Goal: Task Accomplishment & Management: Use online tool/utility

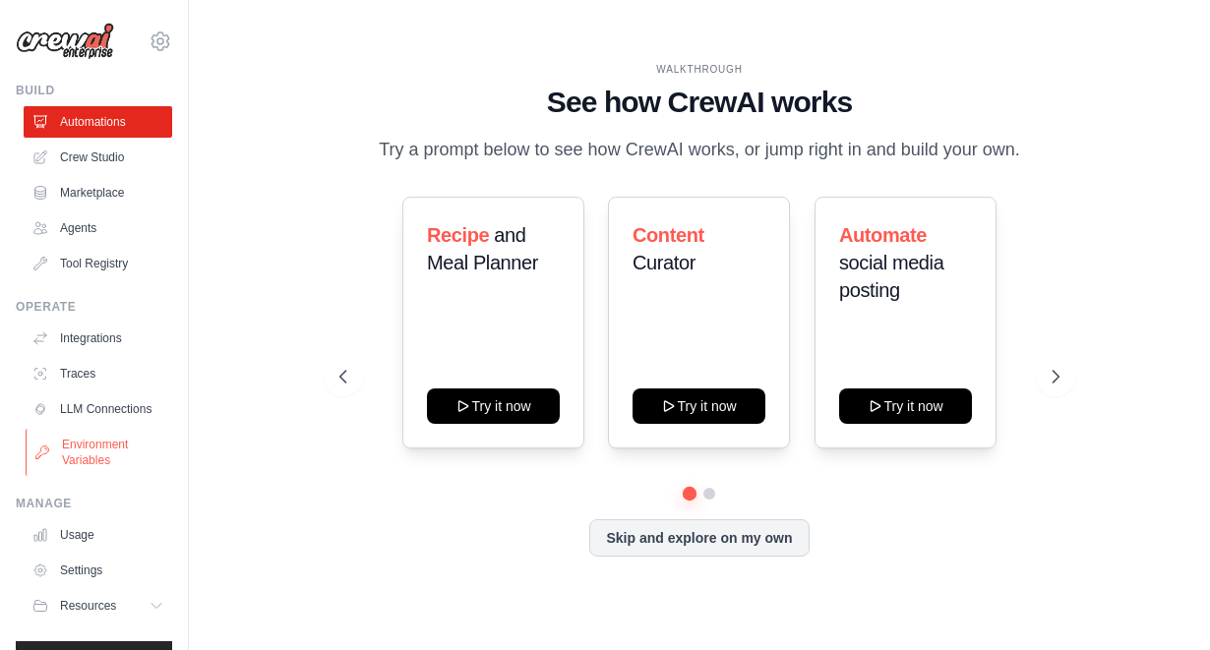
click at [76, 467] on link "Environment Variables" at bounding box center [100, 452] width 149 height 47
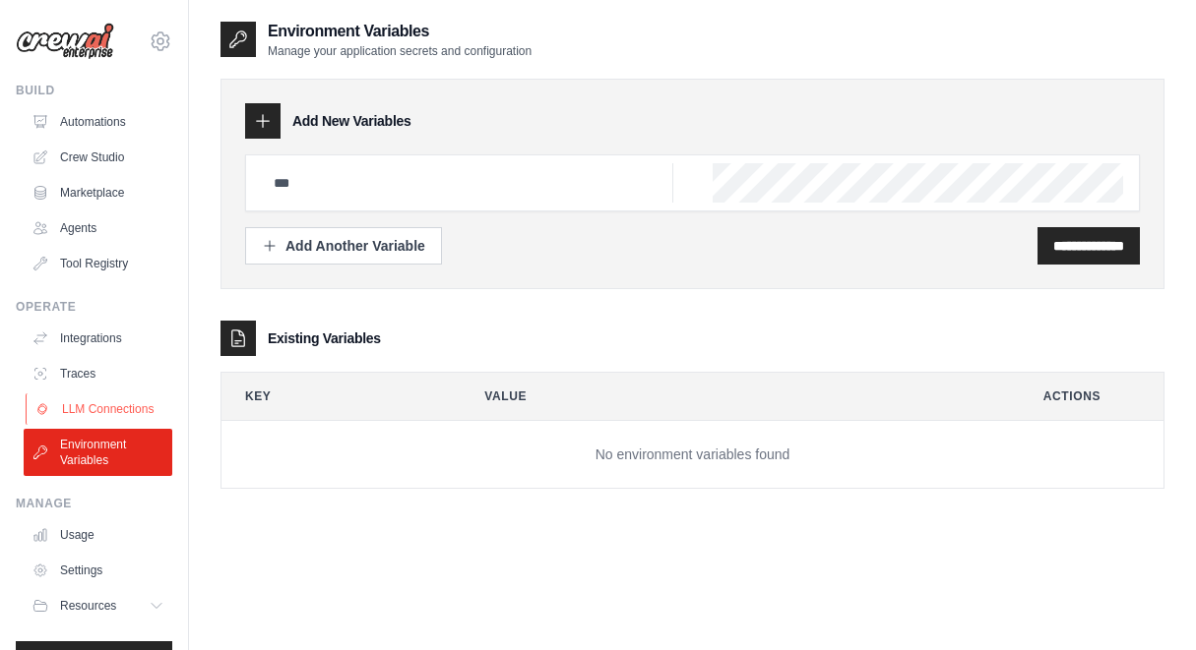
click at [98, 413] on link "LLM Connections" at bounding box center [100, 409] width 149 height 31
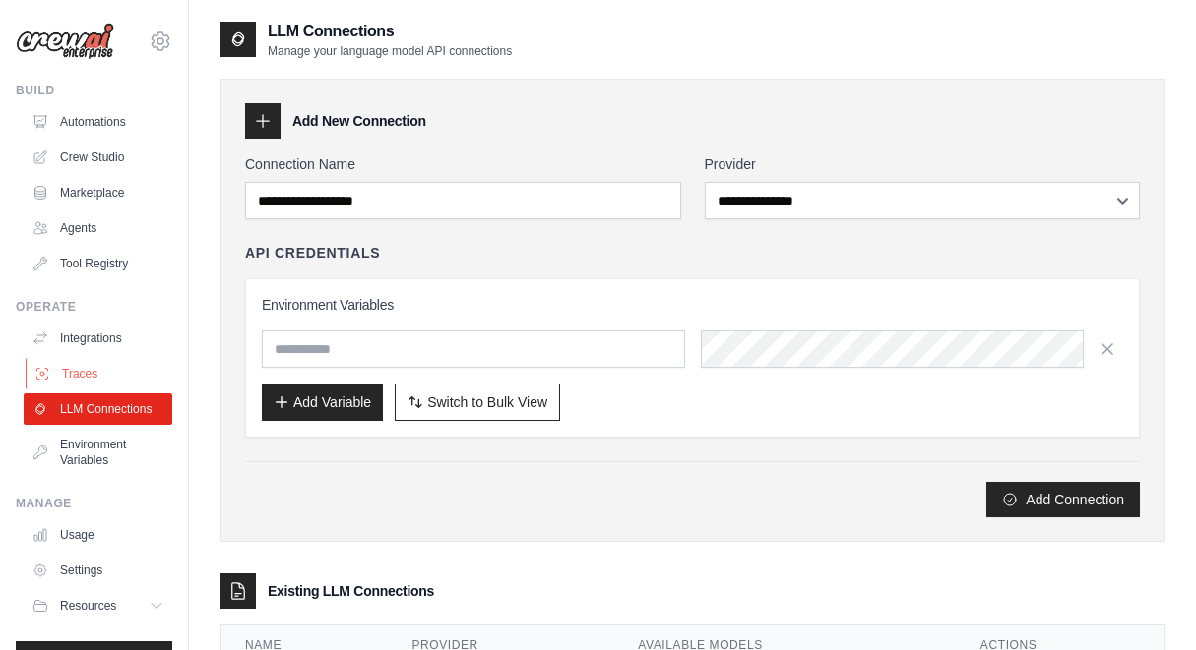
click at [110, 372] on link "Traces" at bounding box center [100, 373] width 149 height 31
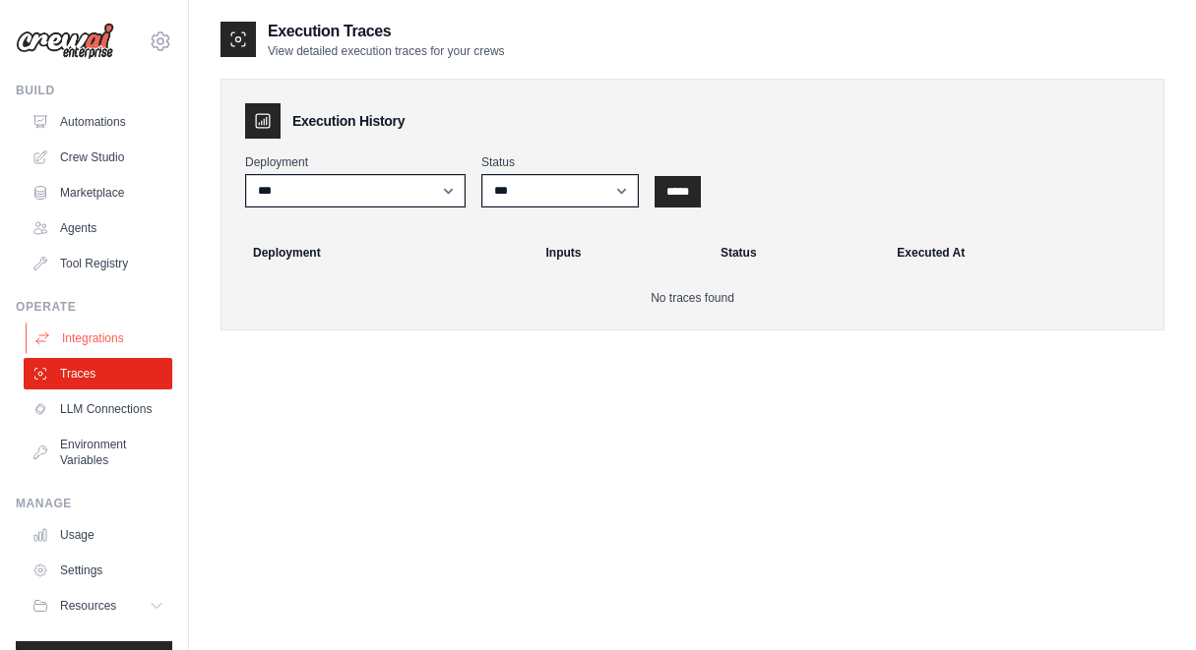
click at [100, 337] on link "Integrations" at bounding box center [100, 338] width 149 height 31
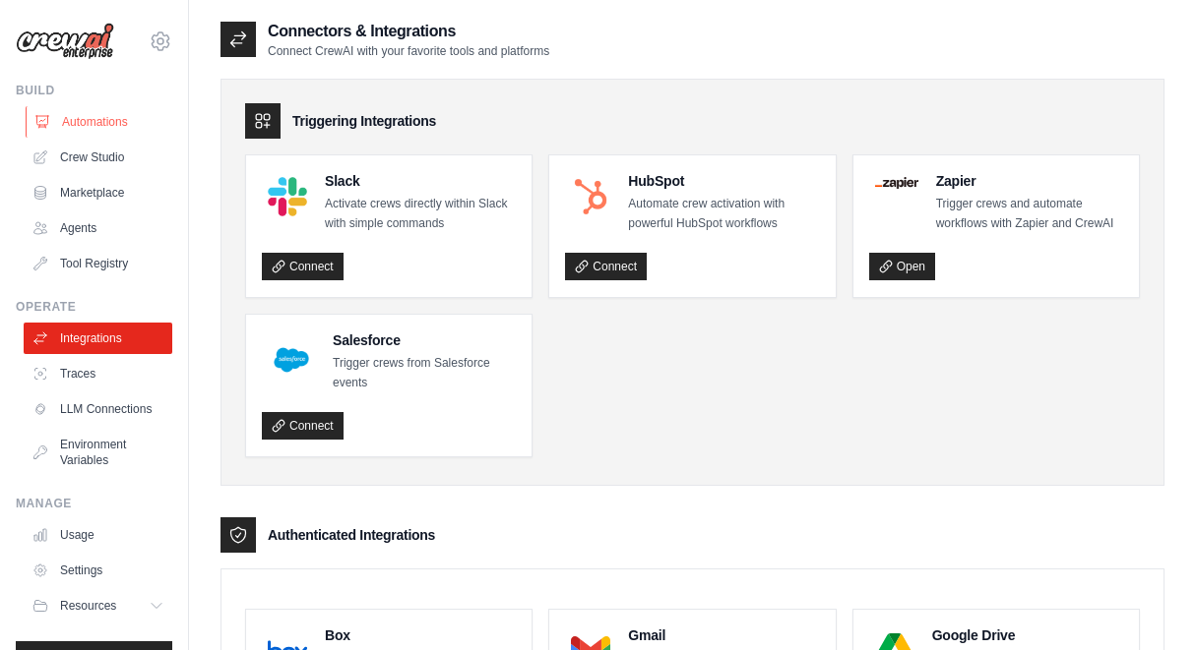
click at [108, 128] on link "Automations" at bounding box center [100, 121] width 149 height 31
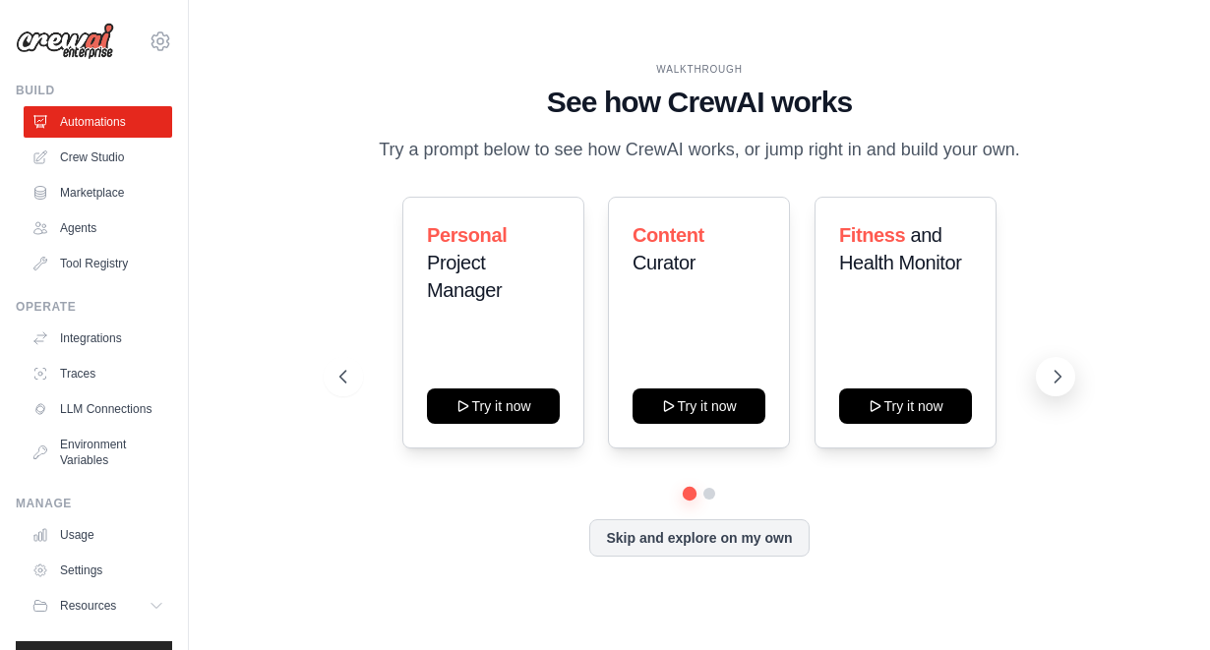
click at [1059, 379] on icon at bounding box center [1058, 377] width 6 height 12
click at [1051, 381] on icon at bounding box center [1058, 377] width 20 height 20
click at [711, 491] on button at bounding box center [710, 493] width 14 height 14
click at [1054, 382] on icon at bounding box center [1058, 377] width 20 height 20
click at [704, 494] on button at bounding box center [710, 493] width 14 height 14
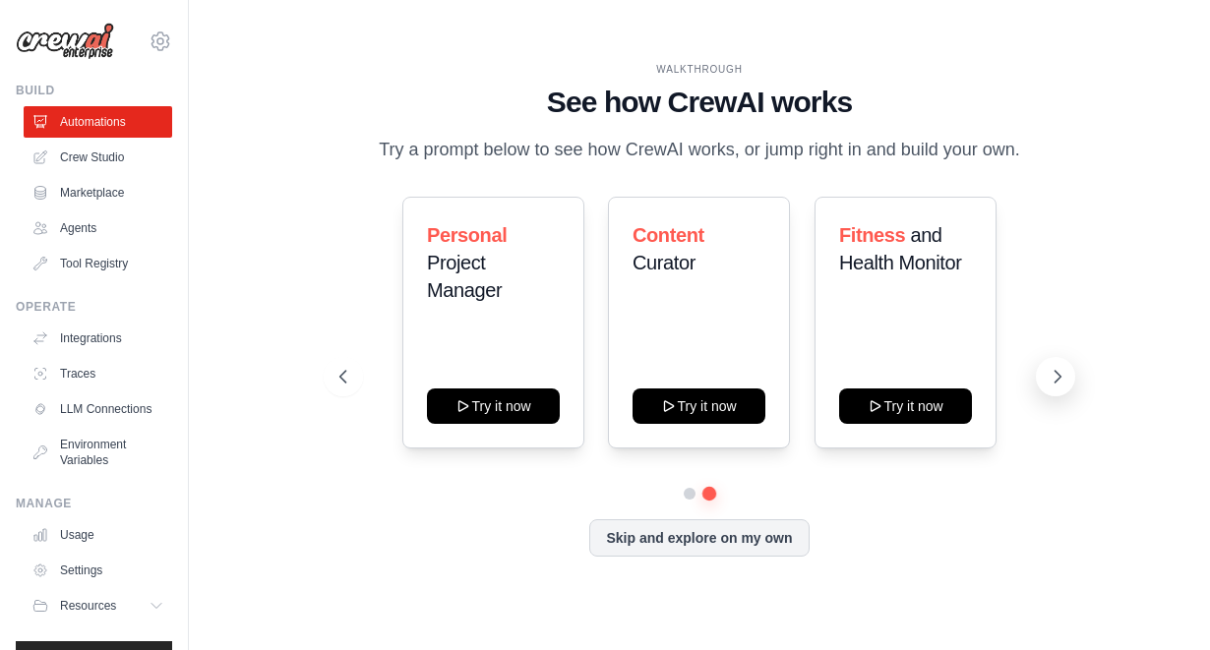
click at [1055, 376] on icon at bounding box center [1058, 377] width 20 height 20
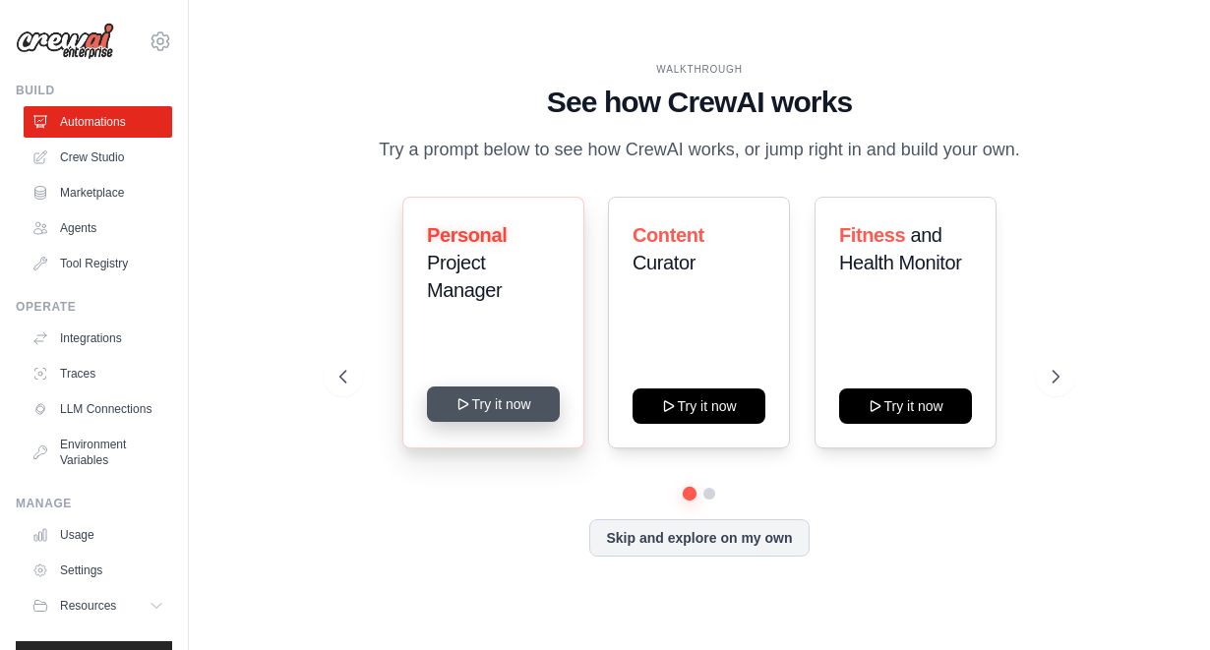
click at [513, 407] on button "Try it now" at bounding box center [493, 404] width 133 height 35
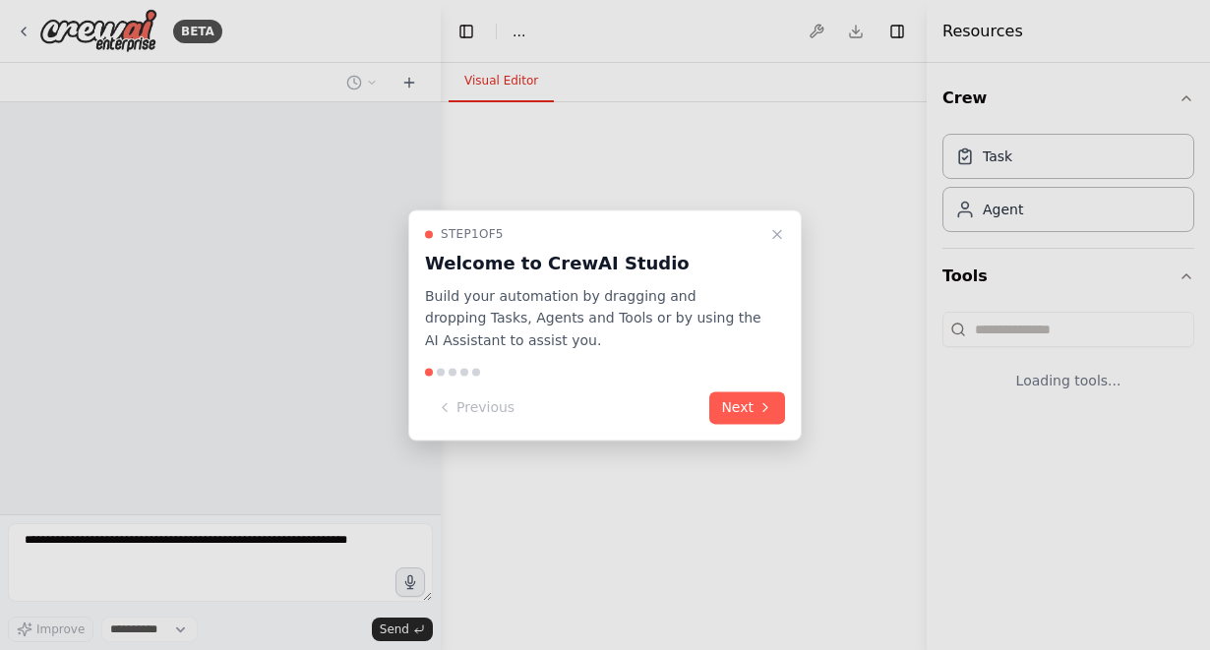
select select "****"
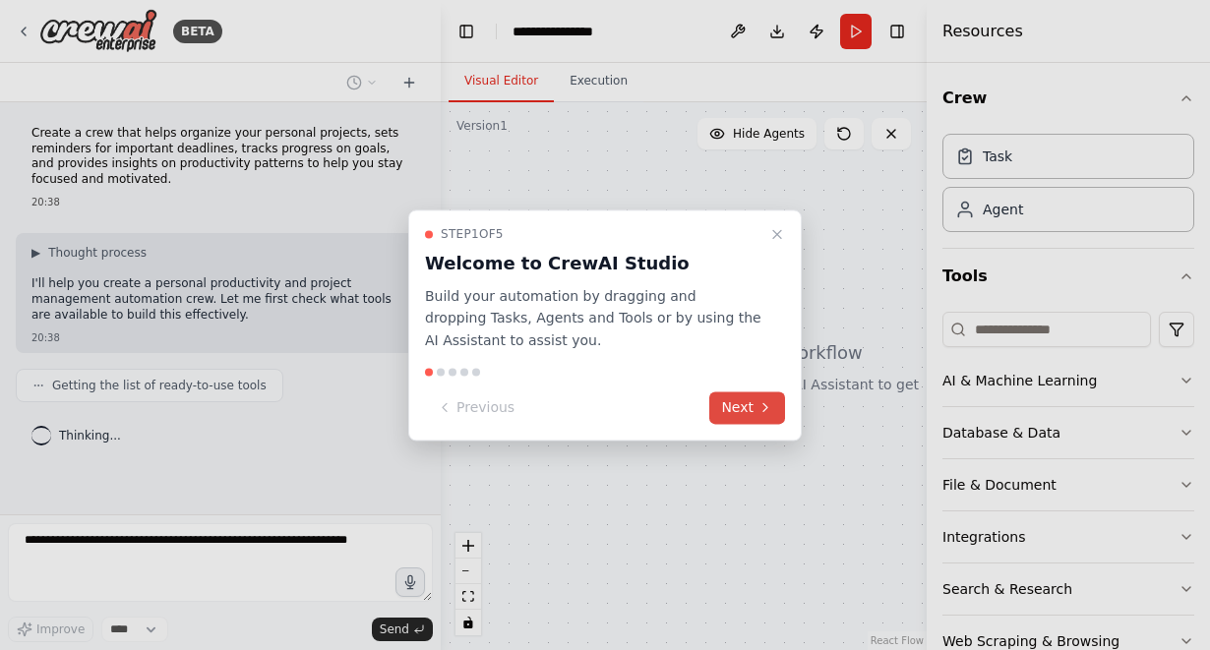
click at [743, 402] on button "Next" at bounding box center [748, 408] width 76 height 32
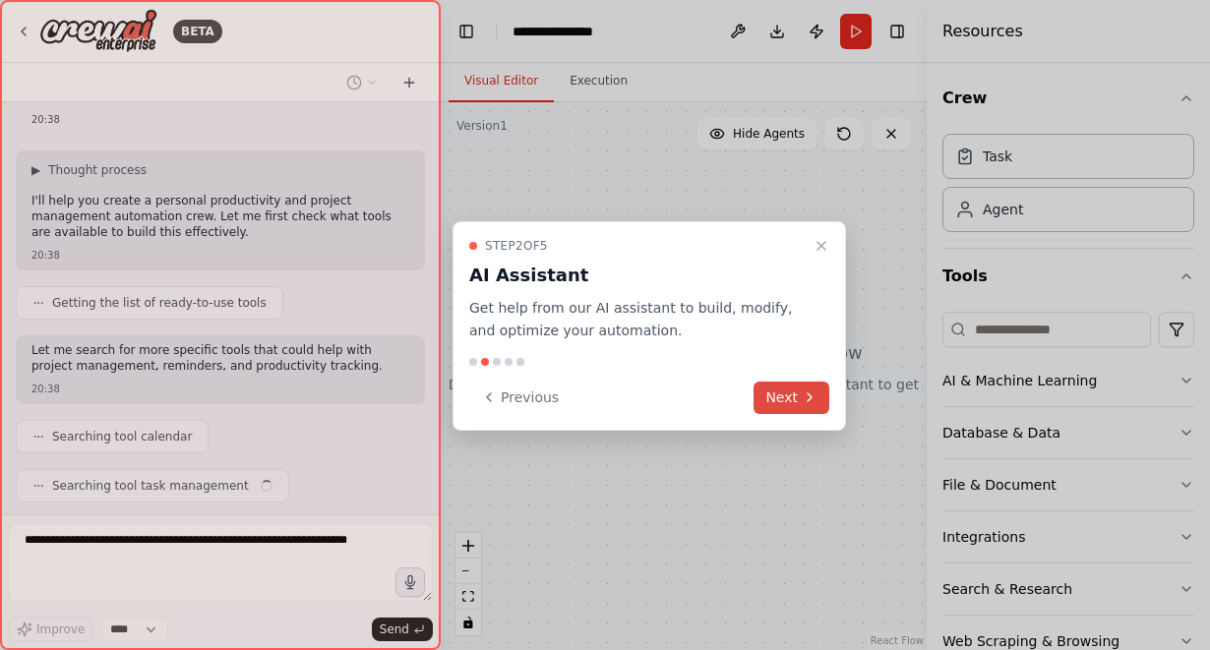
scroll to position [132, 0]
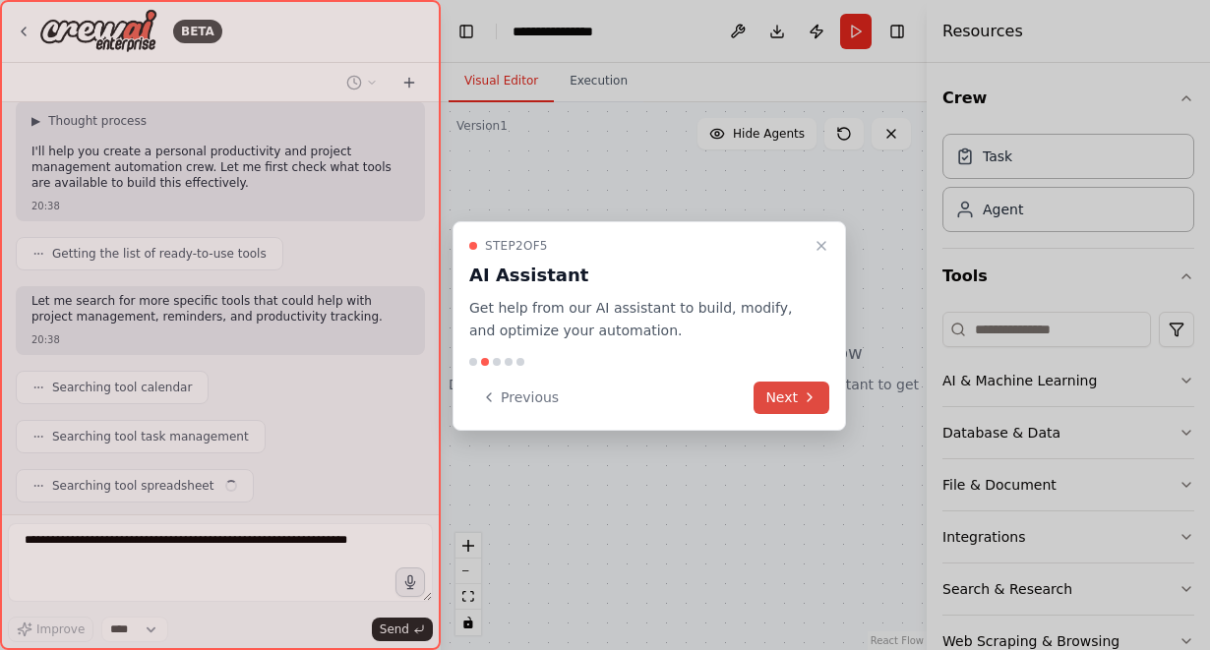
click at [791, 397] on button "Next" at bounding box center [792, 398] width 76 height 32
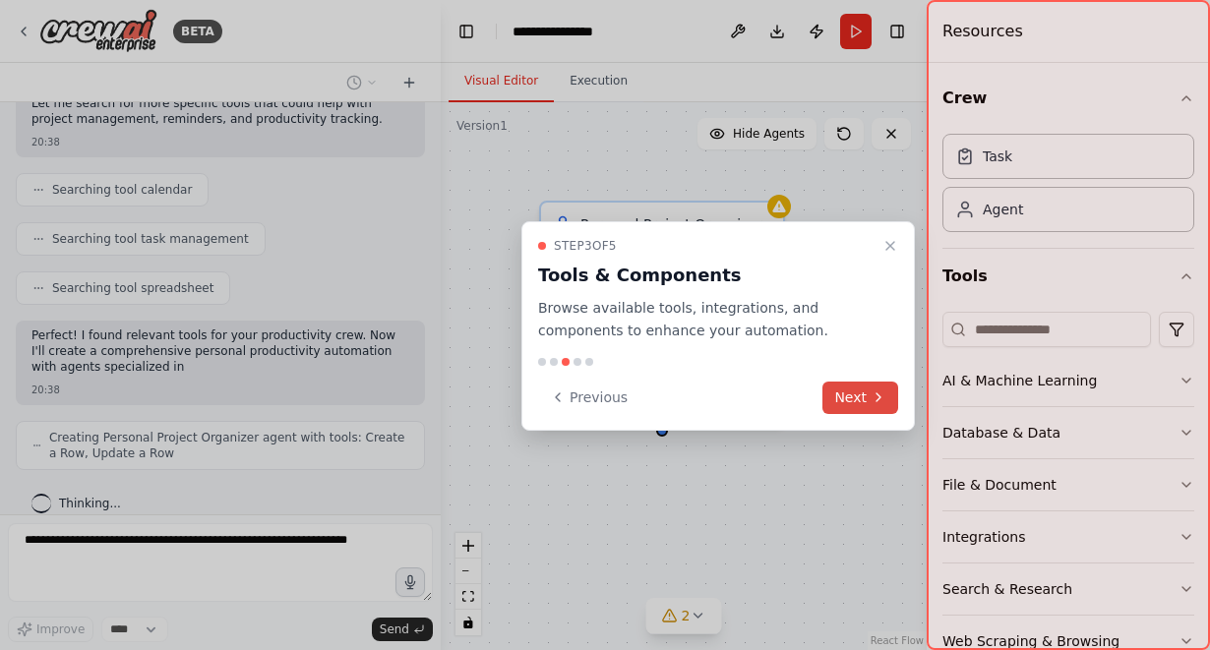
scroll to position [344, 0]
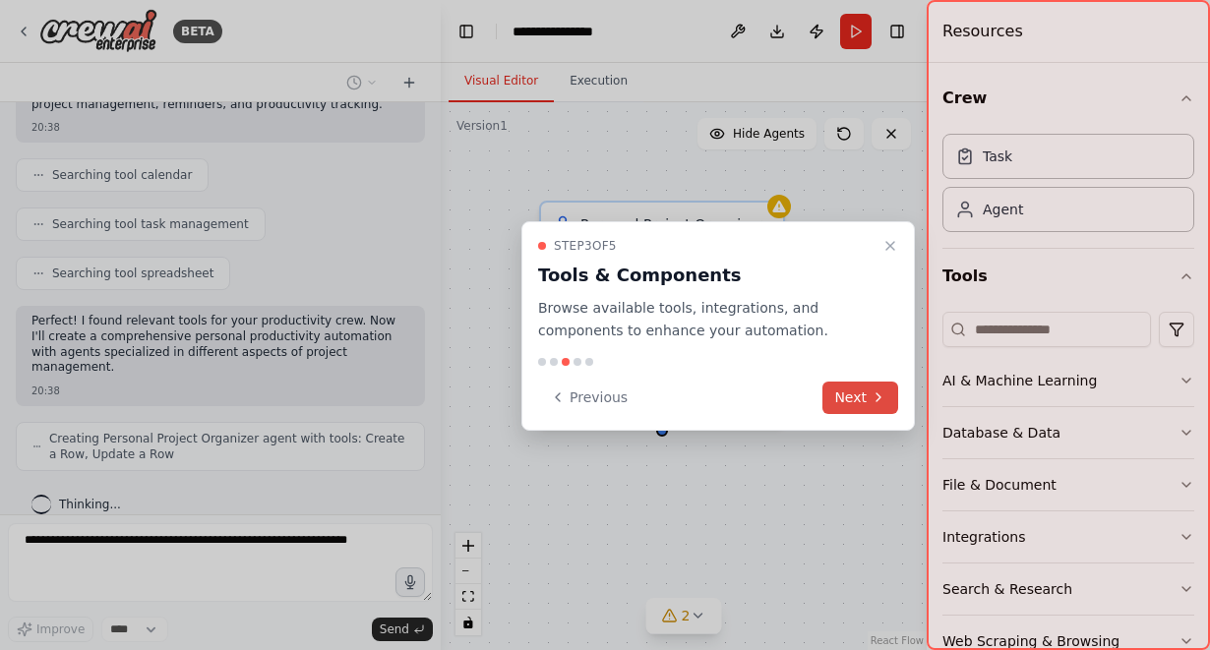
click at [871, 399] on icon at bounding box center [879, 398] width 16 height 16
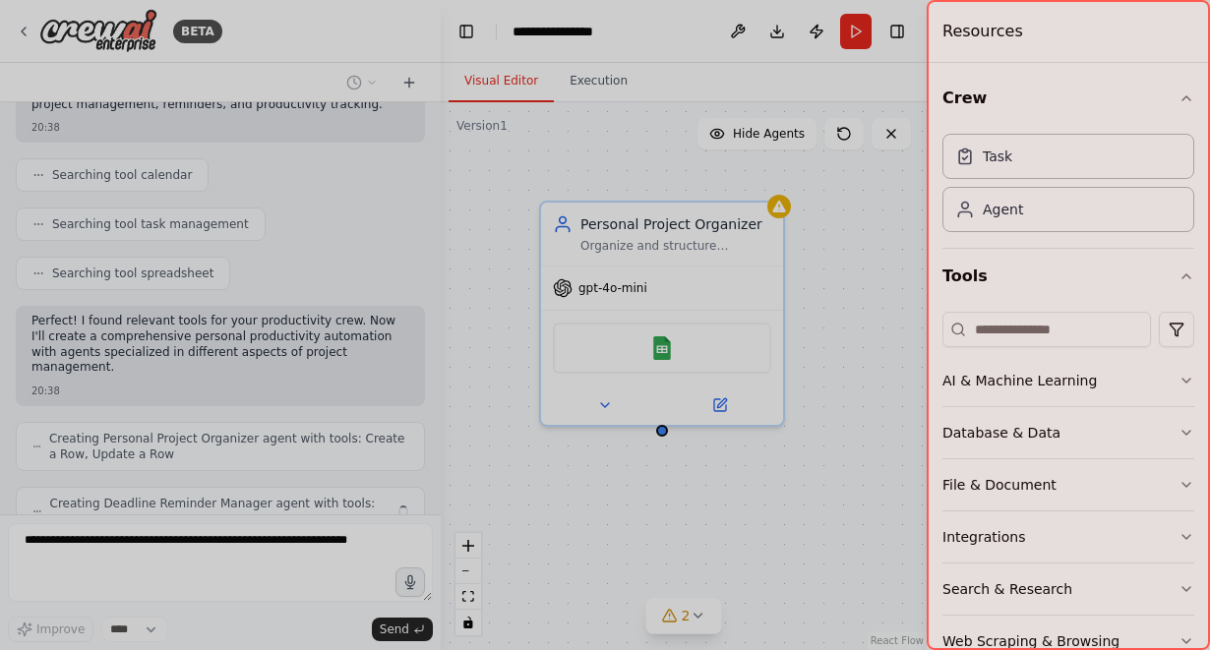
scroll to position [409, 0]
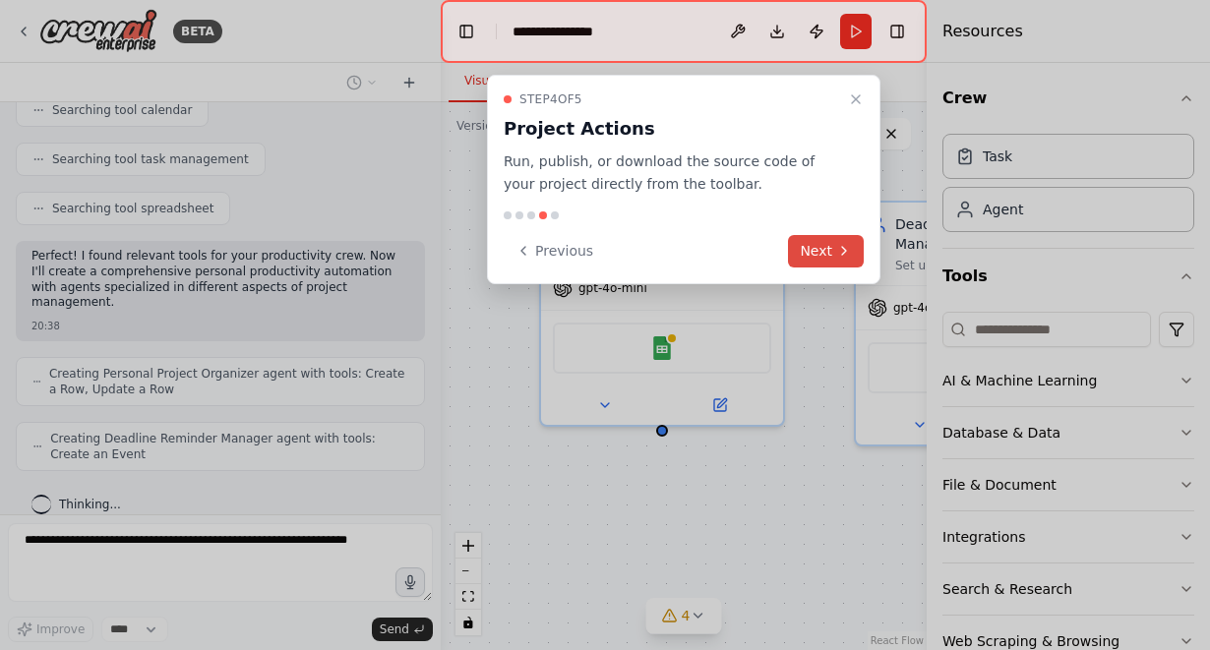
click at [827, 251] on button "Next" at bounding box center [826, 251] width 76 height 32
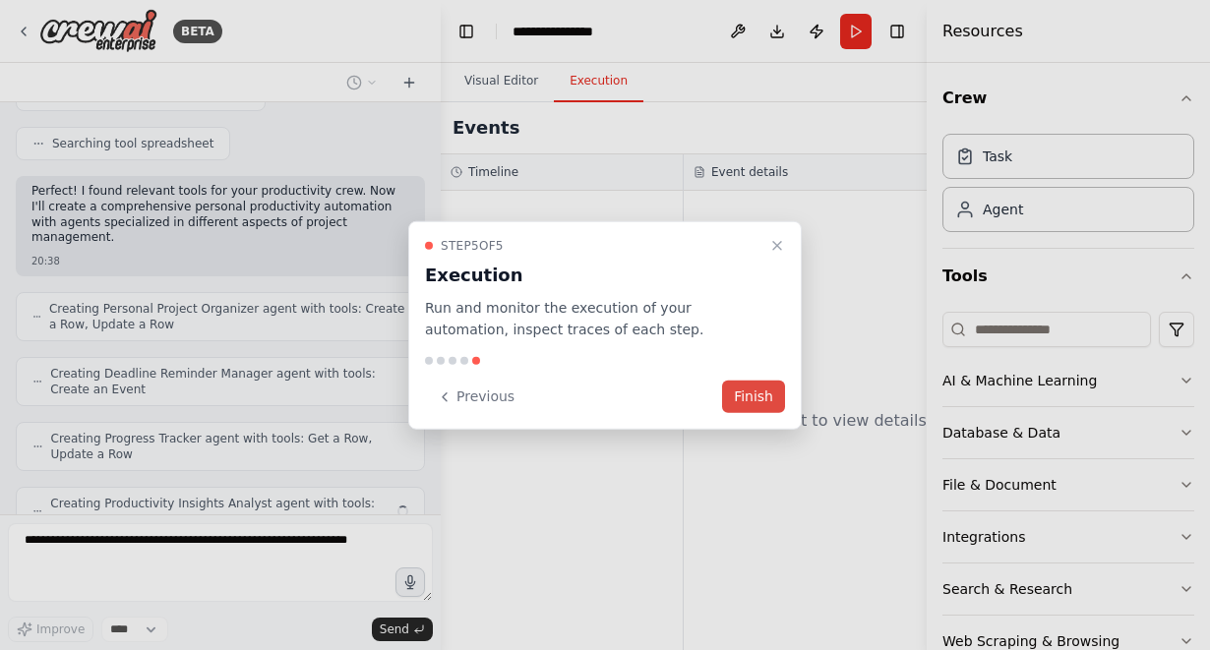
scroll to position [539, 0]
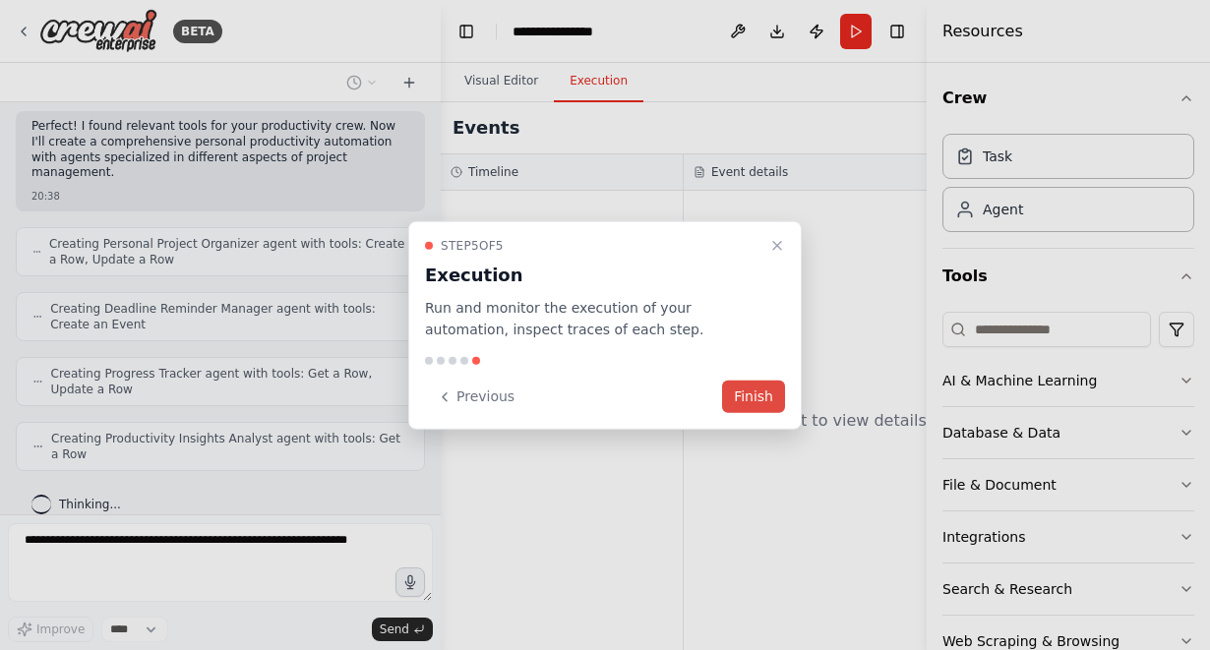
click at [750, 394] on button "Finish" at bounding box center [753, 397] width 63 height 32
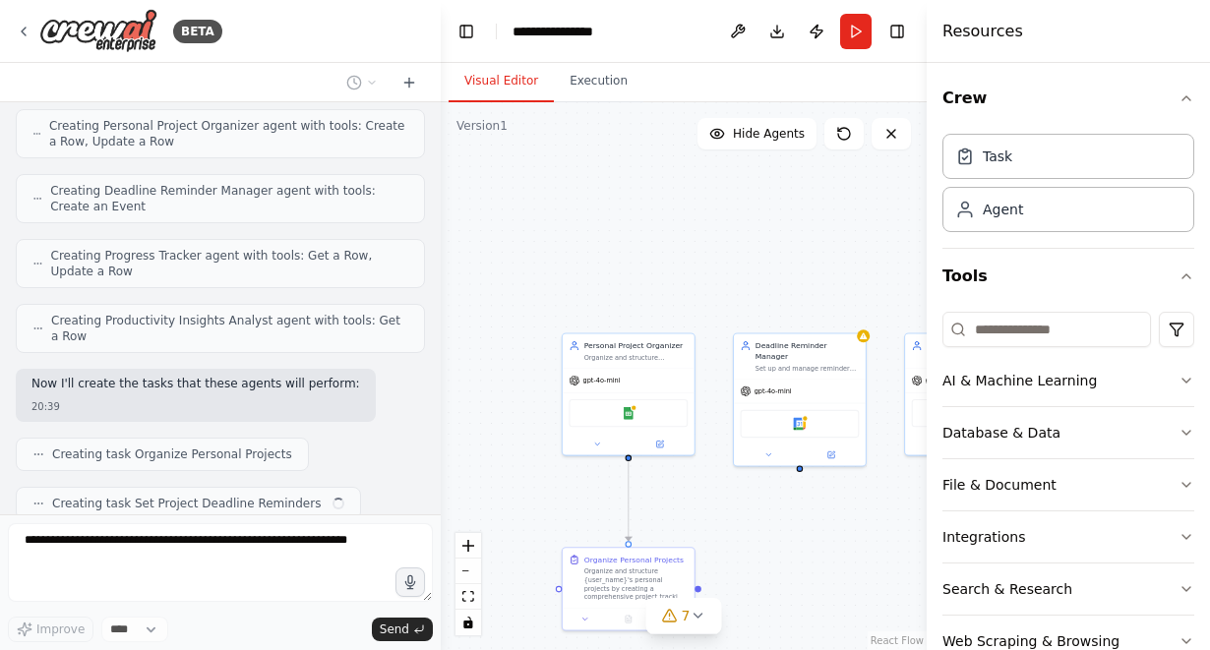
scroll to position [707, 0]
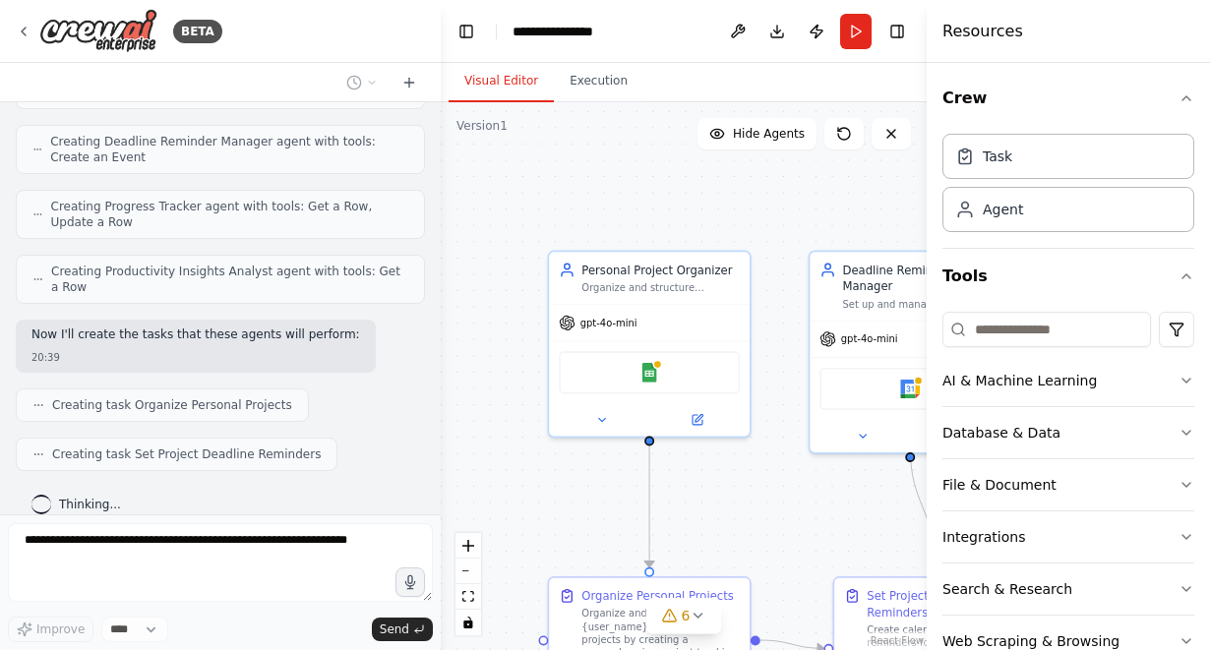
click at [441, 182] on div ".deletable-edge-delete-btn { width: 20px; height: 20px; border: 0px solid #ffff…" at bounding box center [684, 376] width 486 height 548
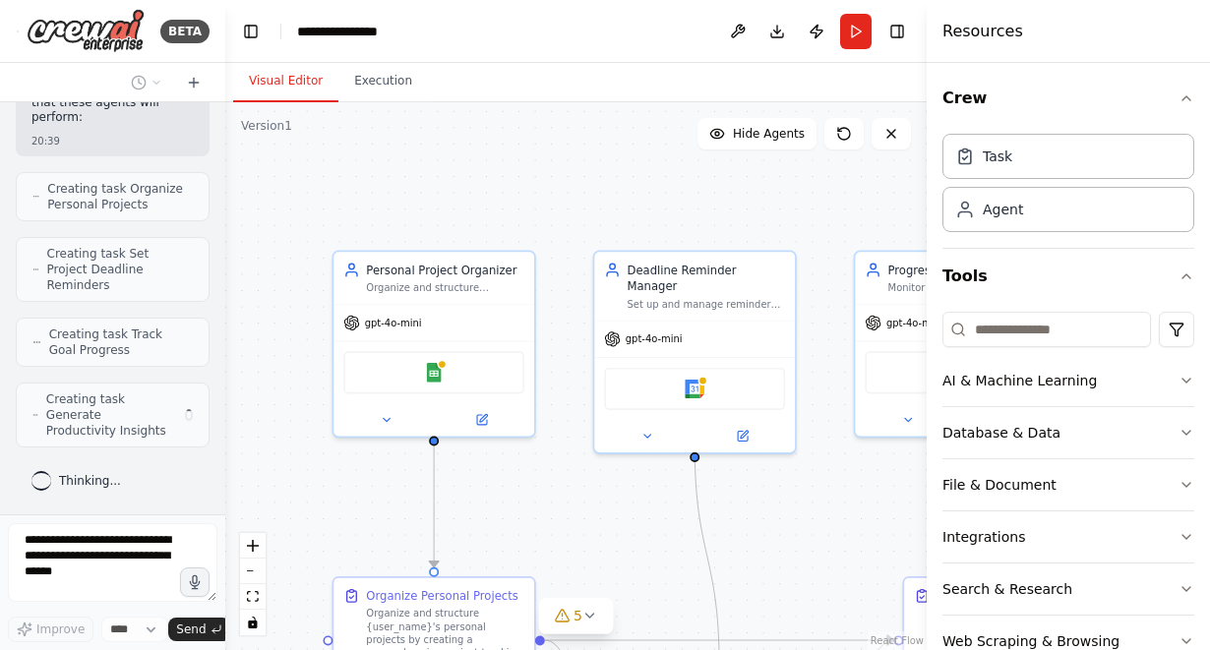
drag, startPoint x: 439, startPoint y: 76, endPoint x: 226, endPoint y: 110, distance: 215.3
click at [226, 110] on div "BETA Create a crew that helps organize your personal projects, sets reminders f…" at bounding box center [605, 325] width 1210 height 650
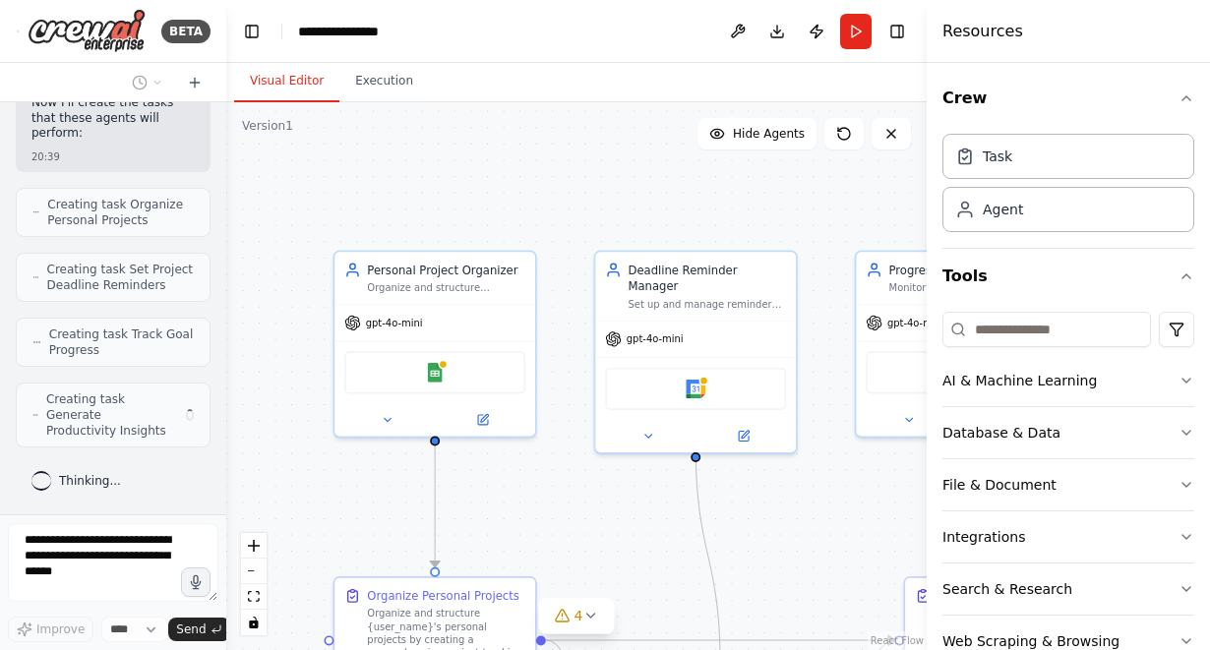
scroll to position [1337, 0]
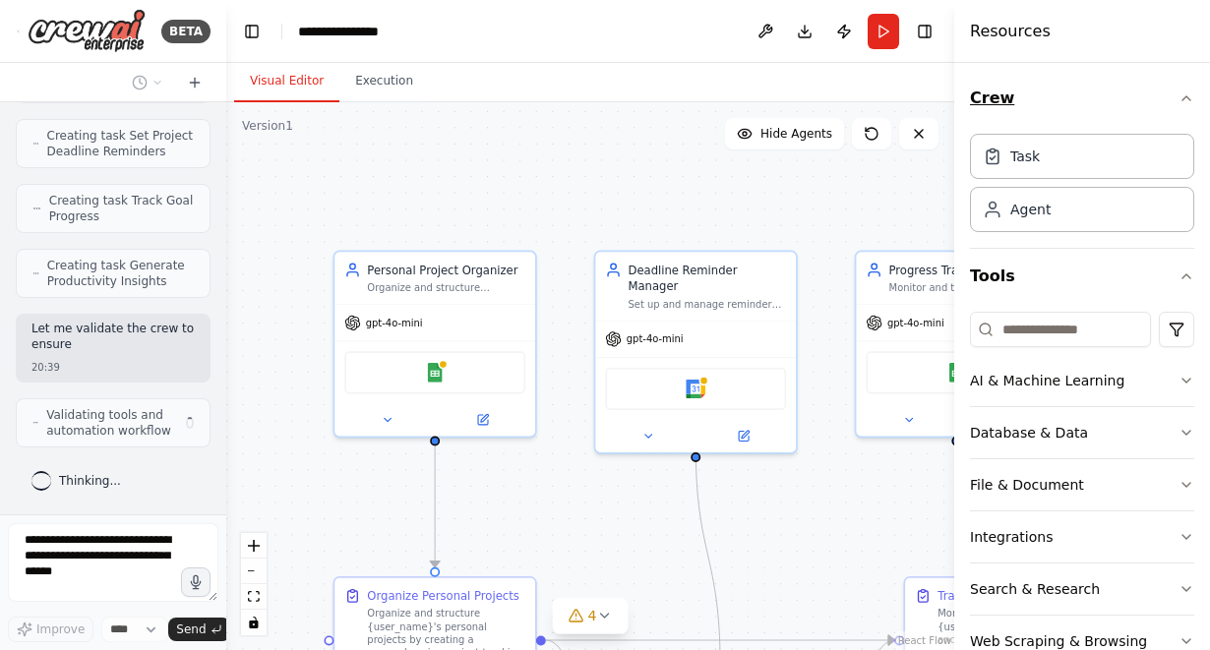
drag, startPoint x: 928, startPoint y: 81, endPoint x: 1004, endPoint y: 81, distance: 75.8
click at [962, 81] on div at bounding box center [959, 325] width 8 height 650
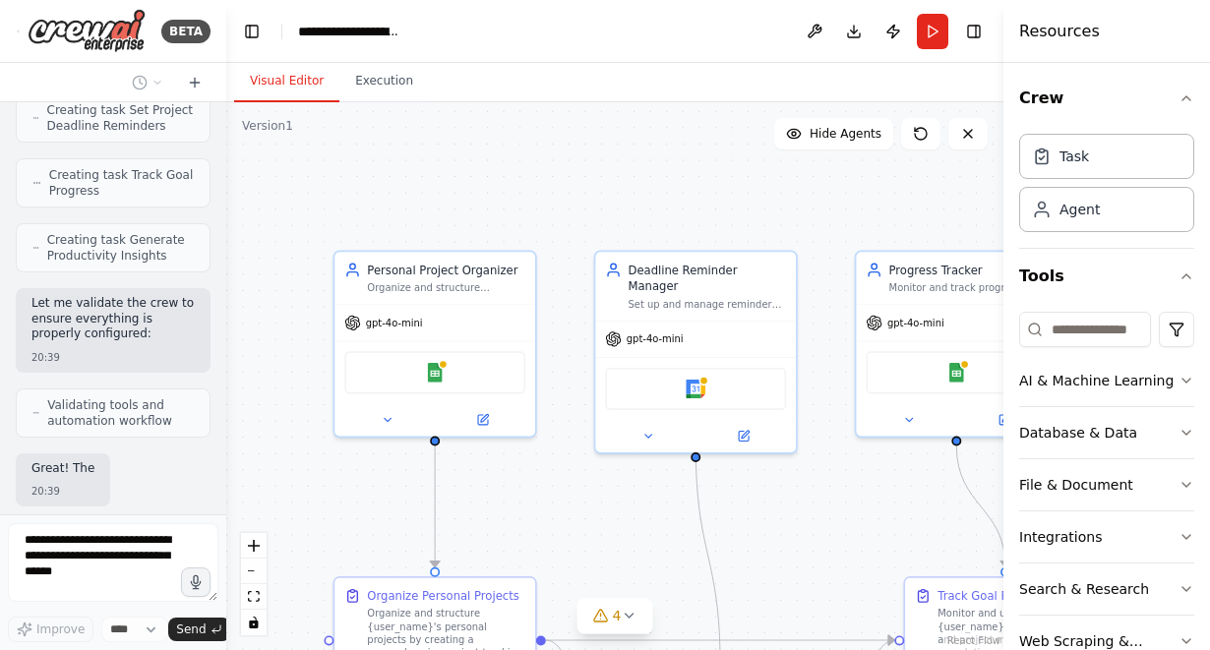
scroll to position [1666, 0]
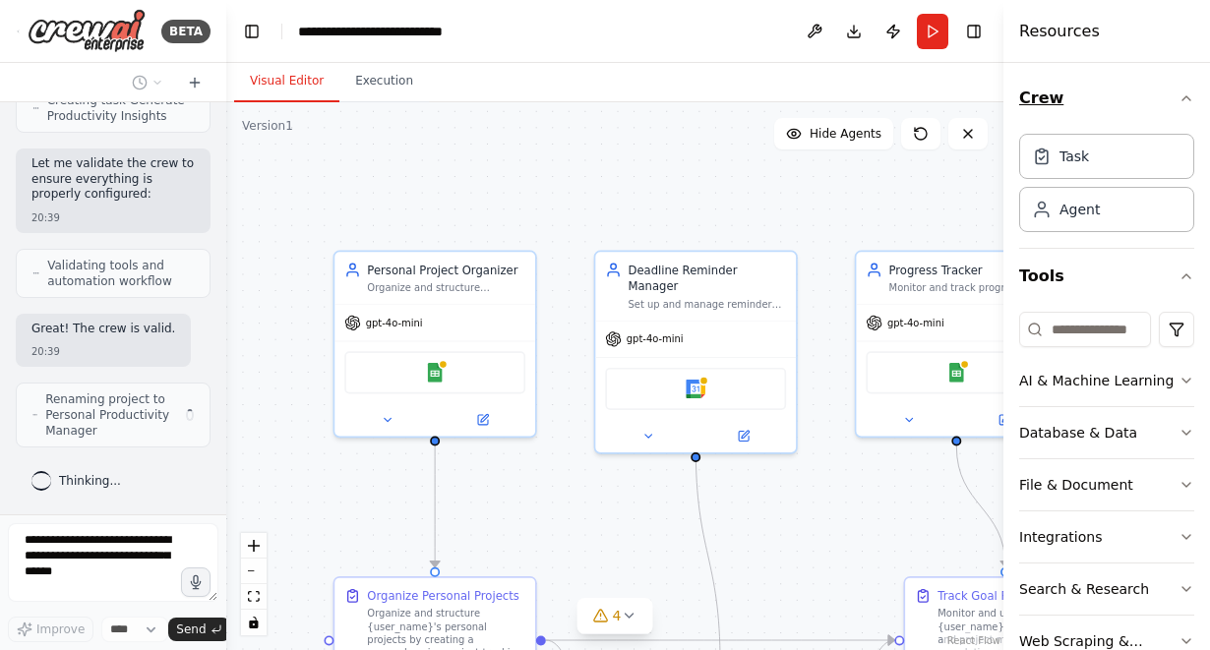
drag, startPoint x: 1007, startPoint y: 79, endPoint x: 1067, endPoint y: 83, distance: 60.2
click at [1067, 83] on div "Resources Crew Task Agent Tools AI & Machine Learning Database & Data File & Do…" at bounding box center [1107, 325] width 207 height 650
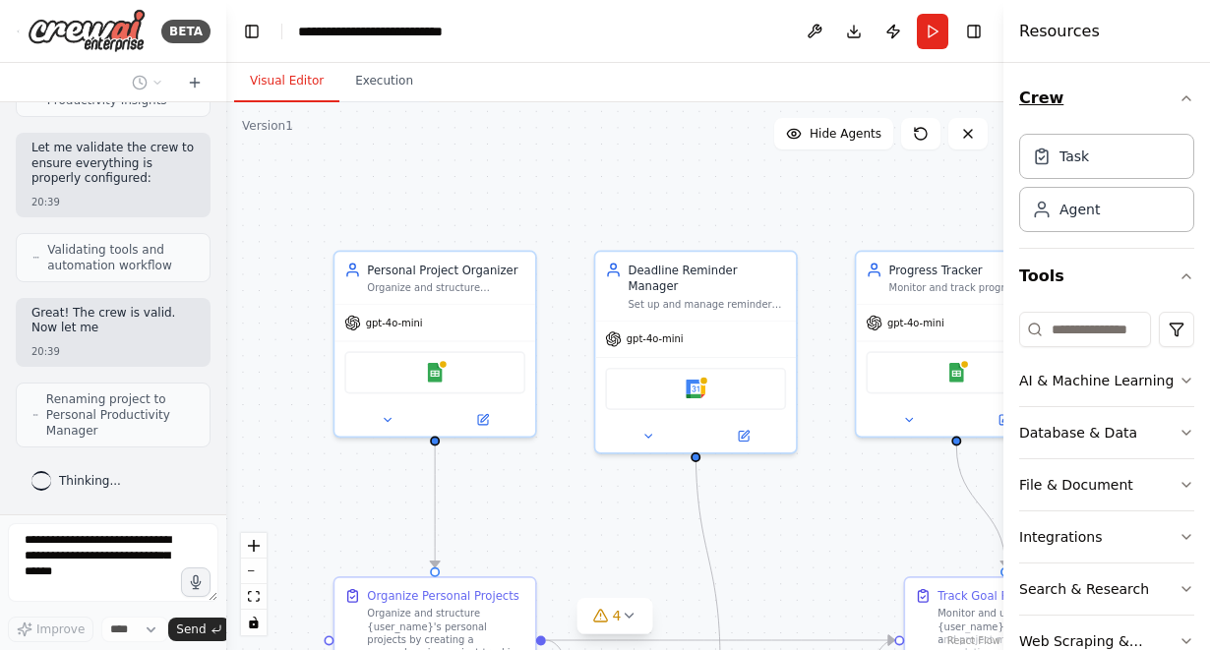
scroll to position [1680, 0]
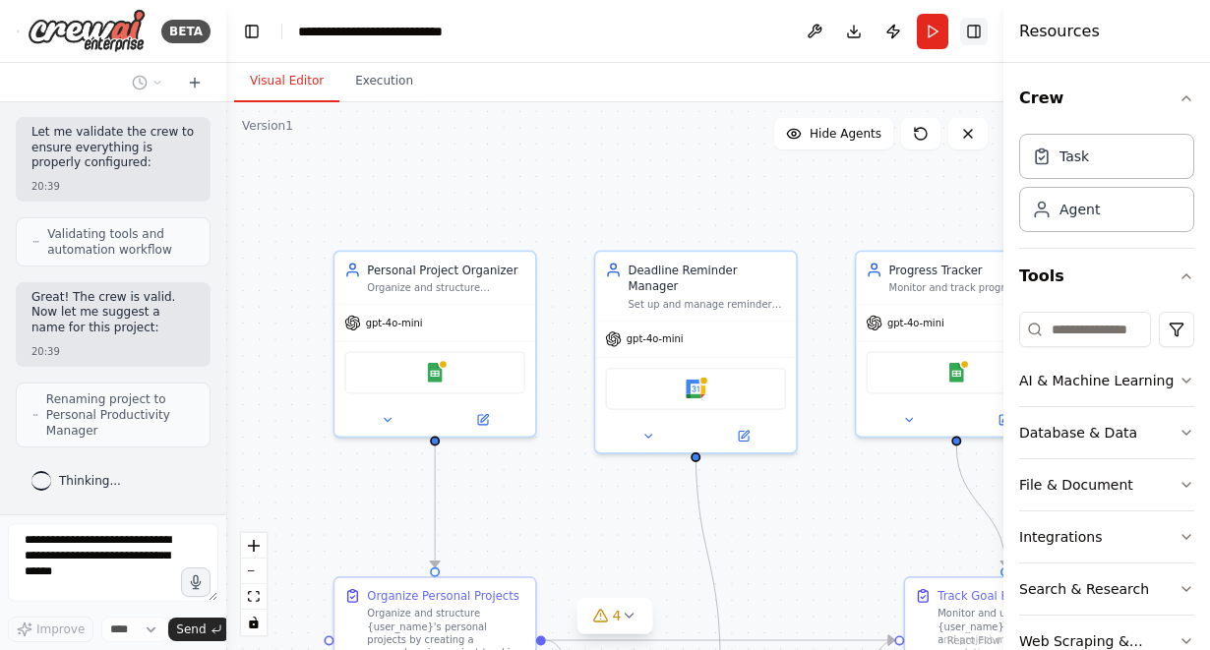
click at [976, 38] on button "Toggle Right Sidebar" at bounding box center [974, 32] width 28 height 28
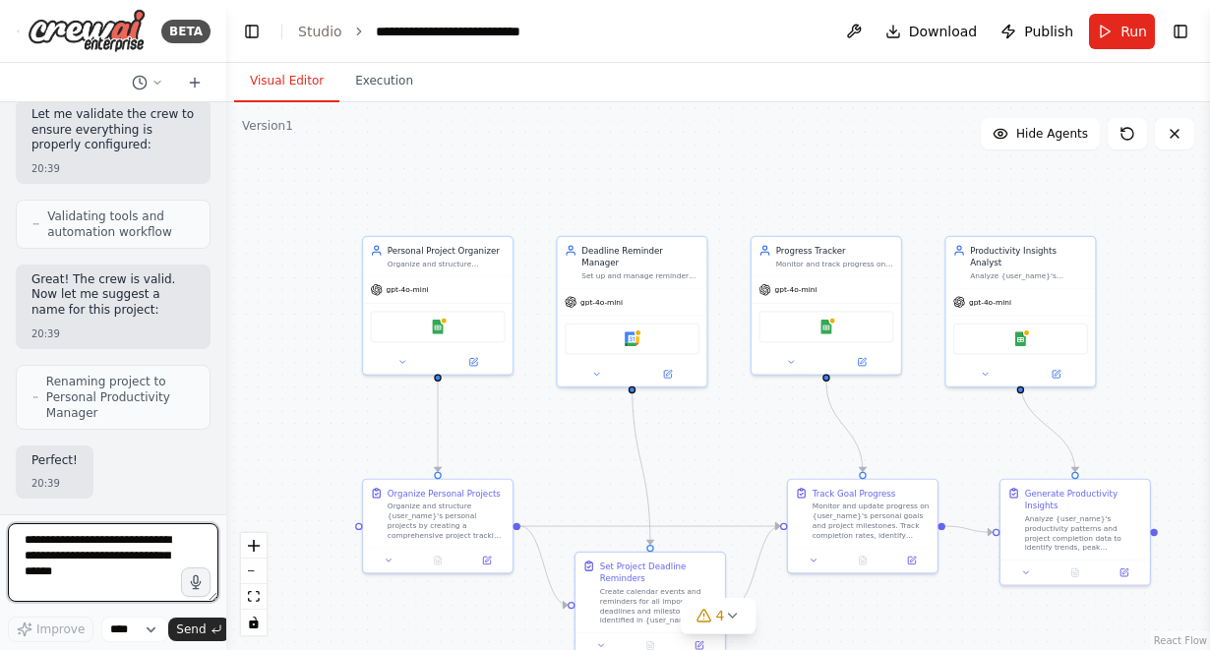
drag, startPoint x: 901, startPoint y: 215, endPoint x: 798, endPoint y: 206, distance: 103.7
click at [798, 206] on div ".deletable-edge-delete-btn { width: 20px; height: 20px; border: 0px solid #ffff…" at bounding box center [718, 376] width 984 height 548
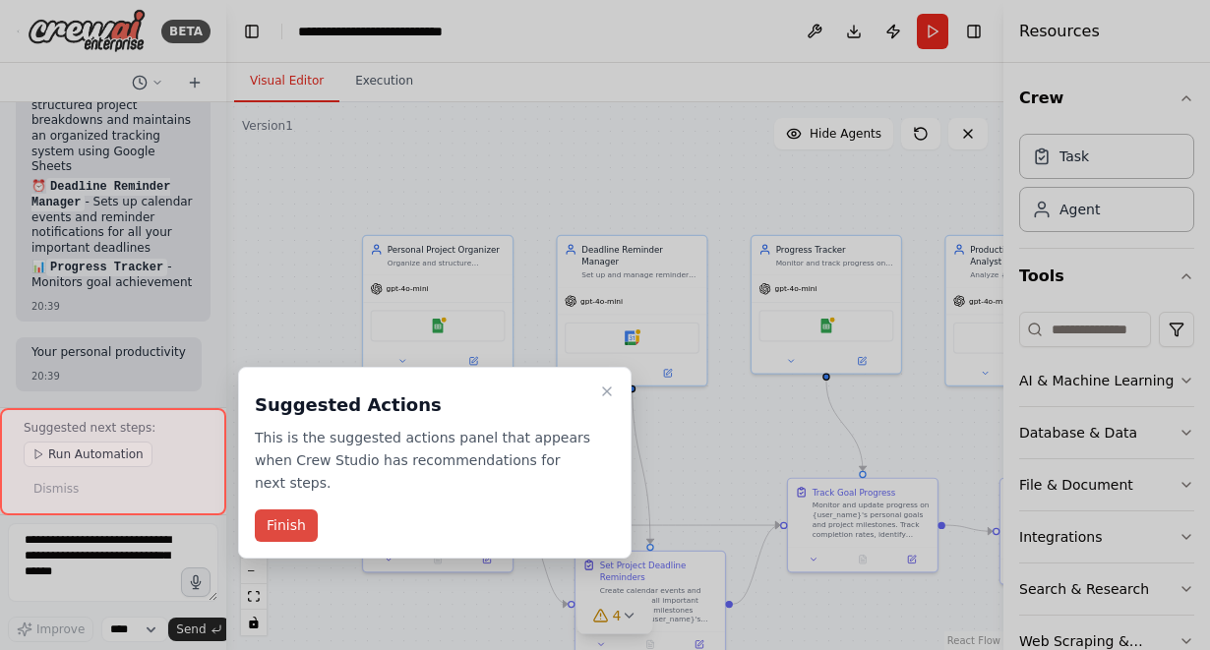
click at [289, 522] on button "Finish" at bounding box center [286, 526] width 63 height 32
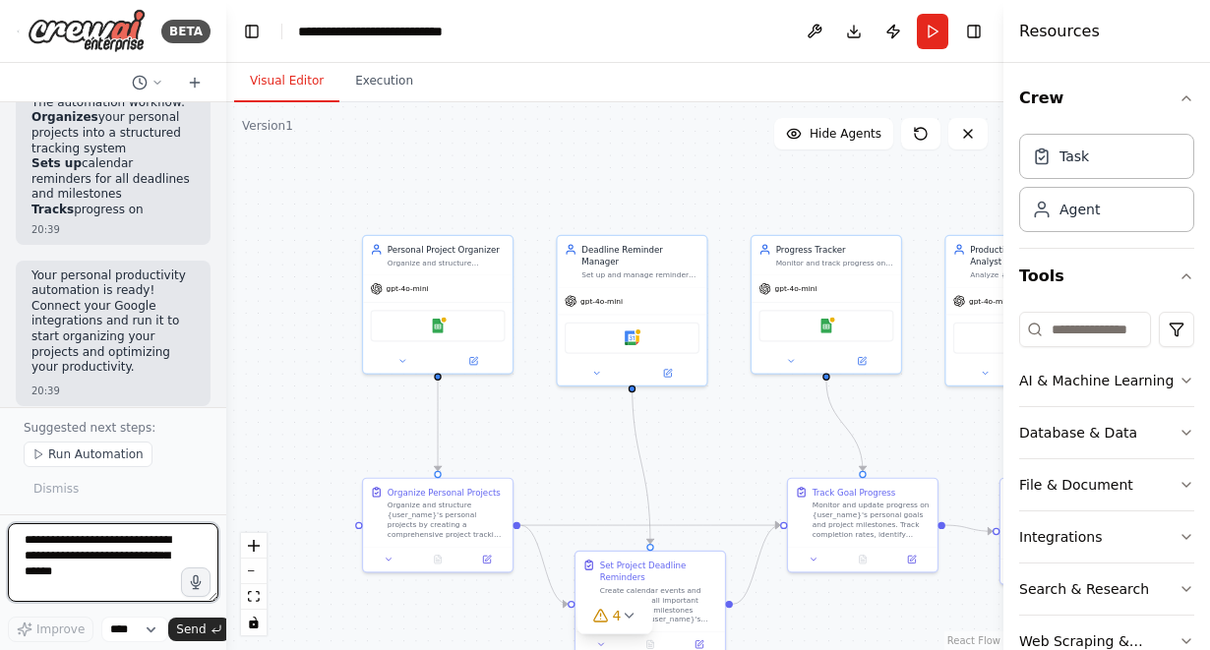
click at [128, 580] on textarea at bounding box center [113, 563] width 211 height 79
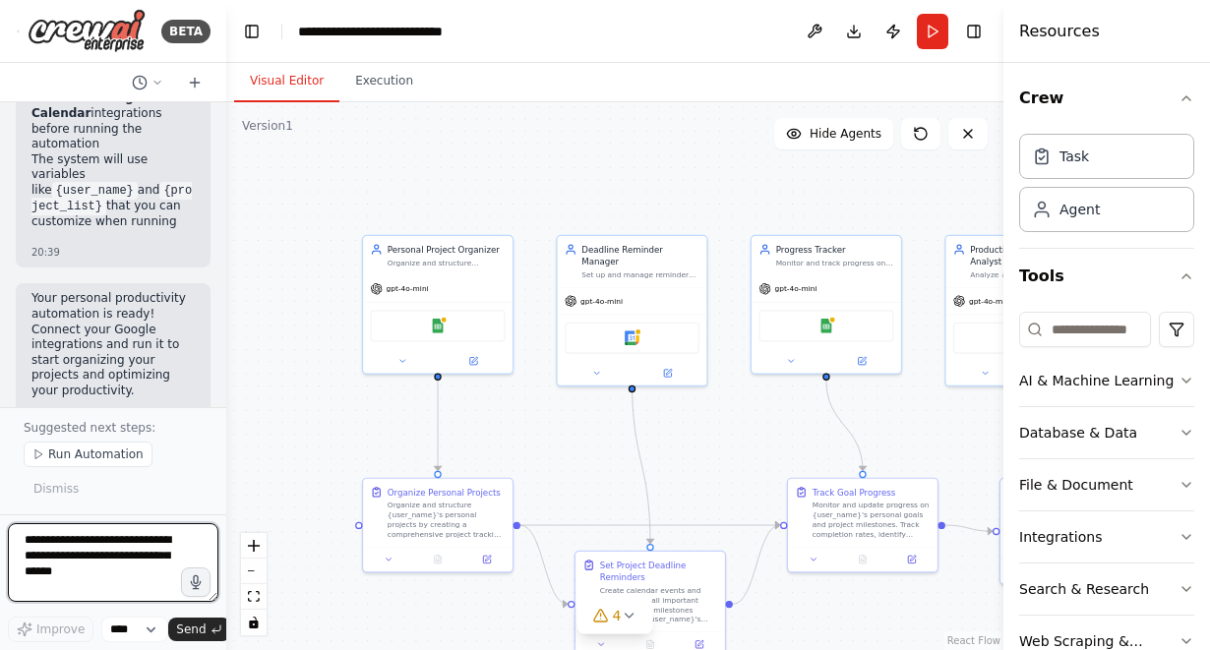
scroll to position [2811, 0]
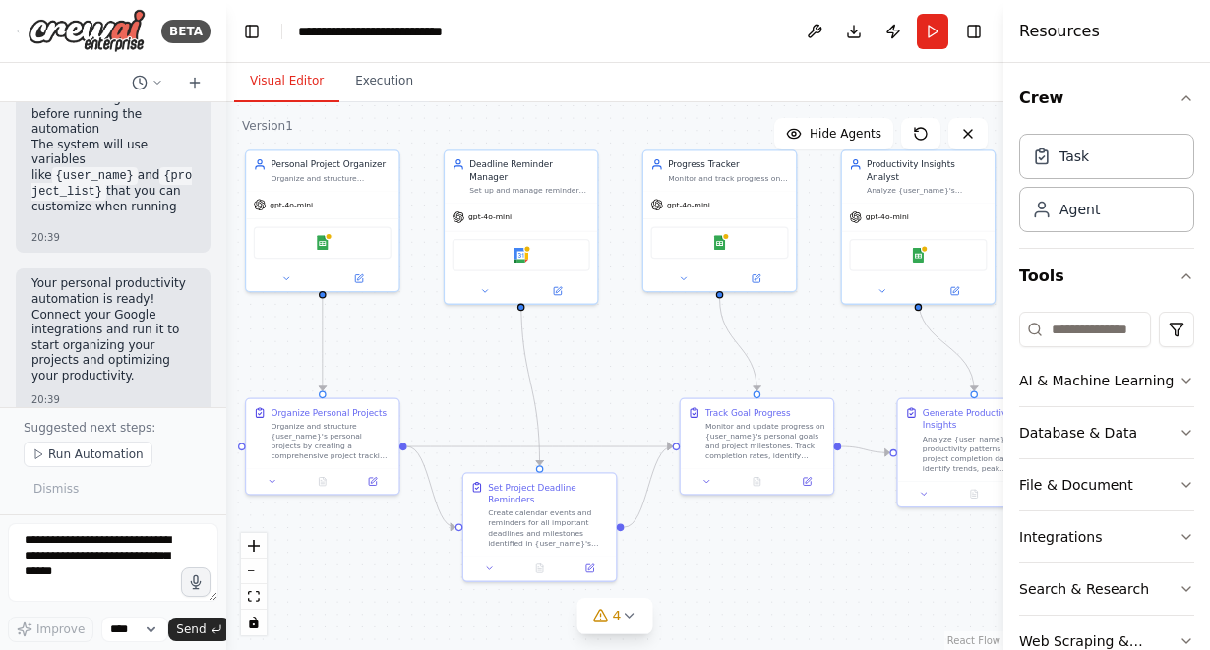
drag, startPoint x: 905, startPoint y: 405, endPoint x: 801, endPoint y: 324, distance: 132.5
click at [801, 324] on div ".deletable-edge-delete-btn { width: 20px; height: 20px; border: 0px solid #ffff…" at bounding box center [614, 376] width 777 height 548
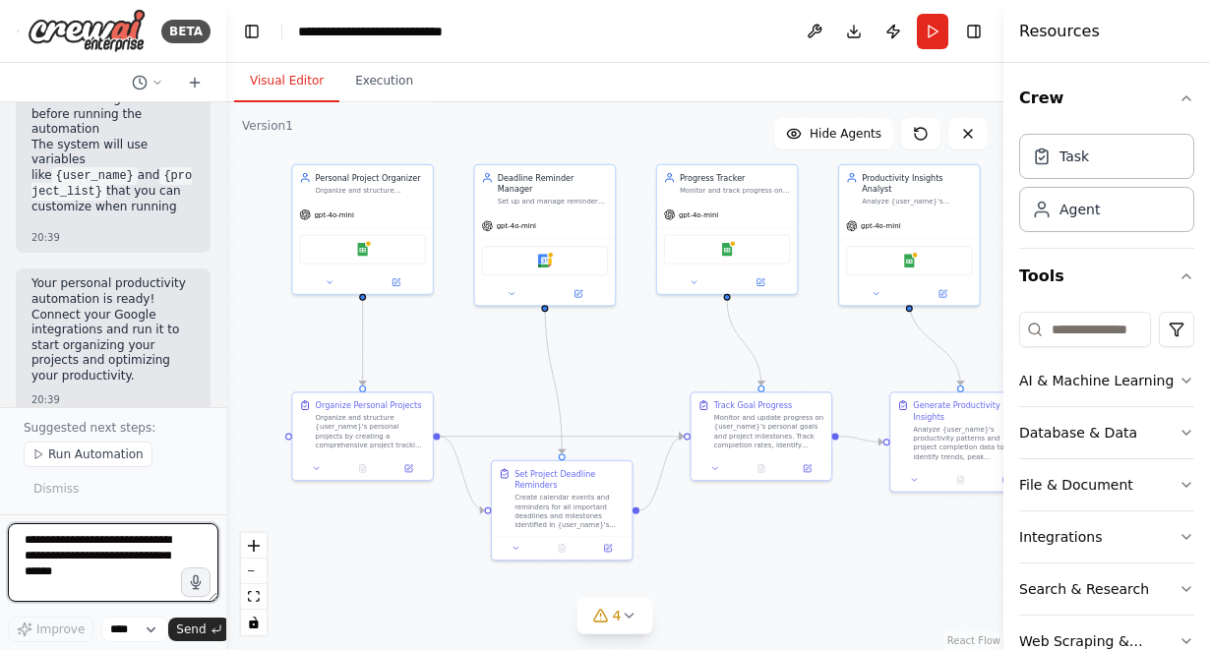
click at [108, 572] on textarea at bounding box center [113, 563] width 211 height 79
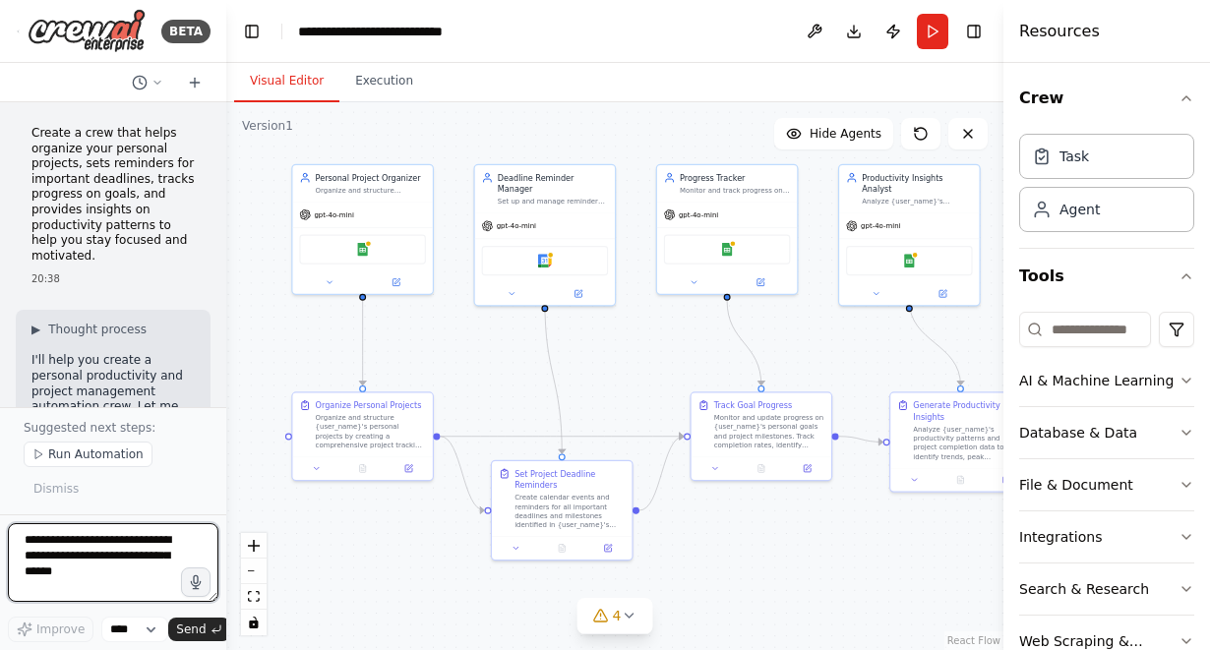
scroll to position [0, 0]
click at [115, 572] on textarea at bounding box center [113, 563] width 211 height 79
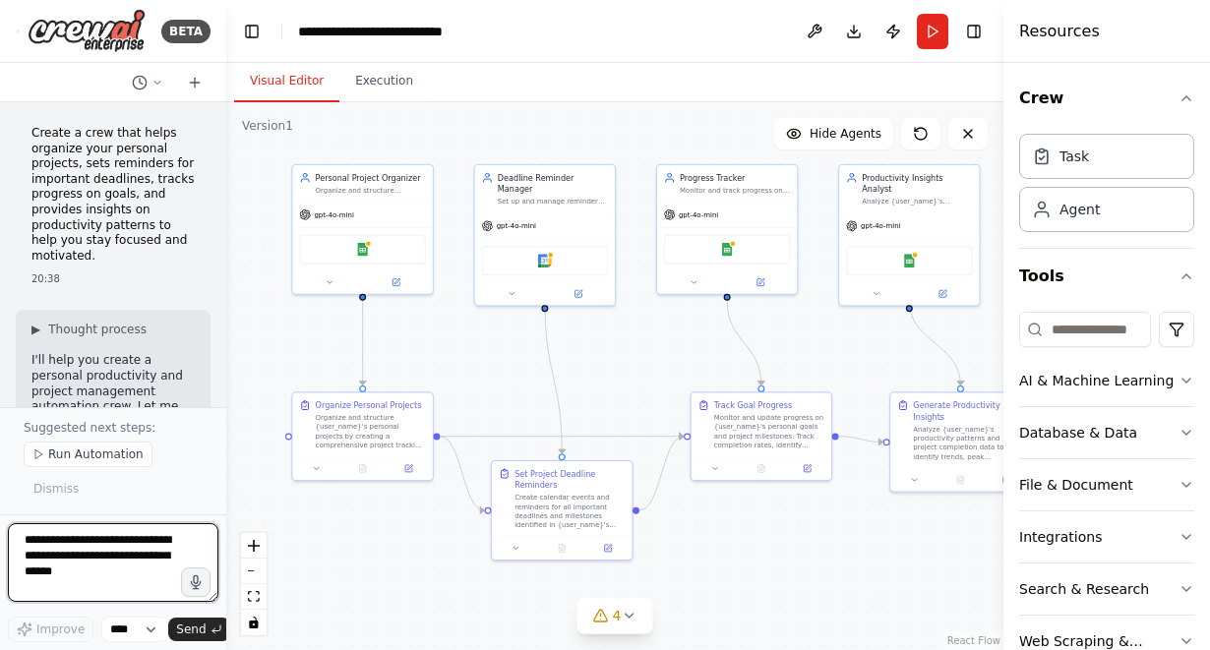
click at [99, 572] on textarea at bounding box center [113, 563] width 211 height 79
type textarea "**********"
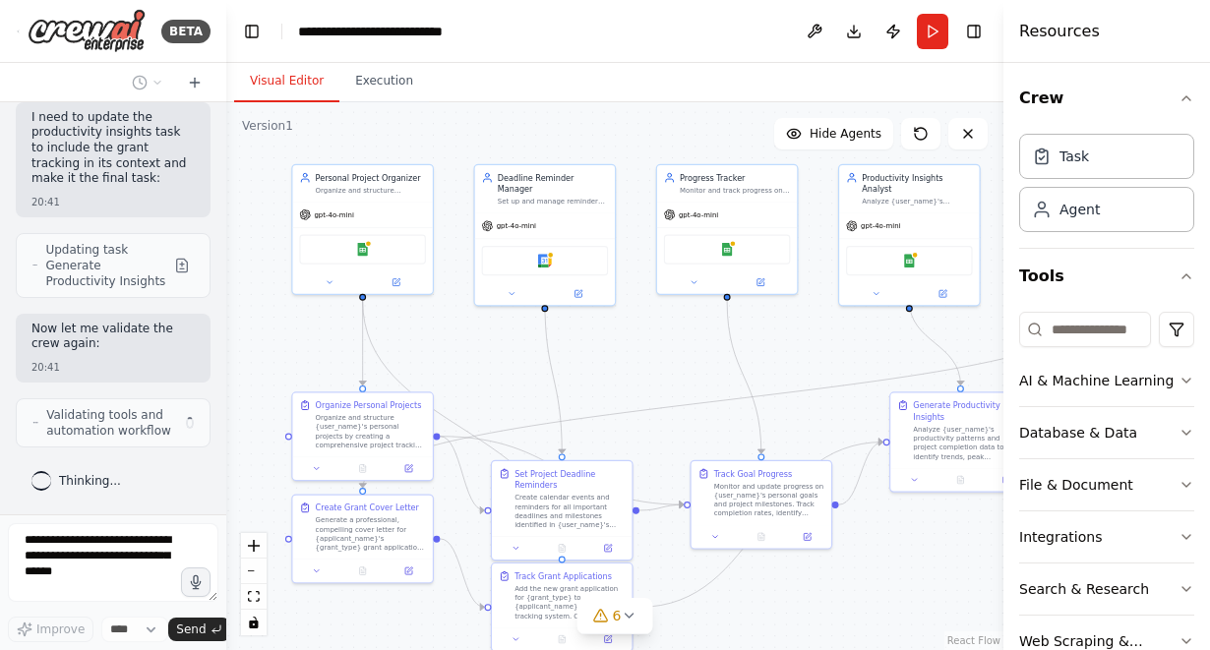
scroll to position [4671, 0]
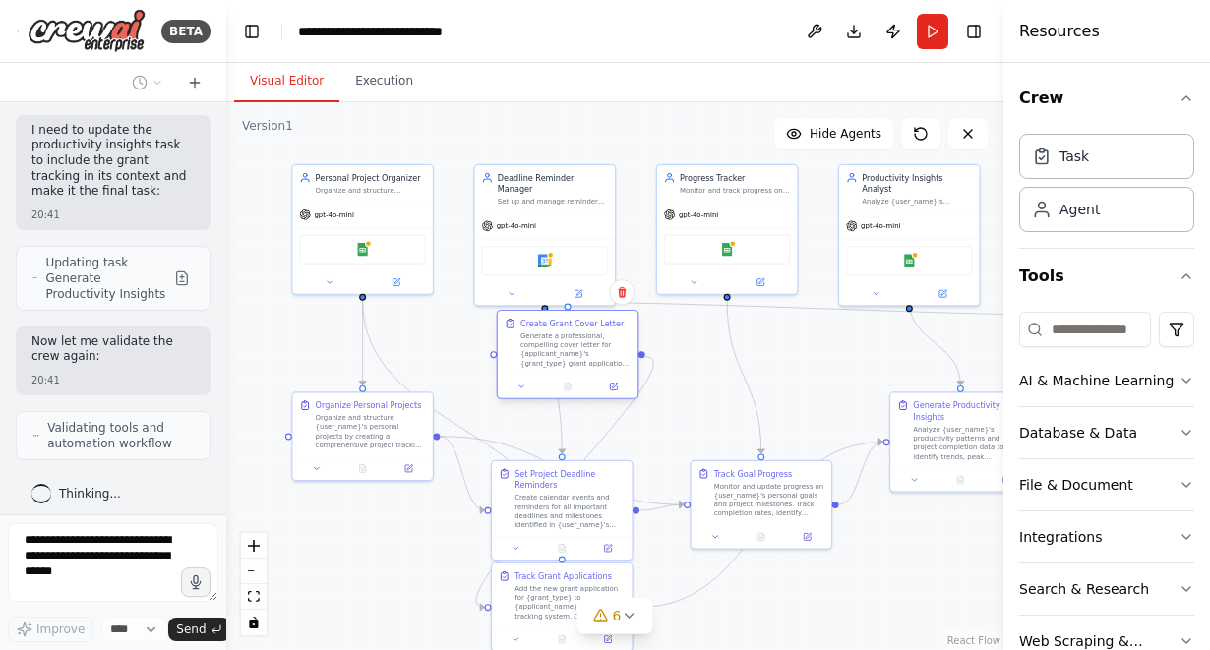
drag, startPoint x: 362, startPoint y: 517, endPoint x: 573, endPoint y: 336, distance: 277.7
click at [573, 336] on div "Generate a professional, compelling cover letter for {applicant_name}'s {grant_…" at bounding box center [576, 350] width 110 height 36
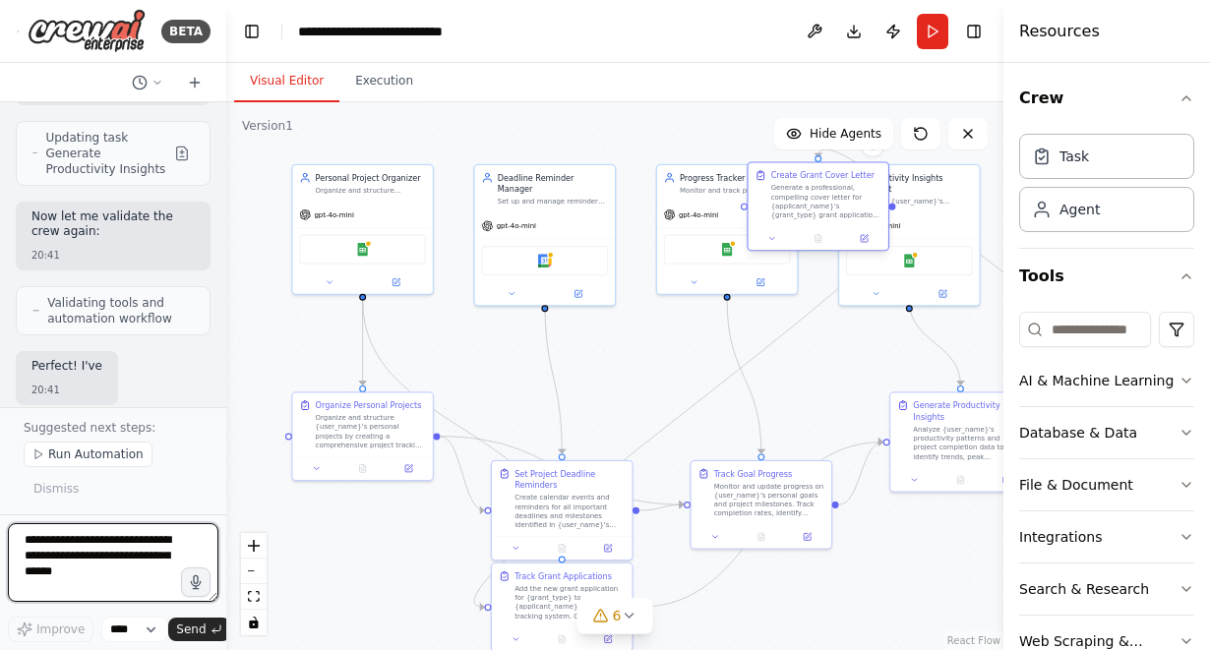
drag, startPoint x: 574, startPoint y: 336, endPoint x: 829, endPoint y: 200, distance: 288.8
click at [829, 200] on div "Generate a professional, compelling cover letter for {applicant_name}'s {grant_…" at bounding box center [827, 201] width 110 height 36
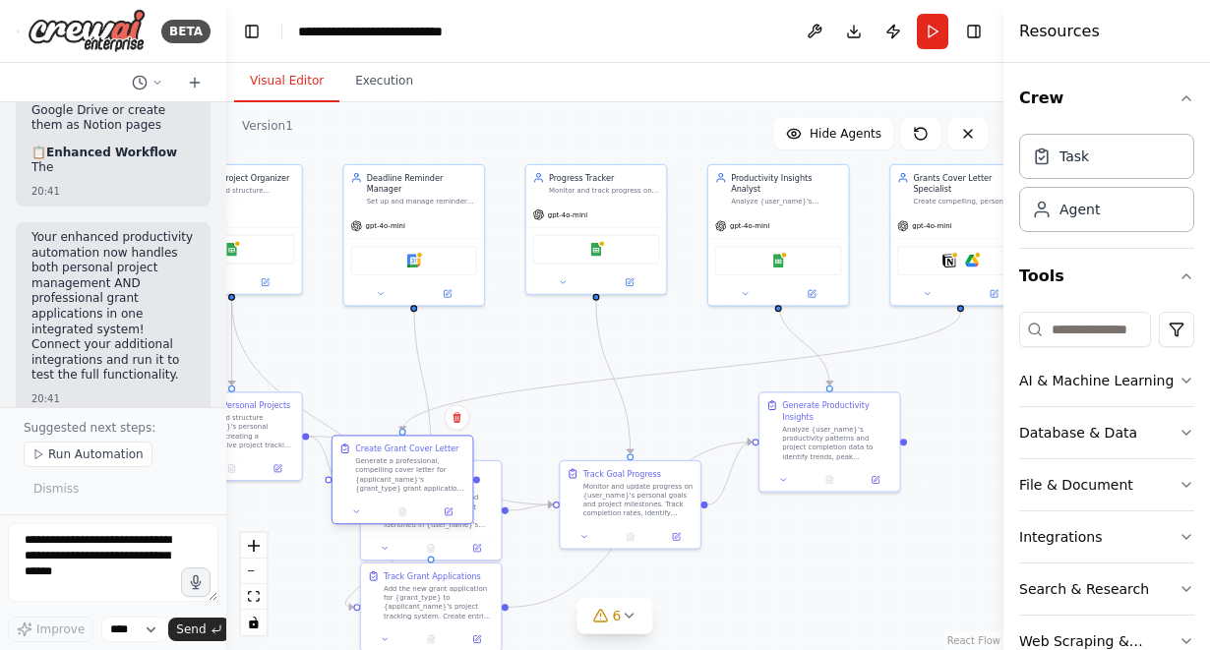
drag, startPoint x: 829, startPoint y: 200, endPoint x: 399, endPoint y: 465, distance: 505.5
click at [399, 465] on div "Generate a professional, compelling cover letter for {applicant_name}'s {grant_…" at bounding box center [410, 475] width 110 height 36
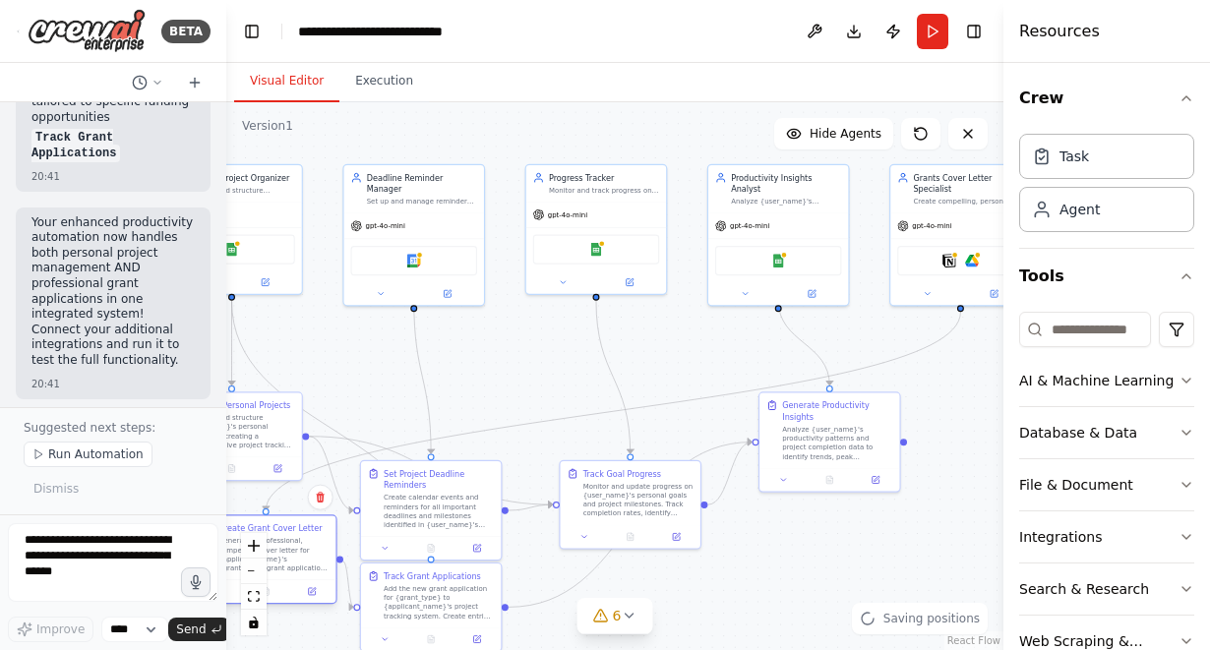
drag, startPoint x: 400, startPoint y: 466, endPoint x: 272, endPoint y: 550, distance: 152.9
click at [272, 550] on div "Generate a professional, compelling cover letter for {applicant_name}'s {grant_…" at bounding box center [273, 554] width 110 height 36
click at [268, 552] on div "Generate a professional, compelling cover letter for {applicant_name}'s {grant_…" at bounding box center [273, 554] width 110 height 36
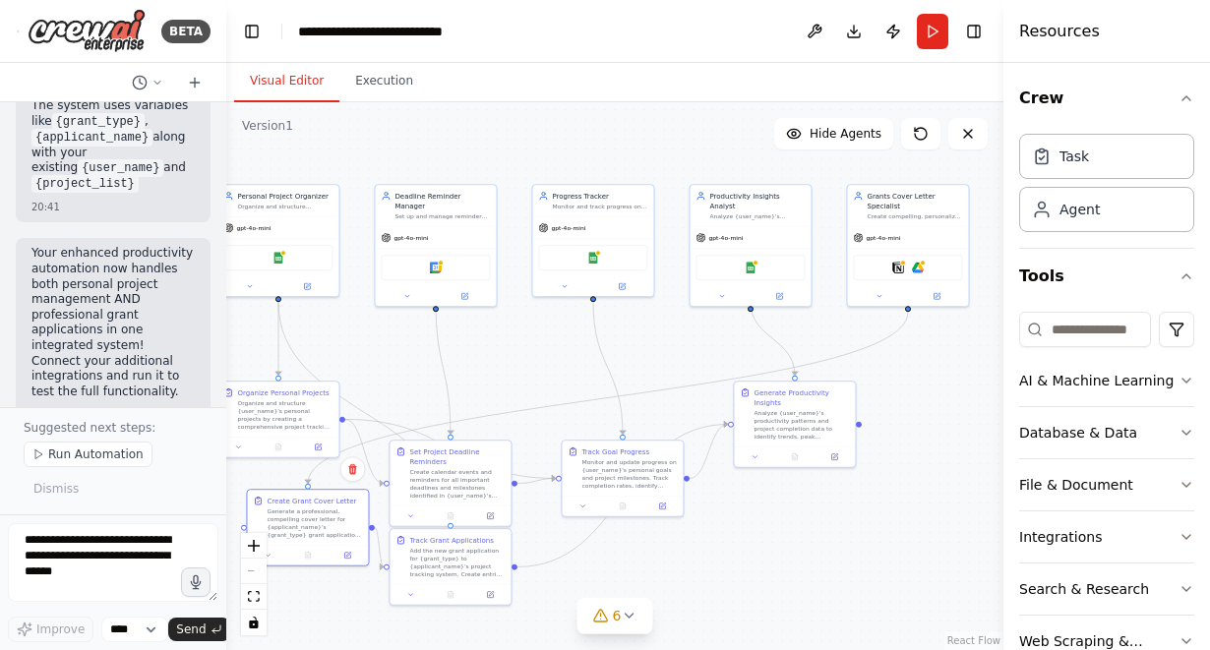
scroll to position [6155, 0]
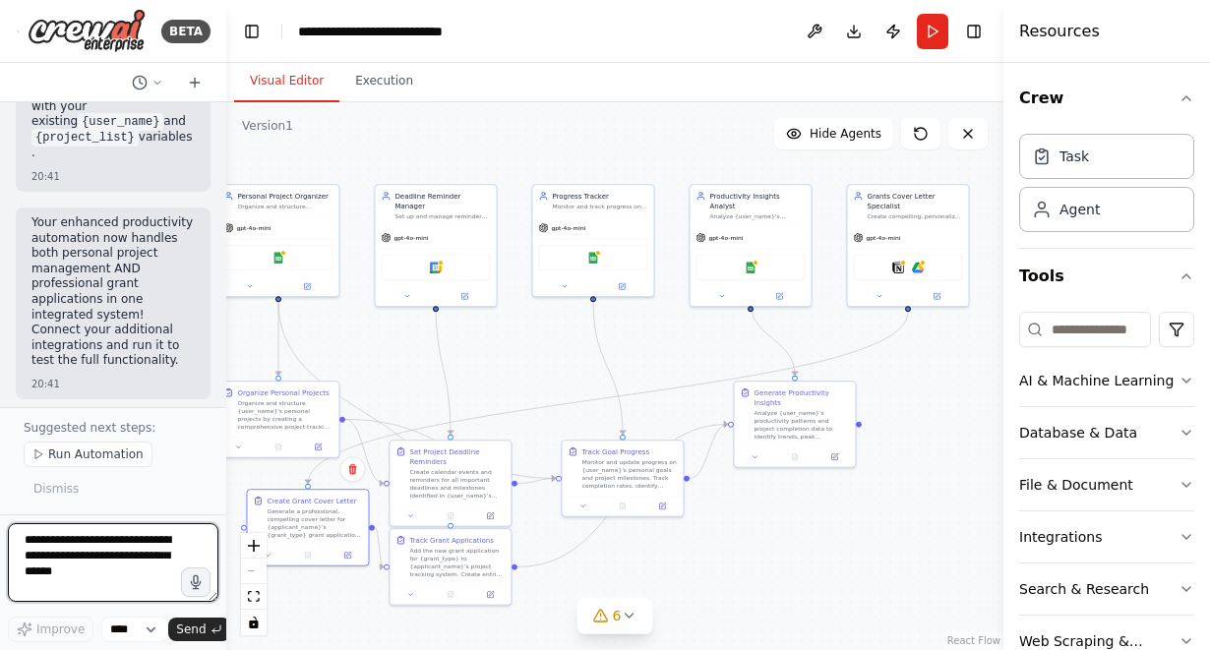
click at [113, 573] on textarea at bounding box center [113, 563] width 211 height 79
type textarea "**********"
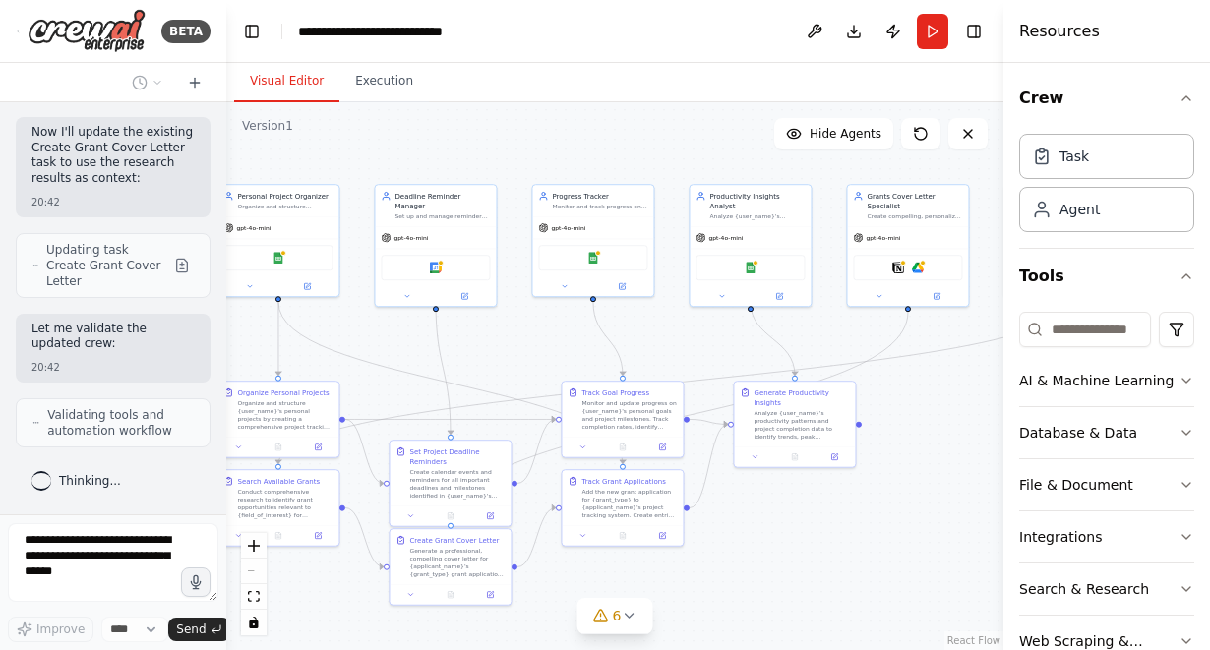
scroll to position [7287, 0]
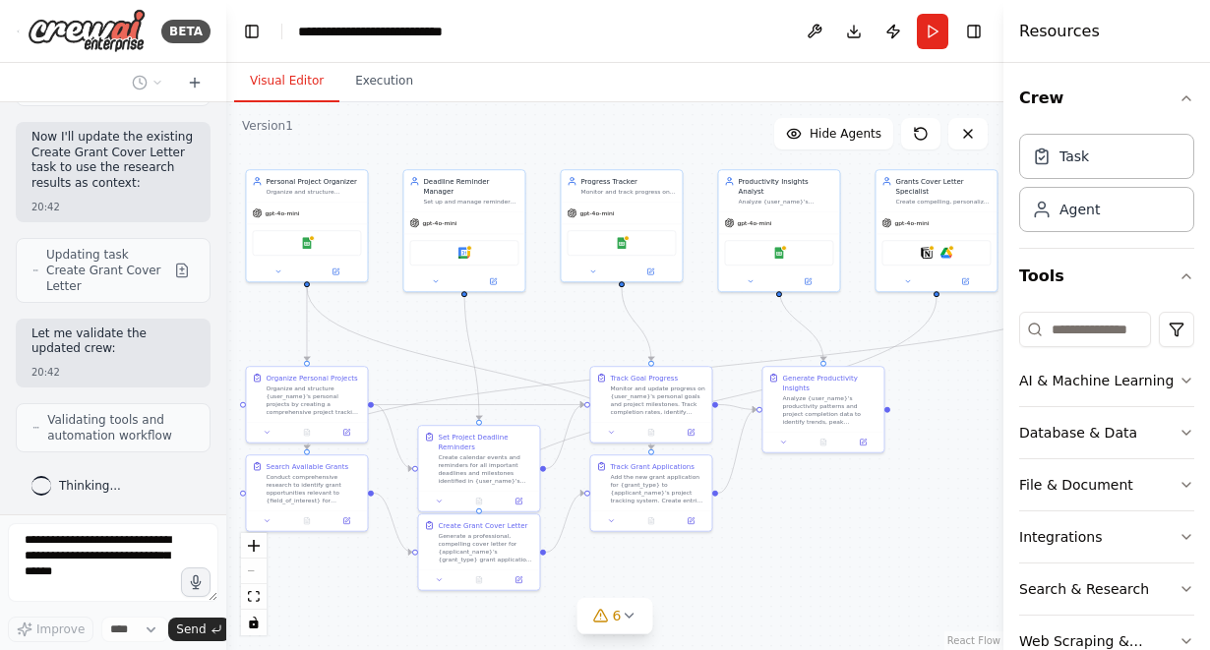
drag, startPoint x: 535, startPoint y: 363, endPoint x: 565, endPoint y: 348, distance: 33.0
click at [565, 348] on div ".deletable-edge-delete-btn { width: 20px; height: 20px; border: 0px solid #ffff…" at bounding box center [614, 376] width 777 height 548
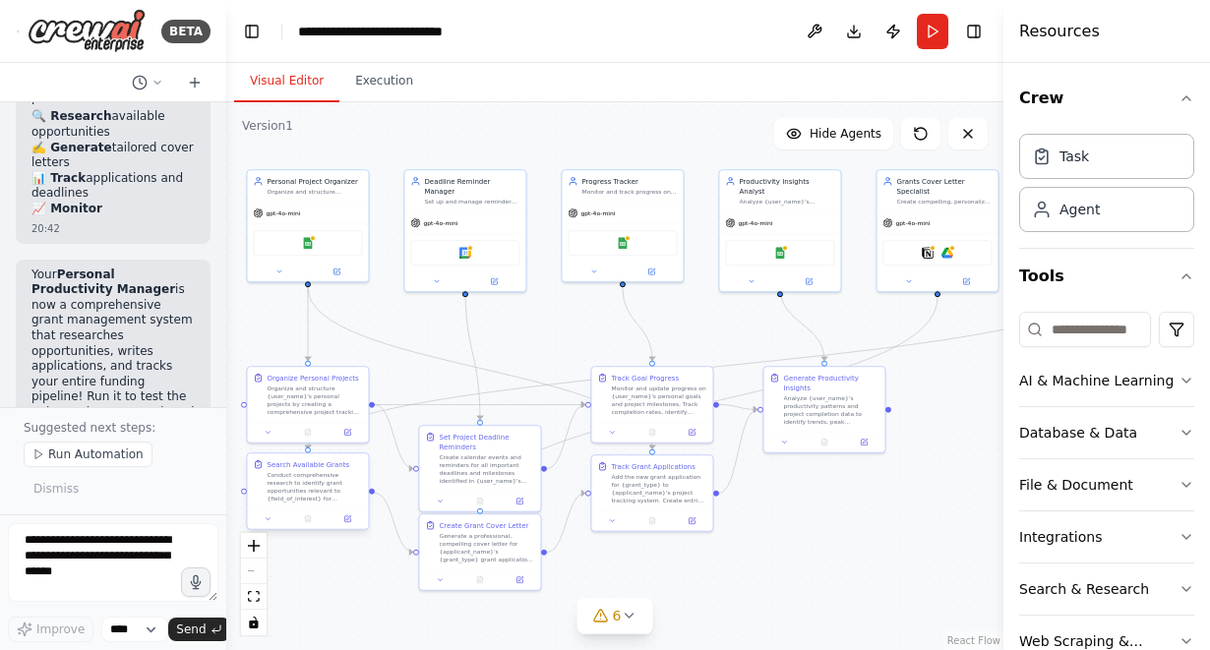
scroll to position [9067, 0]
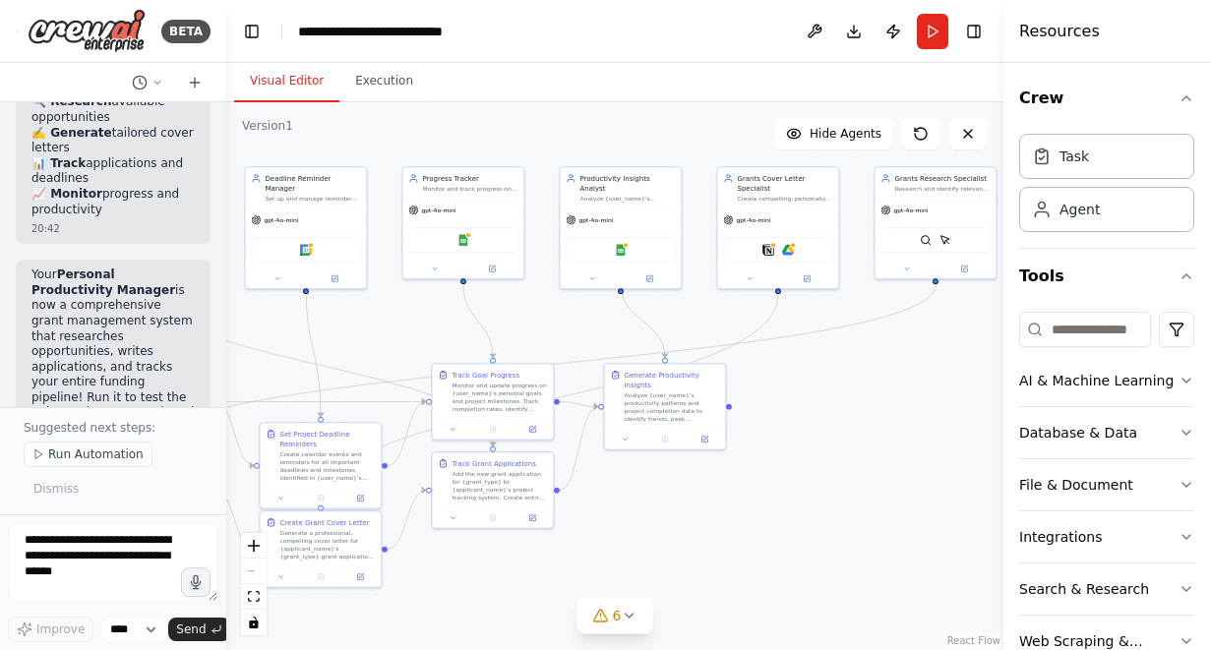
drag, startPoint x: 588, startPoint y: 325, endPoint x: 429, endPoint y: 322, distance: 159.4
click at [429, 322] on div ".deletable-edge-delete-btn { width: 20px; height: 20px; border: 0px solid #ffff…" at bounding box center [614, 376] width 777 height 548
drag, startPoint x: 946, startPoint y: 194, endPoint x: 606, endPoint y: 203, distance: 339.6
click at [606, 203] on div "Grants Research Specialist Research and identify relevant grant opportunities f…" at bounding box center [600, 190] width 121 height 31
drag, startPoint x: 618, startPoint y: 211, endPoint x: 396, endPoint y: 212, distance: 222.4
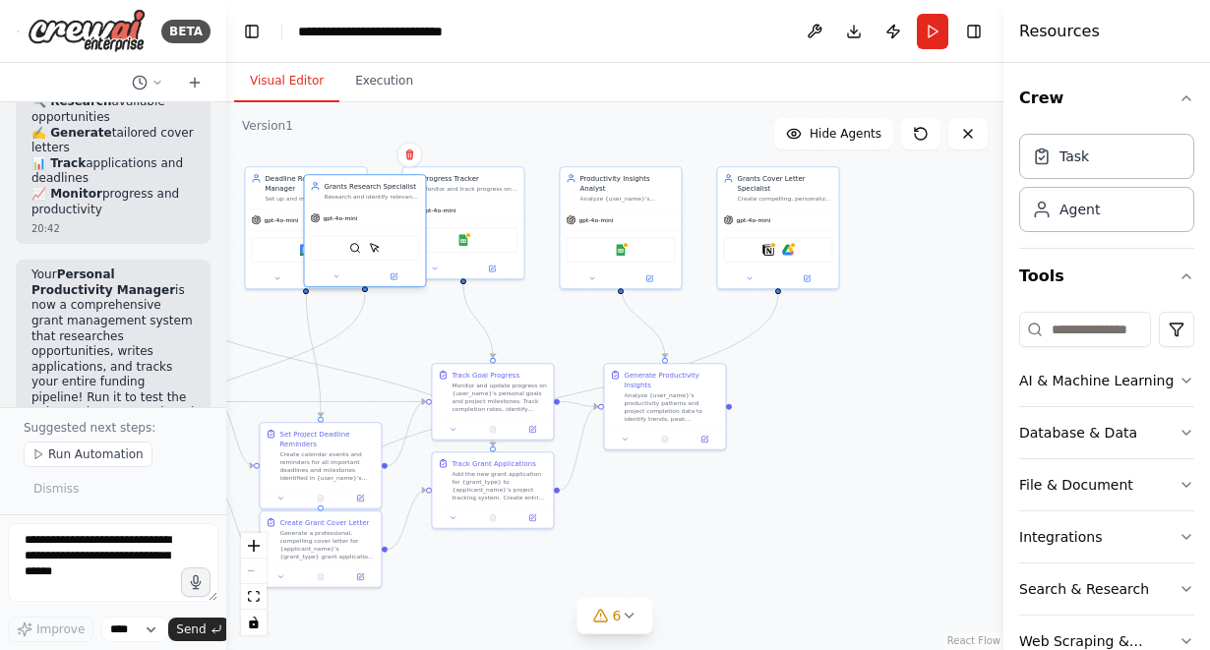
click at [387, 212] on div "gpt-4o-mini" at bounding box center [364, 219] width 121 height 22
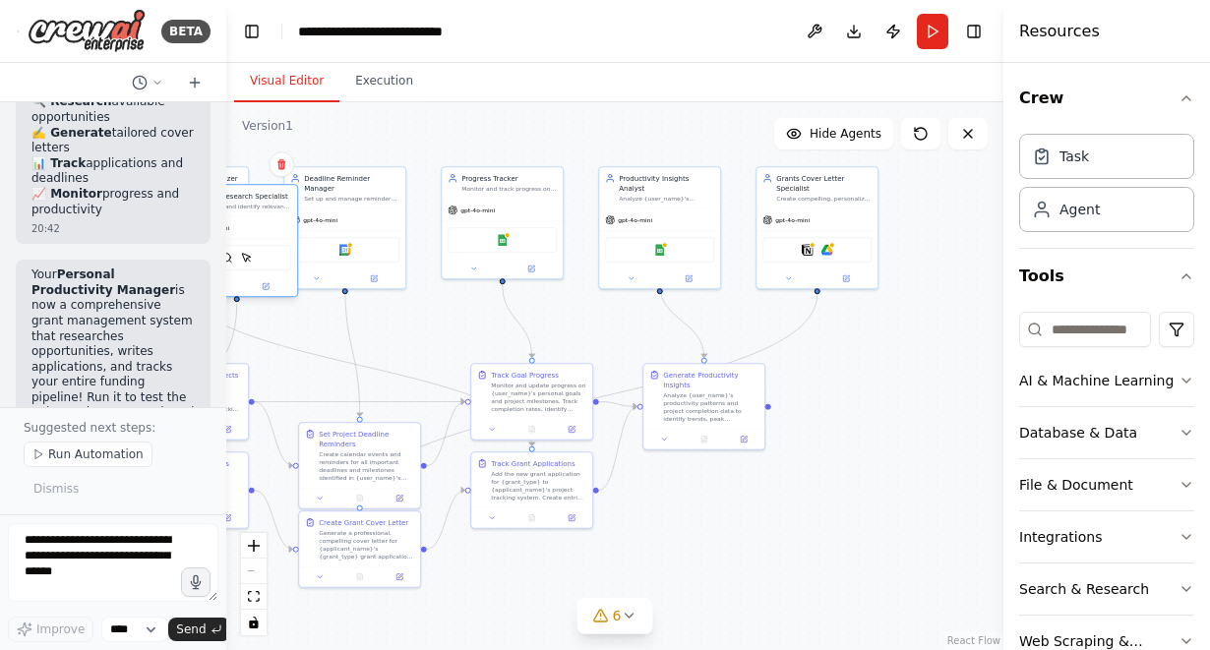
drag, startPoint x: 387, startPoint y: 200, endPoint x: 244, endPoint y: 207, distance: 142.9
click at [244, 207] on div "Research and identify relevant grant opportunities for {field_of_interest} by s…" at bounding box center [243, 207] width 95 height 8
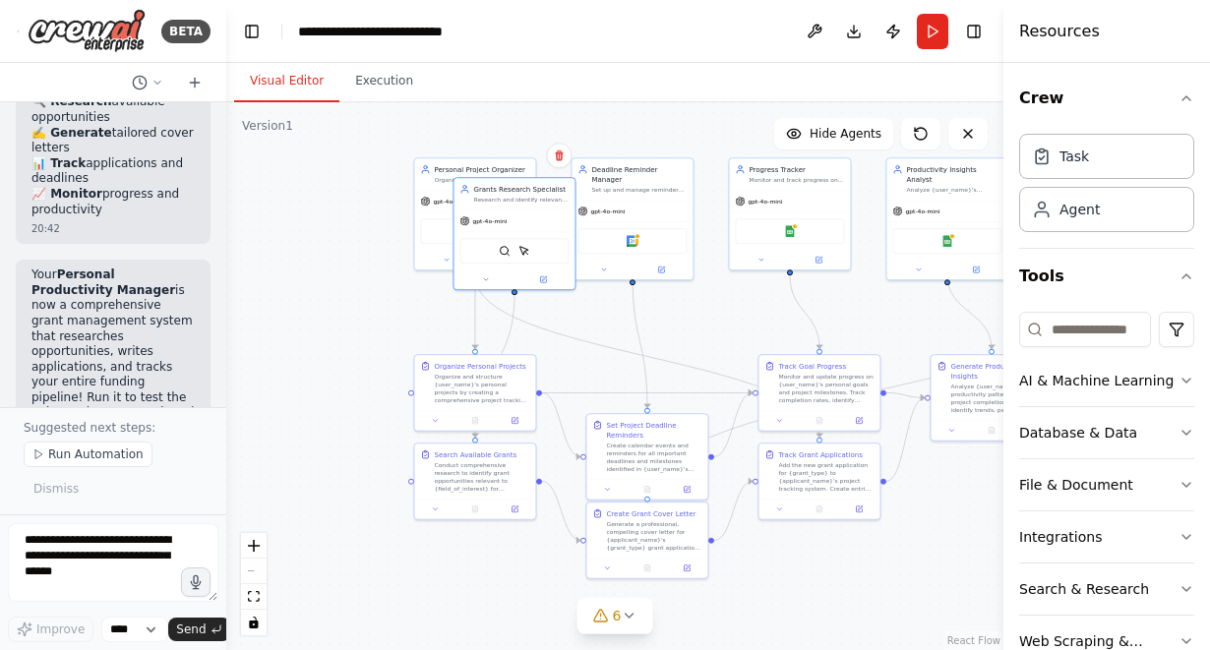
drag, startPoint x: 430, startPoint y: 334, endPoint x: 715, endPoint y: 327, distance: 285.5
click at [713, 325] on div ".deletable-edge-delete-btn { width: 20px; height: 20px; border: 0px solid #ffff…" at bounding box center [614, 376] width 777 height 548
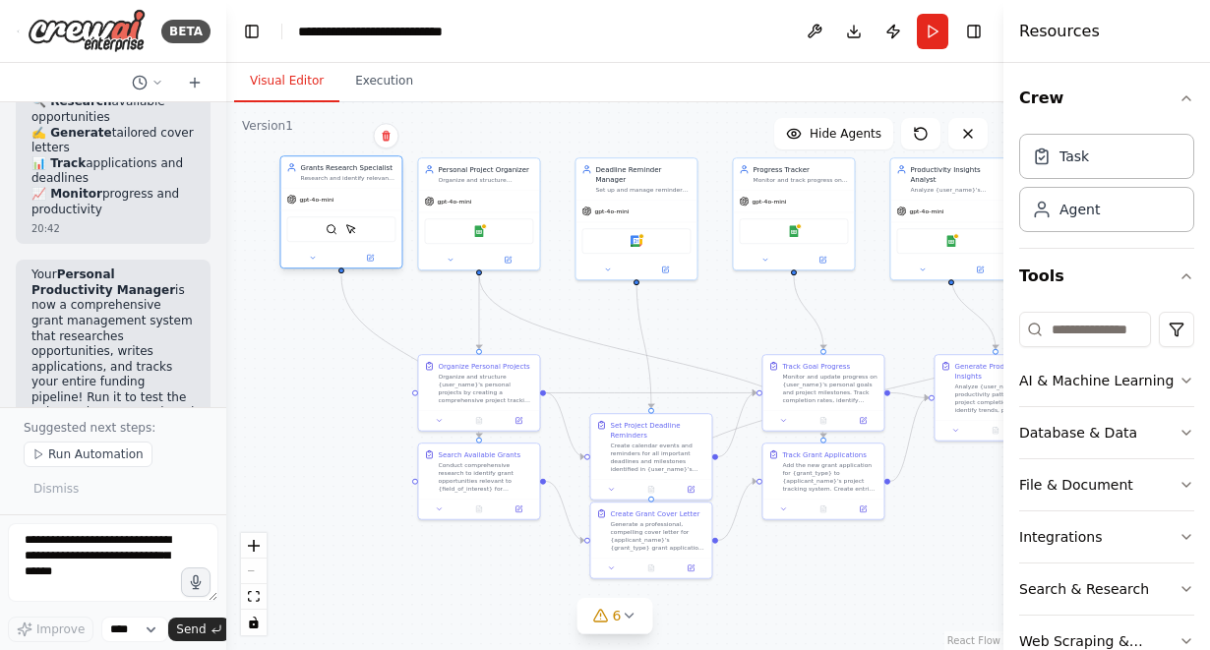
drag, startPoint x: 527, startPoint y: 216, endPoint x: 356, endPoint y: 200, distance: 172.0
click at [353, 199] on div "gpt-4o-mini" at bounding box center [340, 200] width 121 height 22
drag, startPoint x: 647, startPoint y: 179, endPoint x: 634, endPoint y: 182, distance: 13.1
click at [634, 184] on div "Set up and manage reminders for important deadlines and milestones in {user_nam…" at bounding box center [633, 188] width 95 height 8
click at [793, 569] on div ".deletable-edge-delete-btn { width: 20px; height: 20px; border: 0px solid #ffff…" at bounding box center [614, 376] width 777 height 548
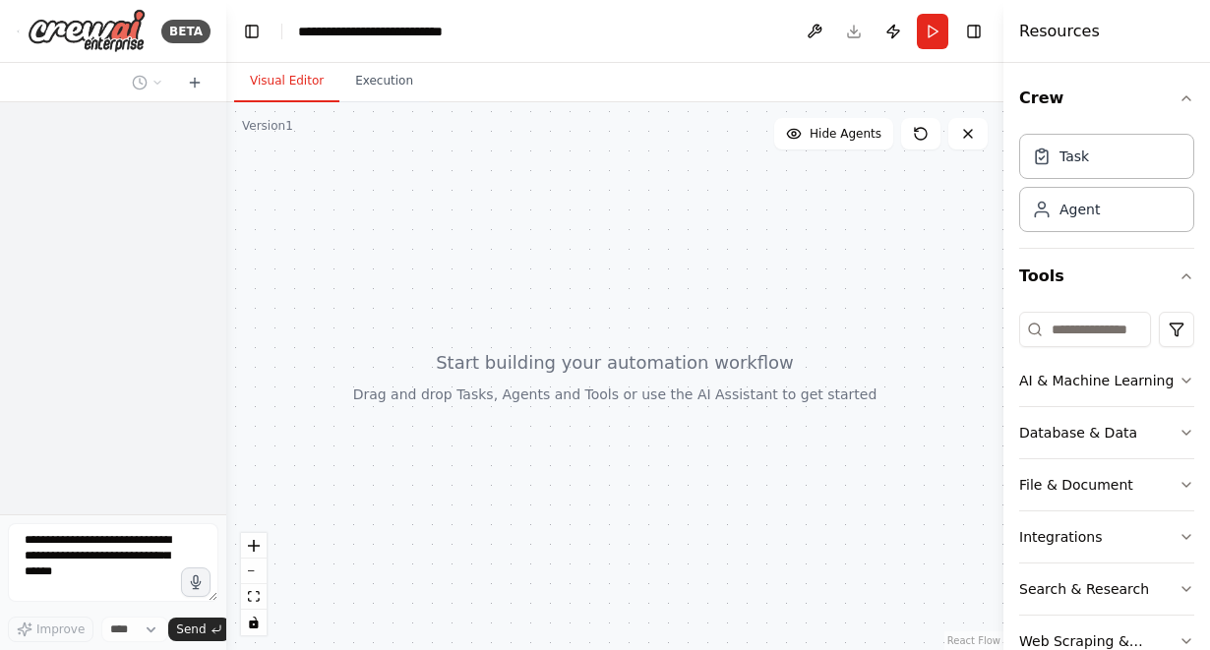
select select "****"
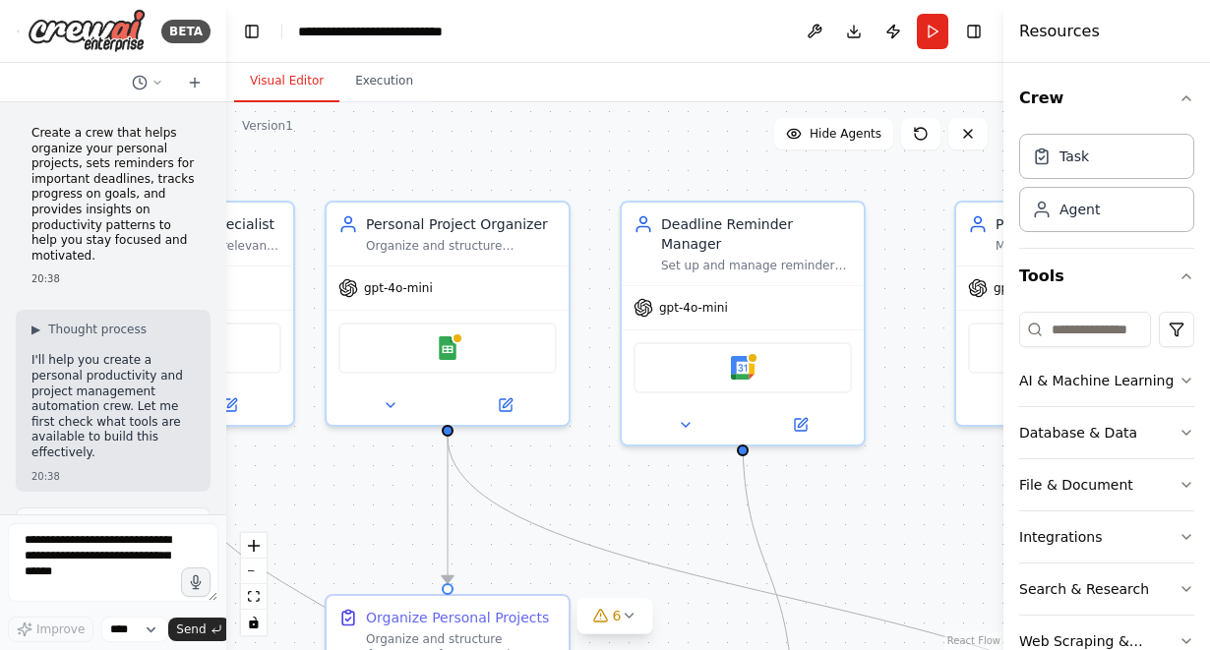
scroll to position [3778, 0]
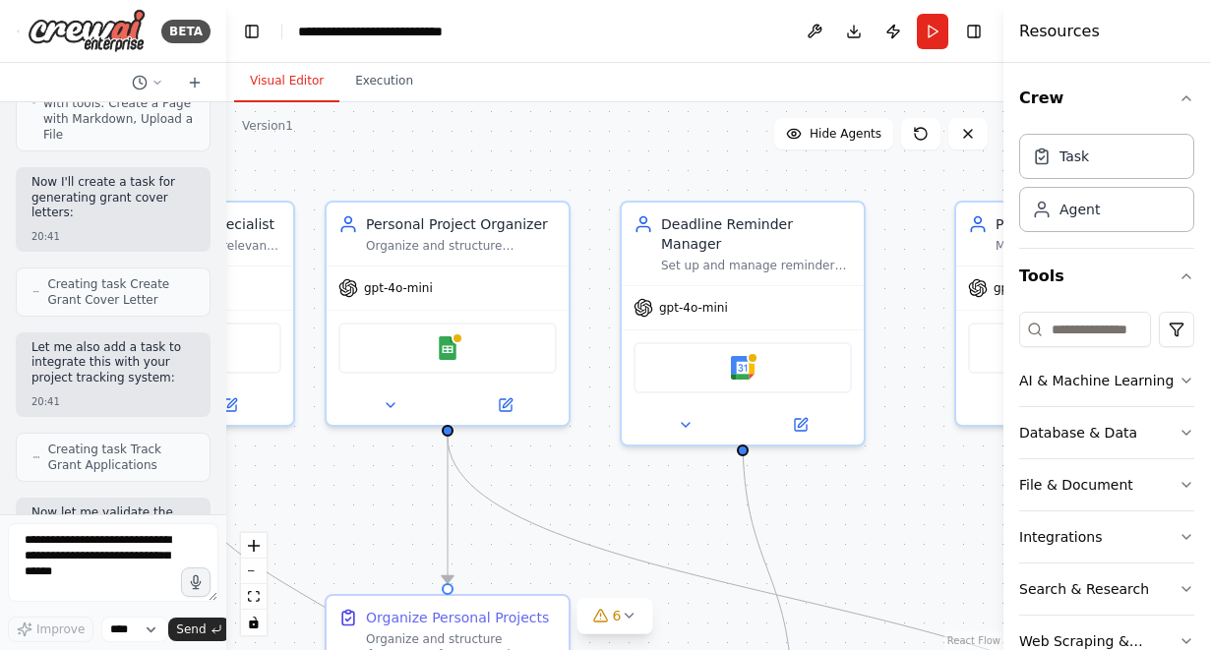
click at [280, 641] on div ".deletable-edge-delete-btn { width: 20px; height: 20px; border: 0px solid #ffff…" at bounding box center [614, 376] width 777 height 548
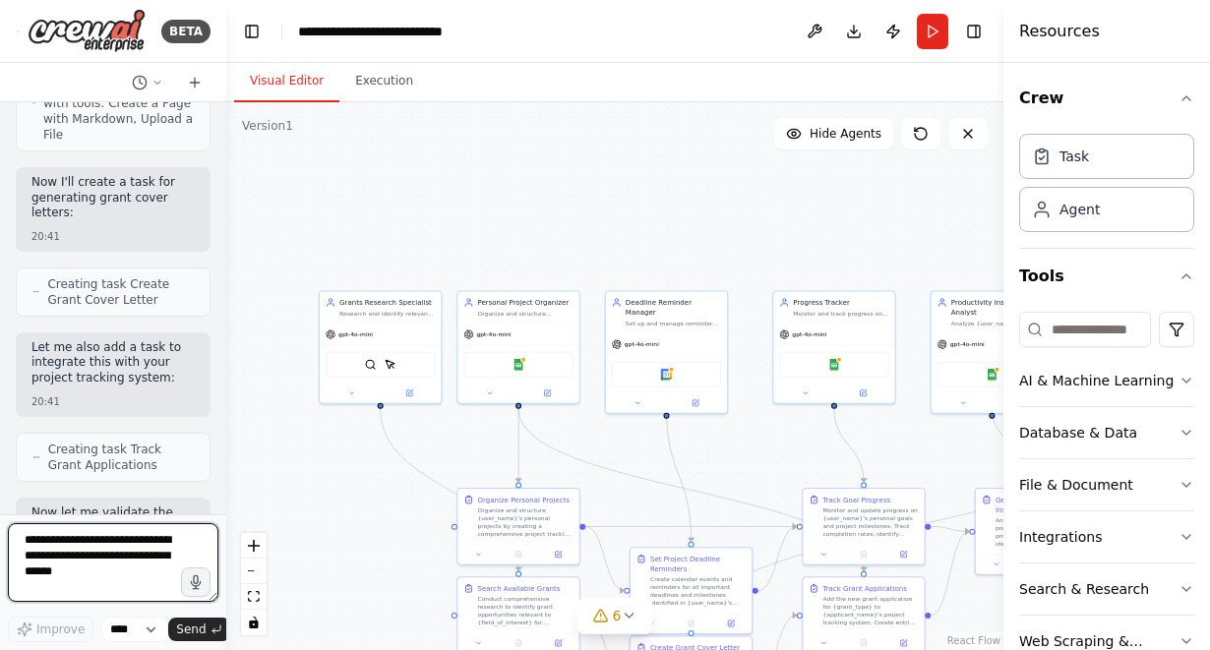
click at [124, 576] on textarea at bounding box center [113, 563] width 211 height 79
type textarea "**********"
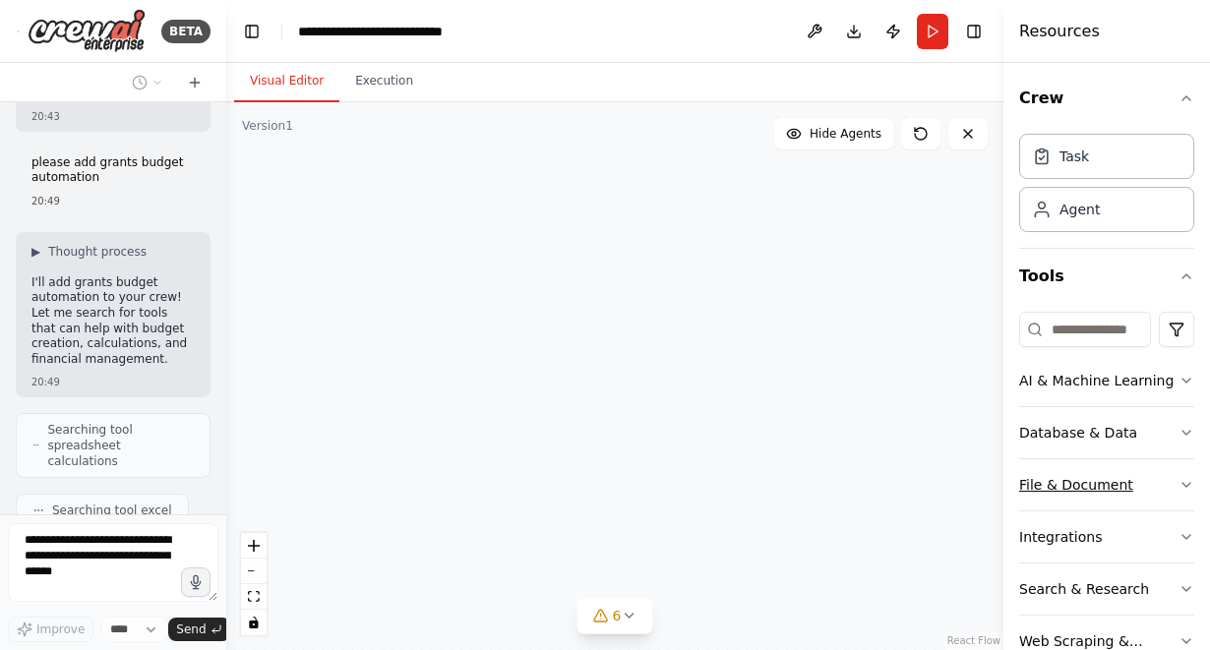
scroll to position [9468, 0]
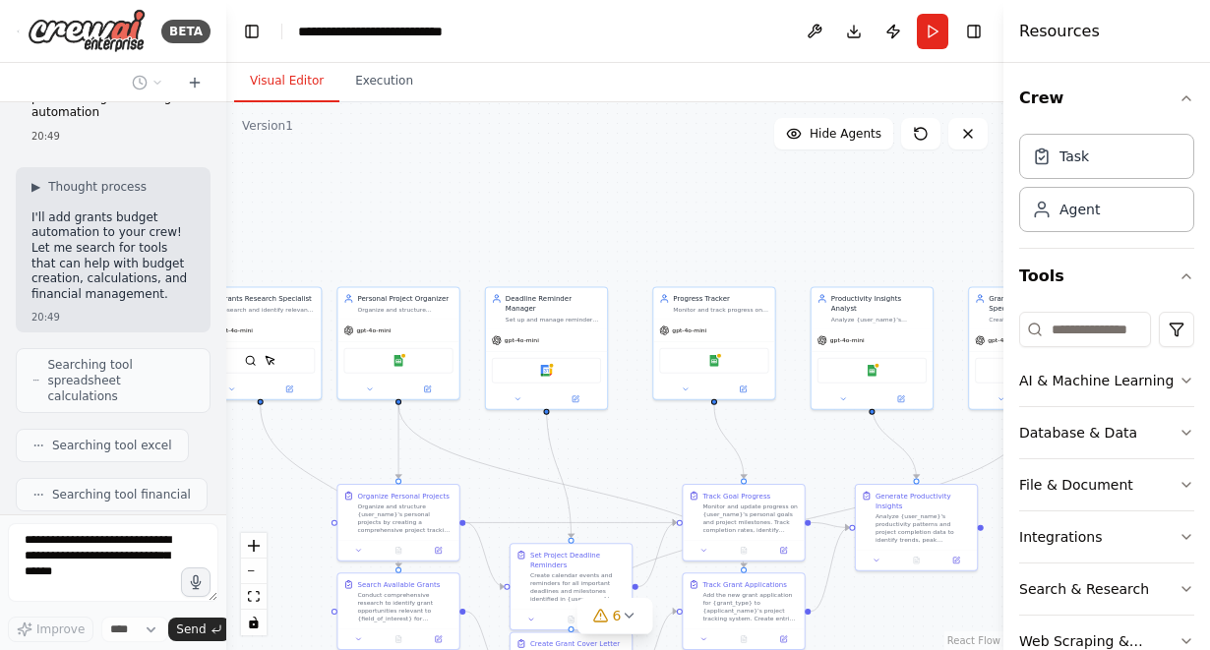
drag, startPoint x: 806, startPoint y: 430, endPoint x: 831, endPoint y: 442, distance: 27.3
click at [684, 426] on div ".deletable-edge-delete-btn { width: 20px; height: 20px; border: 0px solid #ffff…" at bounding box center [614, 376] width 777 height 548
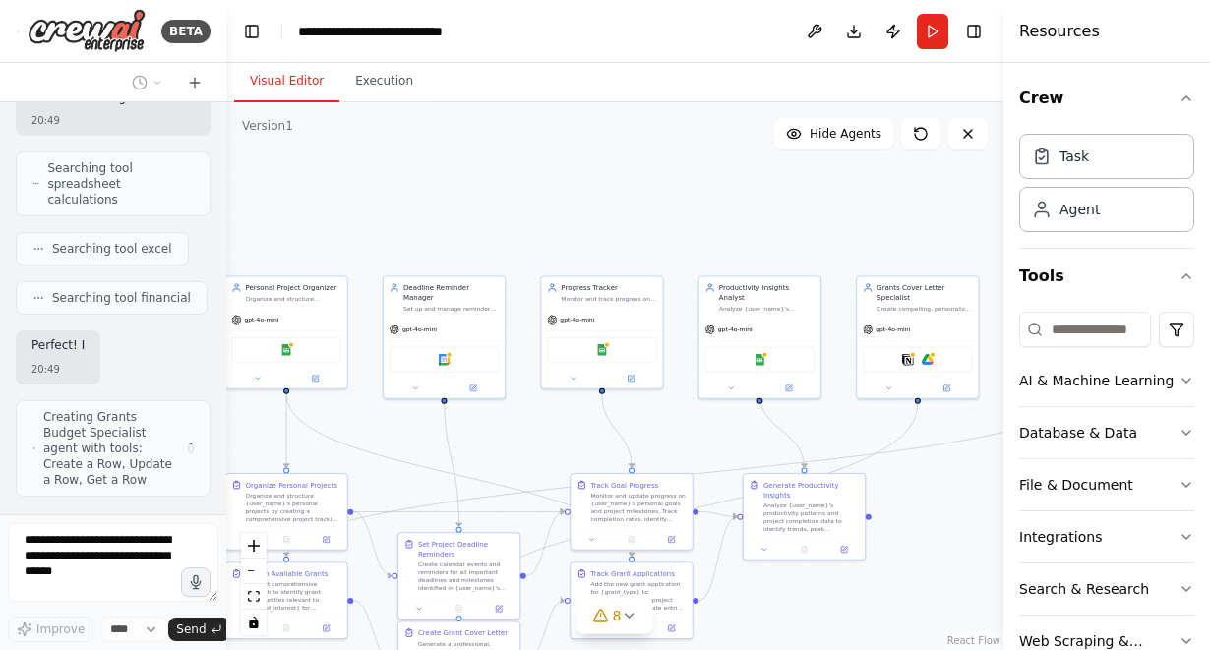
drag, startPoint x: 831, startPoint y: 442, endPoint x: 711, endPoint y: 431, distance: 119.6
click at [711, 431] on div ".deletable-edge-delete-btn { width: 20px; height: 20px; border: 0px solid #ffff…" at bounding box center [614, 376] width 777 height 548
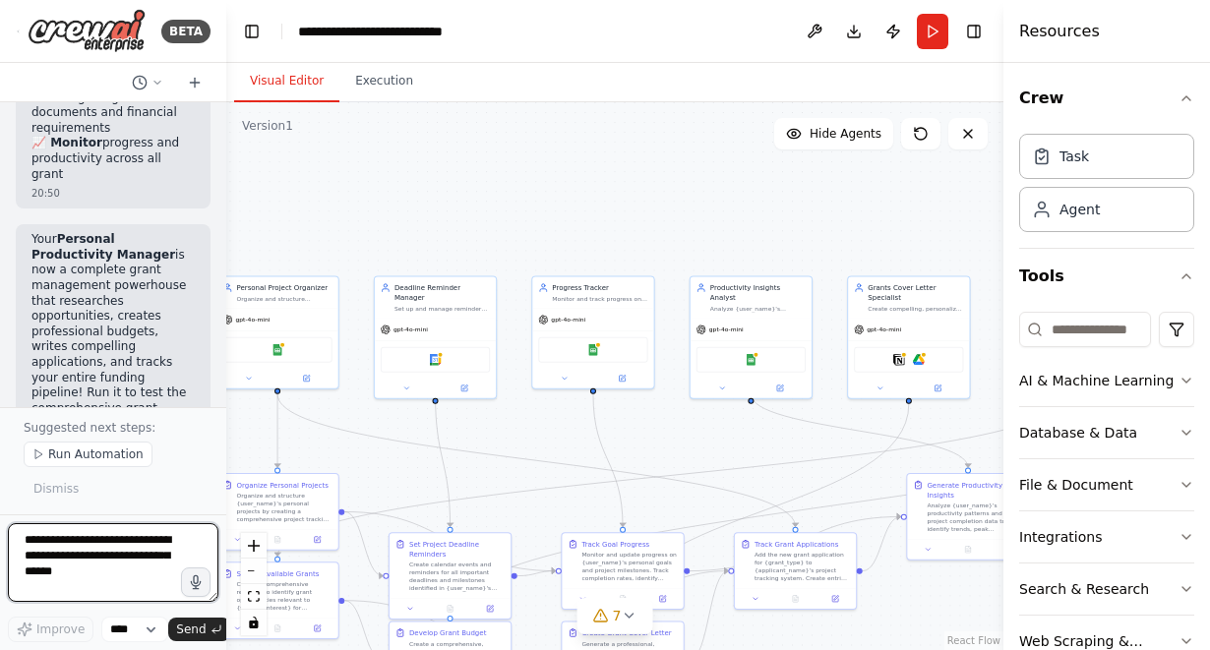
scroll to position [12710, 0]
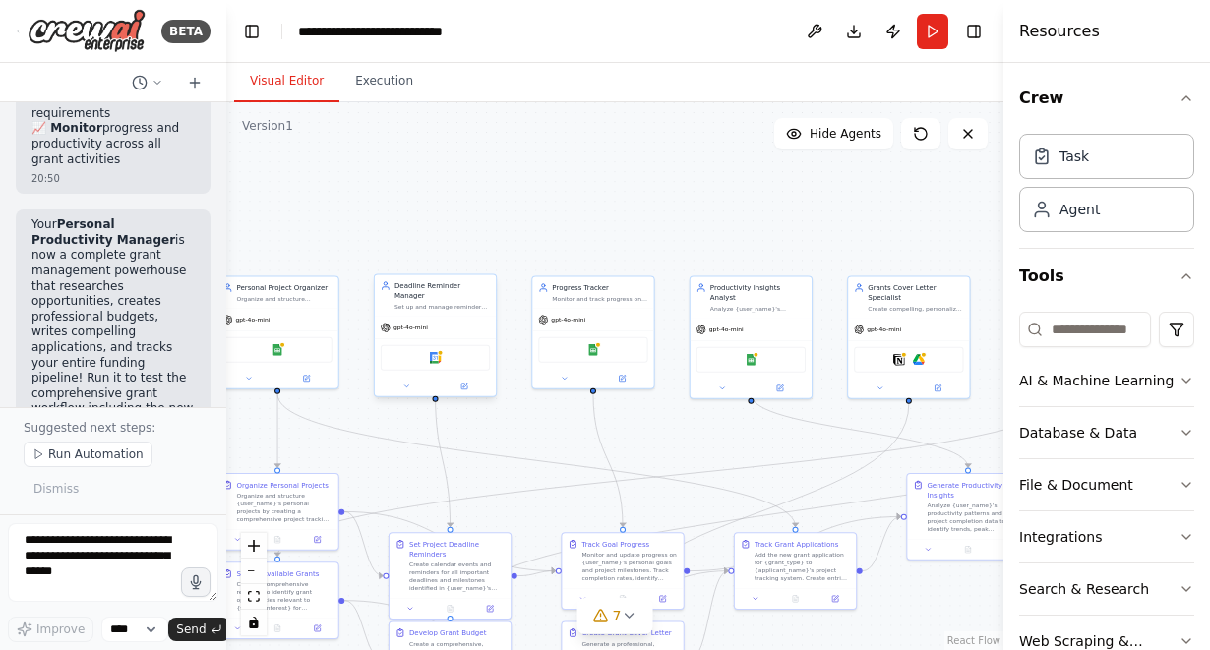
click at [444, 289] on div "Deadline Reminder Manager" at bounding box center [442, 291] width 95 height 20
click at [482, 259] on icon at bounding box center [480, 254] width 8 height 11
click at [480, 259] on icon at bounding box center [479, 254] width 8 height 11
click at [433, 260] on button "Confirm" at bounding box center [424, 254] width 70 height 24
click at [593, 304] on div "Progress Tracker Monitor and track progress on {user_name}'s personal goals and…" at bounding box center [591, 290] width 121 height 31
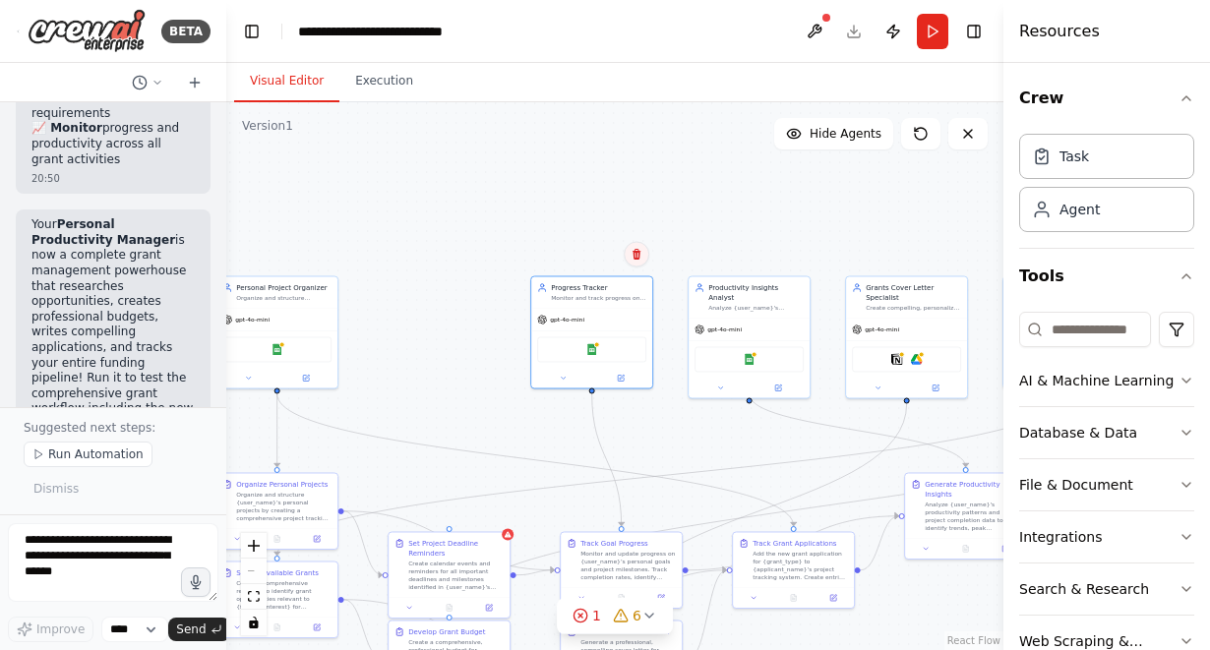
click at [641, 256] on icon at bounding box center [637, 254] width 12 height 12
click at [596, 256] on button "Confirm" at bounding box center [581, 254] width 70 height 24
click at [769, 302] on div "Productivity Insights Analyst Analyze {user_name}'s productivity patterns, iden…" at bounding box center [749, 295] width 121 height 41
click at [805, 264] on div "Confirm" at bounding box center [794, 254] width 26 height 26
click at [795, 257] on icon at bounding box center [794, 254] width 12 height 12
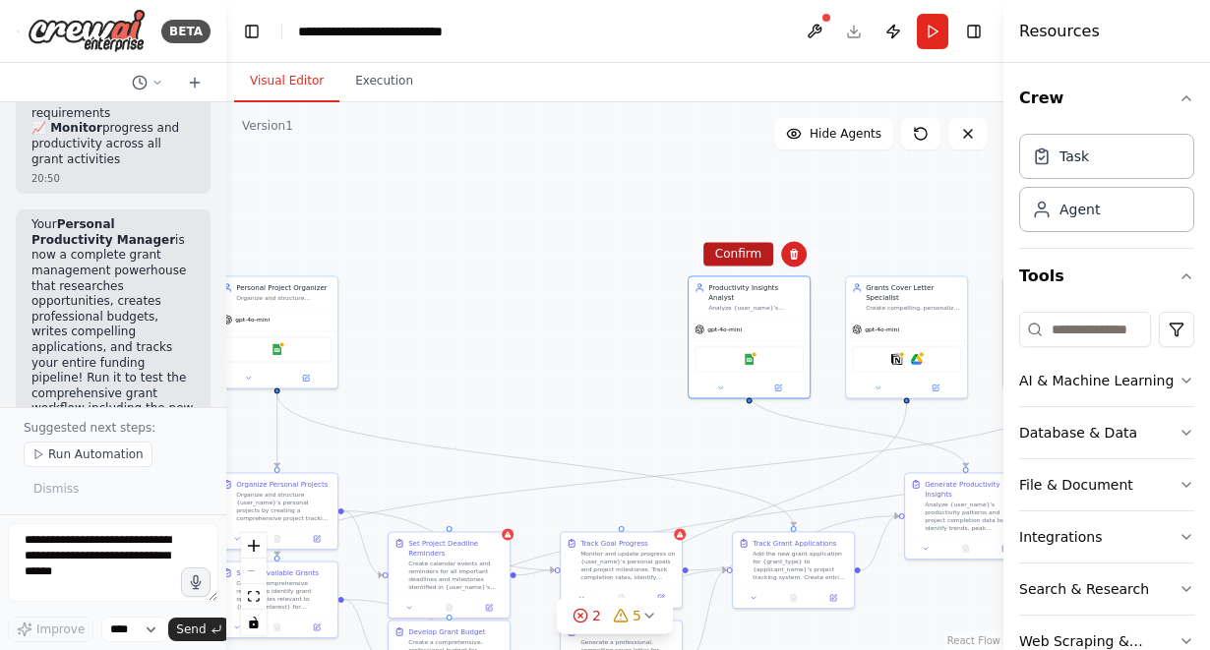
click at [746, 252] on button "Confirm" at bounding box center [739, 254] width 70 height 24
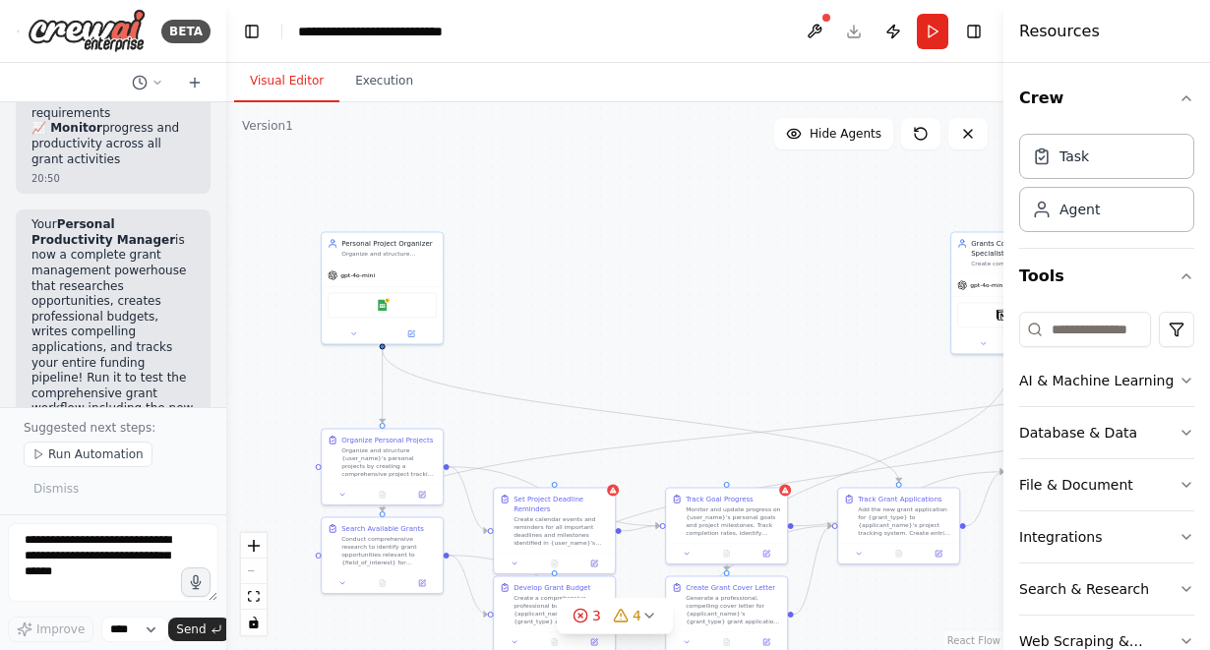
drag, startPoint x: 522, startPoint y: 365, endPoint x: 628, endPoint y: 322, distance: 114.8
click at [628, 321] on div ".deletable-edge-delete-btn { width: 20px; height: 20px; border: 0px solid #ffff…" at bounding box center [614, 376] width 777 height 548
click at [384, 258] on div "Personal Project Organizer Organize and structure personal projects by creating…" at bounding box center [383, 245] width 121 height 31
click at [426, 210] on icon at bounding box center [428, 210] width 8 height 11
click at [373, 211] on button "Confirm" at bounding box center [373, 210] width 70 height 24
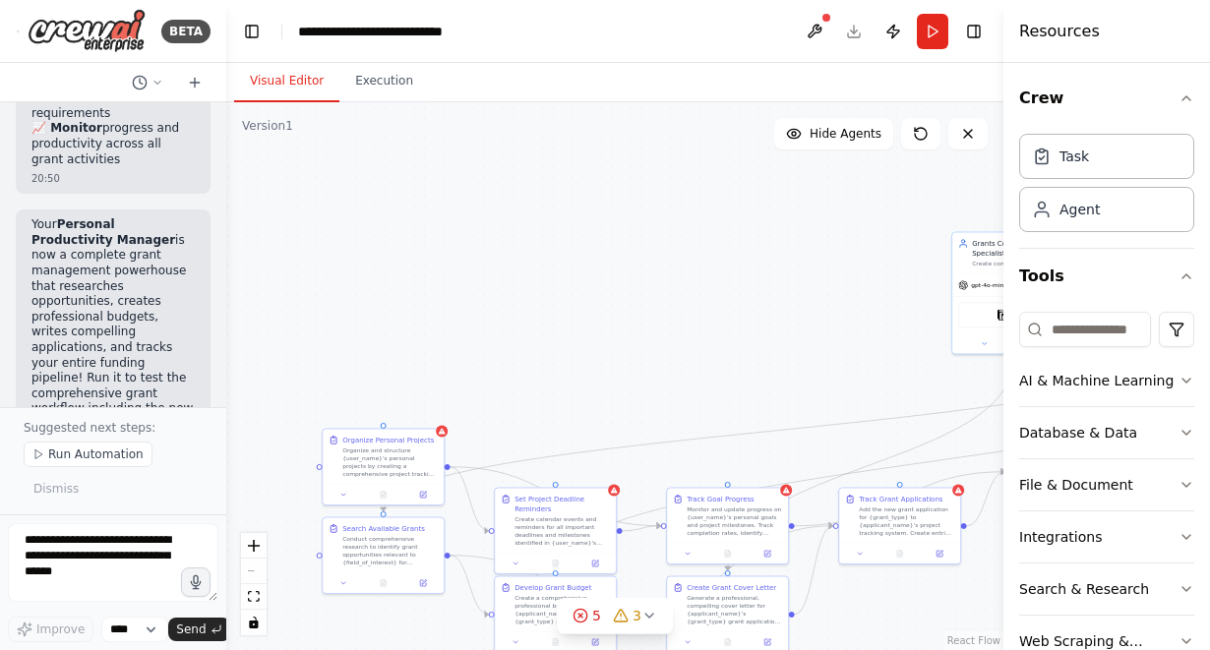
drag, startPoint x: 996, startPoint y: 276, endPoint x: 651, endPoint y: 303, distance: 345.5
click at [652, 302] on div "BETA Create a crew that helps organize your personal projects, sets reminders f…" at bounding box center [605, 325] width 1210 height 650
drag, startPoint x: 970, startPoint y: 267, endPoint x: 489, endPoint y: 275, distance: 481.3
click at [489, 275] on div "Grants Cover Letter Specialist Create compelling, personalized cover letters fo…" at bounding box center [547, 260] width 121 height 41
drag, startPoint x: 537, startPoint y: 278, endPoint x: 424, endPoint y: 267, distance: 113.8
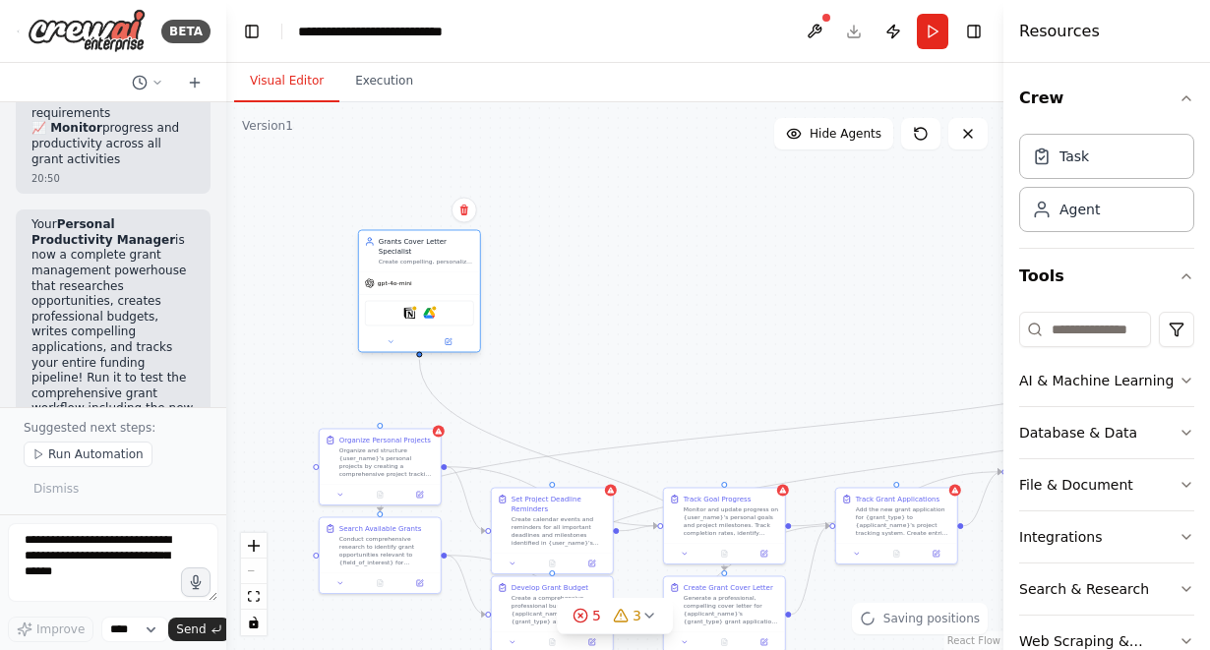
click at [423, 267] on div "Grants Cover Letter Specialist Create compelling, personalized cover letters fo…" at bounding box center [419, 250] width 121 height 41
click at [583, 621] on icon at bounding box center [581, 616] width 16 height 16
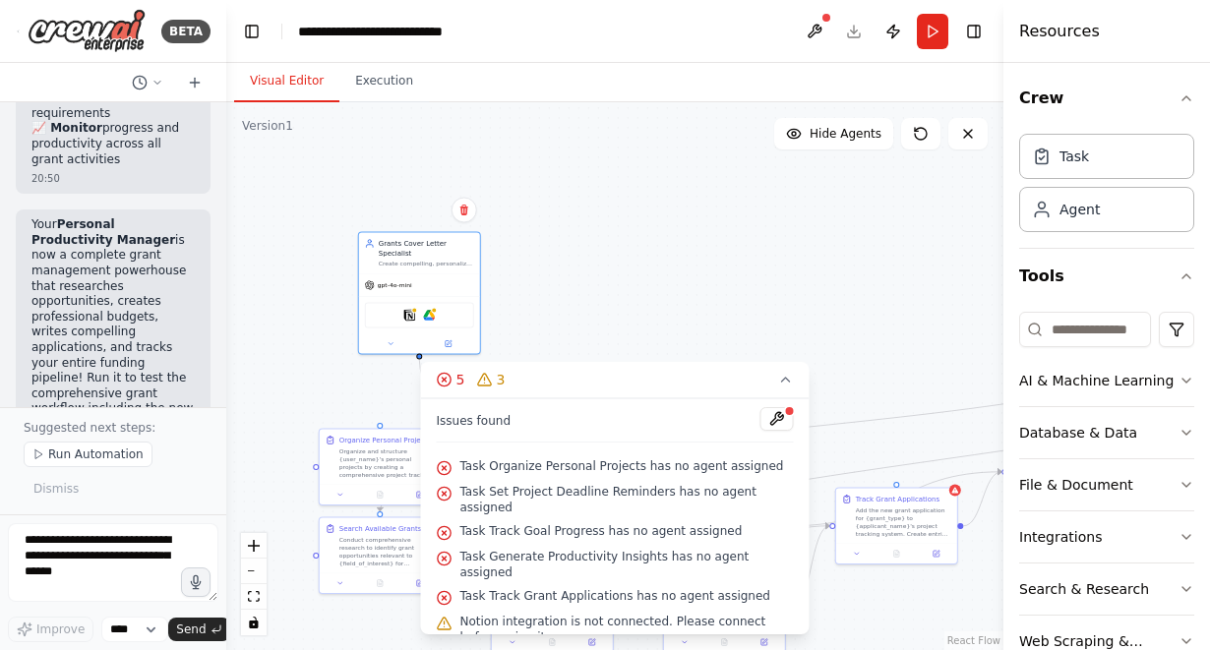
scroll to position [0, 0]
click at [445, 467] on icon at bounding box center [445, 468] width 4 height 4
click at [791, 382] on icon at bounding box center [786, 380] width 16 height 16
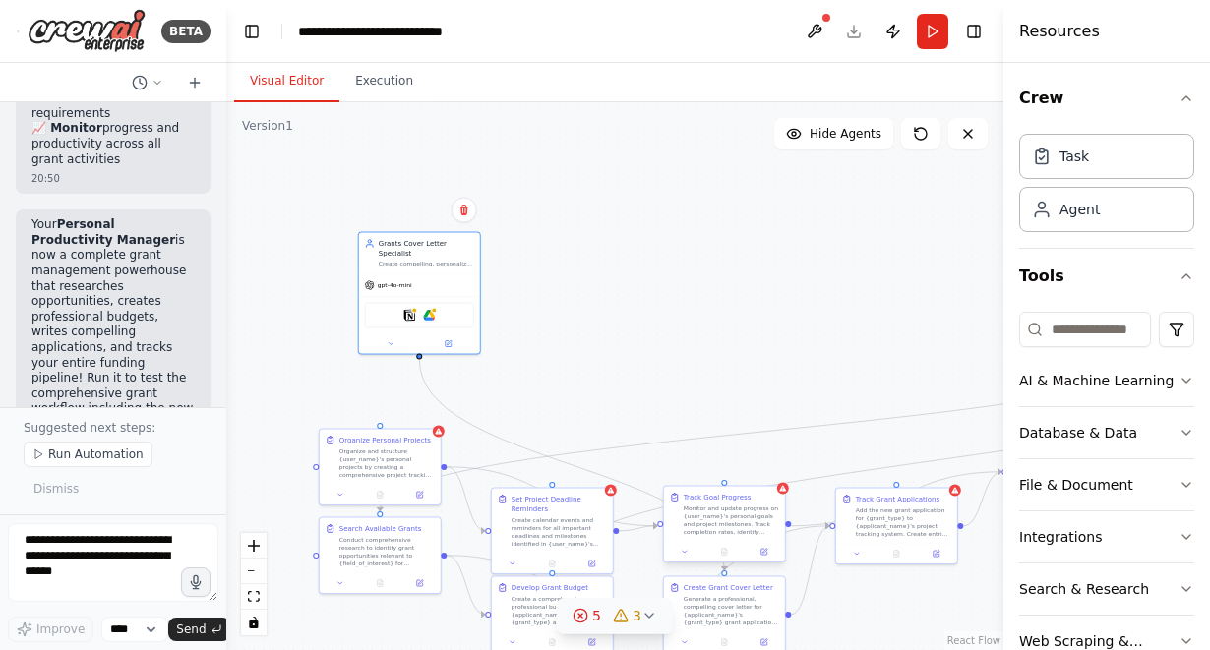
click at [723, 515] on div "Monitor and update progress on {user_name}'s personal goals and project milesto…" at bounding box center [731, 520] width 95 height 31
click at [769, 471] on icon at bounding box center [770, 468] width 8 height 11
click at [723, 471] on button "Confirm" at bounding box center [713, 469] width 70 height 24
click at [573, 526] on div "Create calendar events and reminders for all important deadlines and milestones…" at bounding box center [559, 530] width 95 height 31
click at [601, 476] on button at bounding box center [598, 469] width 26 height 26
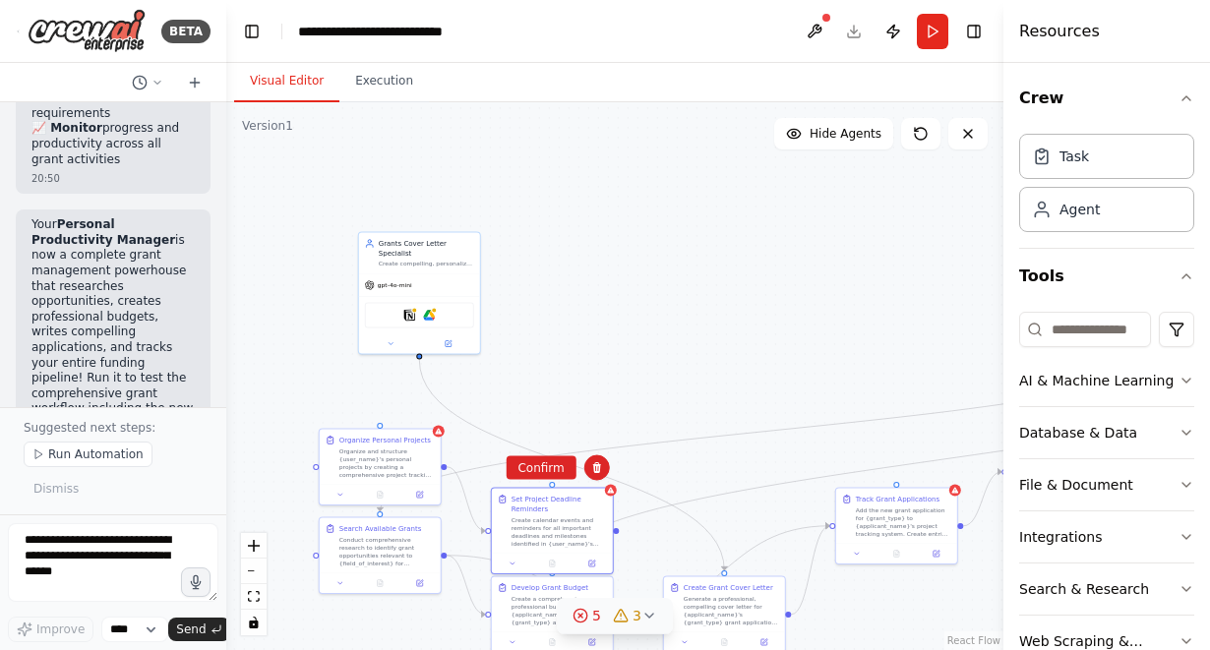
click at [559, 466] on button "Confirm" at bounding box center [541, 469] width 70 height 24
click at [397, 468] on div "Organize and structure {user_name}'s personal projects by creating a comprehens…" at bounding box center [387, 461] width 95 height 31
click at [433, 413] on button at bounding box center [425, 410] width 26 height 26
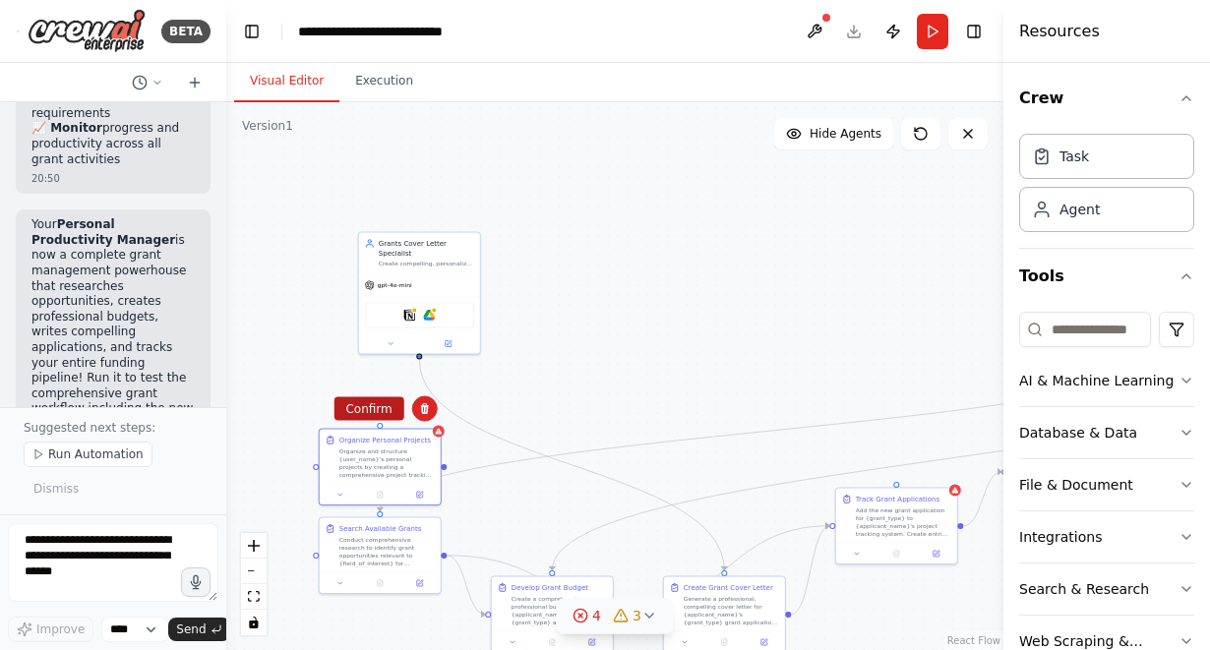
click at [372, 410] on button "Confirm" at bounding box center [369, 410] width 70 height 24
click at [877, 528] on div "Add the new grant application for {grant_type} to {applicant_name}'s project tr…" at bounding box center [903, 520] width 95 height 31
click at [942, 468] on icon at bounding box center [942, 468] width 8 height 11
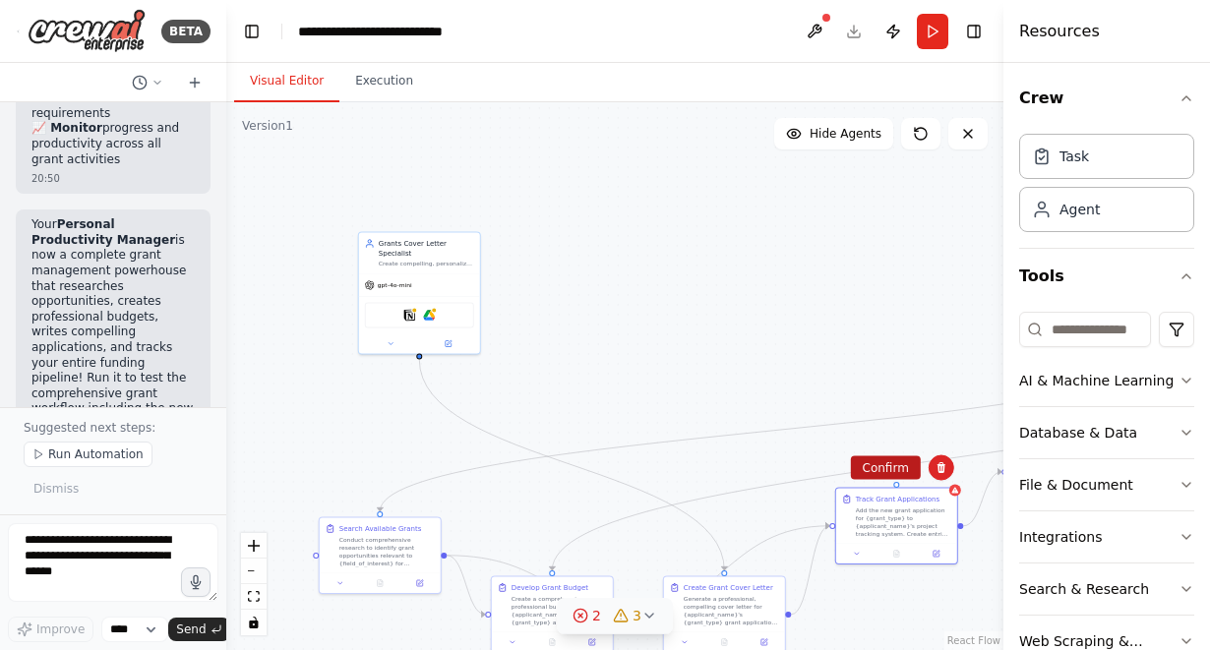
click at [898, 470] on button "Confirm" at bounding box center [886, 469] width 70 height 24
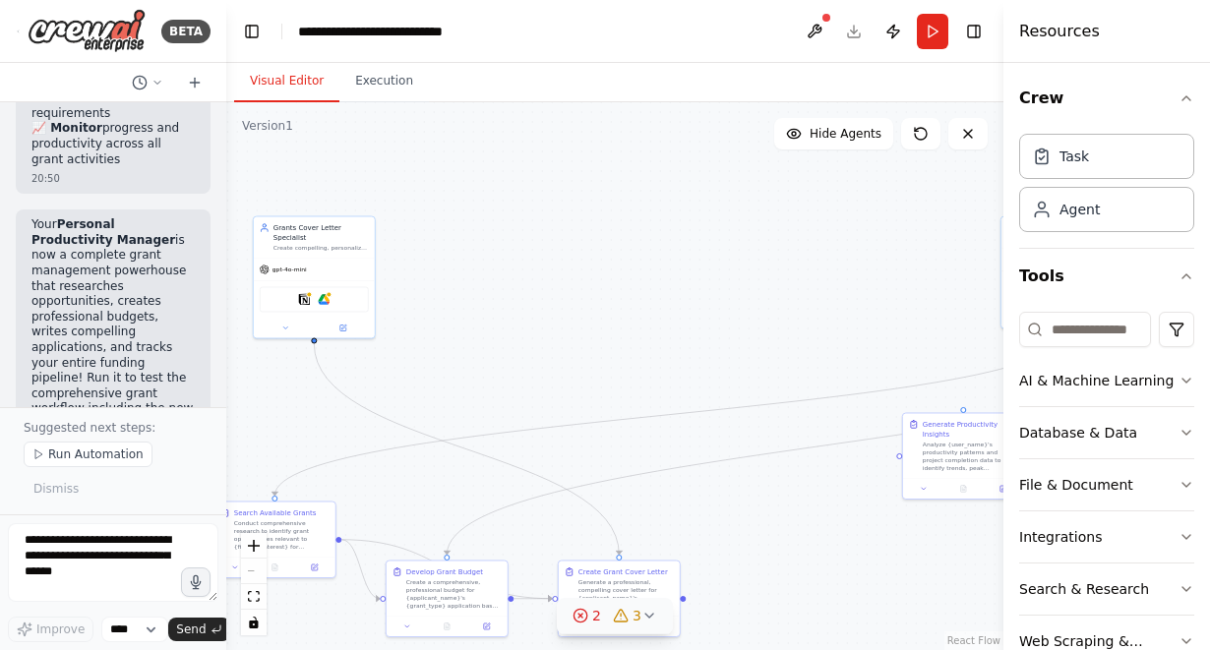
drag, startPoint x: 707, startPoint y: 387, endPoint x: 597, endPoint y: 348, distance: 115.8
click at [592, 351] on div ".deletable-edge-delete-btn { width: 20px; height: 20px; border: 0px solid #ffff…" at bounding box center [614, 376] width 777 height 548
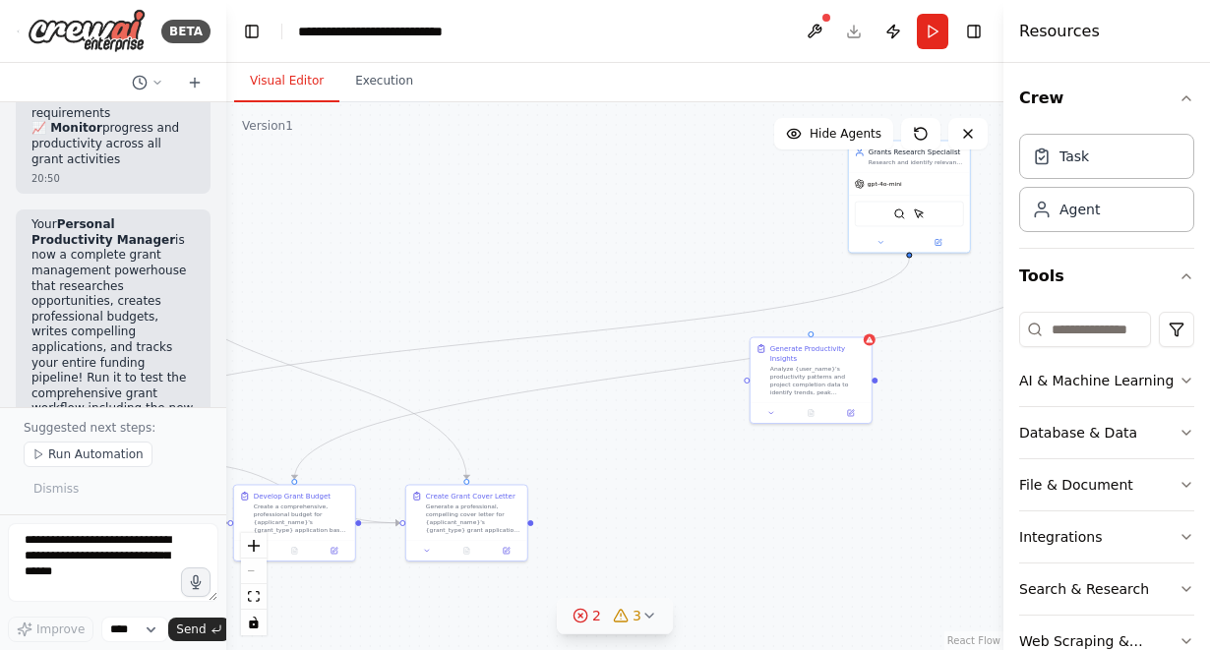
drag, startPoint x: 773, startPoint y: 521, endPoint x: 654, endPoint y: 462, distance: 132.9
click at [655, 464] on div ".deletable-edge-delete-btn { width: 20px; height: 20px; border: 0px solid #ffff…" at bounding box center [614, 376] width 777 height 548
click at [815, 353] on div "Generate Productivity Insights" at bounding box center [818, 351] width 95 height 20
click at [857, 322] on icon at bounding box center [856, 317] width 8 height 11
click at [810, 323] on button "Confirm" at bounding box center [801, 317] width 70 height 24
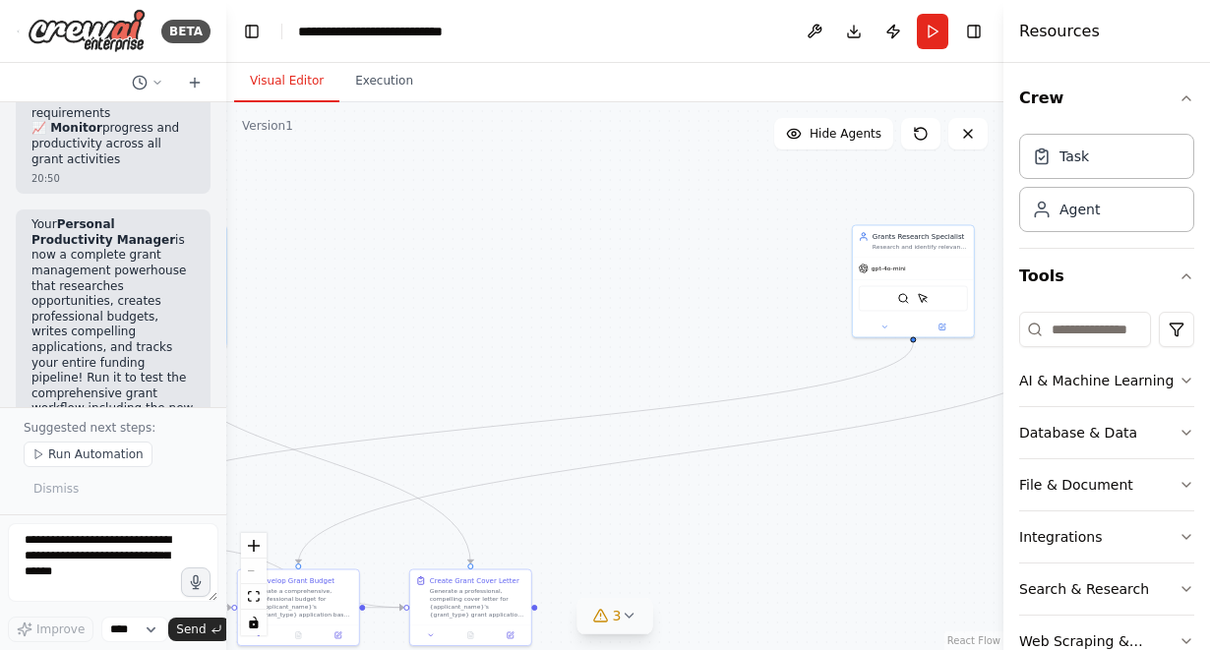
drag, startPoint x: 622, startPoint y: 491, endPoint x: 623, endPoint y: 577, distance: 85.6
click at [625, 577] on div ".deletable-edge-delete-btn { width: 20px; height: 20px; border: 0px solid #ffff…" at bounding box center [614, 376] width 777 height 548
click at [623, 612] on icon at bounding box center [629, 616] width 16 height 16
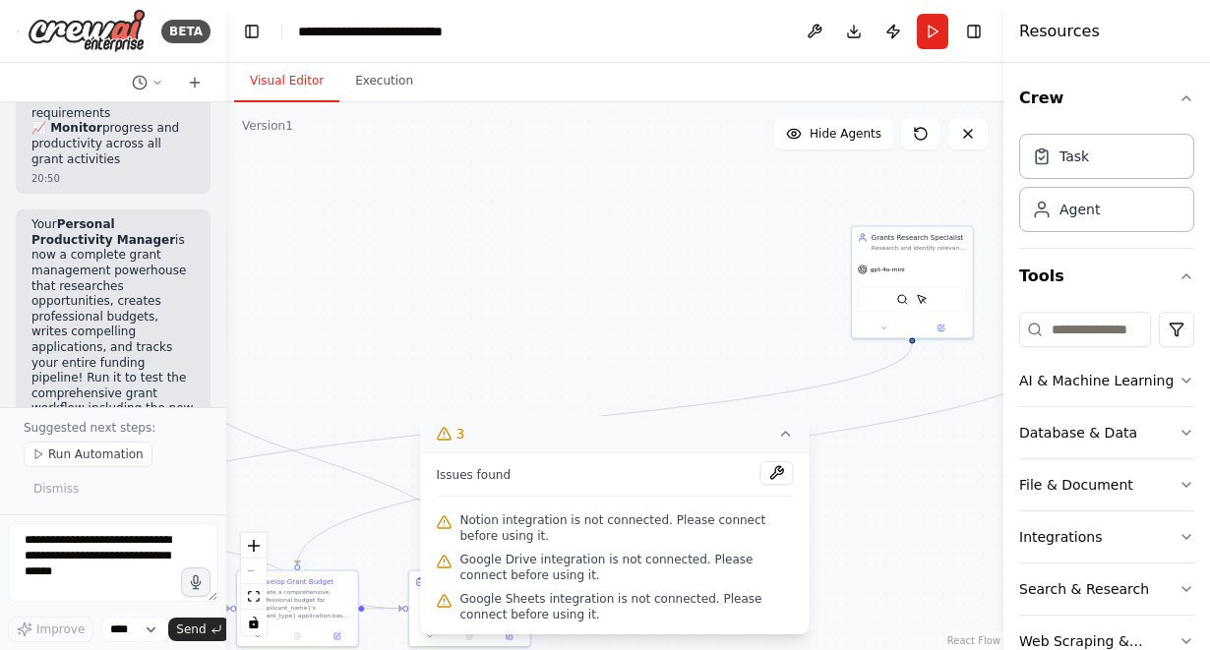
click at [692, 371] on div ".deletable-edge-delete-btn { width: 20px; height: 20px; border: 0px solid #ffff…" at bounding box center [614, 376] width 777 height 548
drag, startPoint x: 933, startPoint y: 251, endPoint x: 594, endPoint y: 270, distance: 339.0
click at [594, 270] on div ".deletable-edge-delete-btn { width: 20px; height: 20px; border: 0px solid #ffff…" at bounding box center [614, 376] width 777 height 548
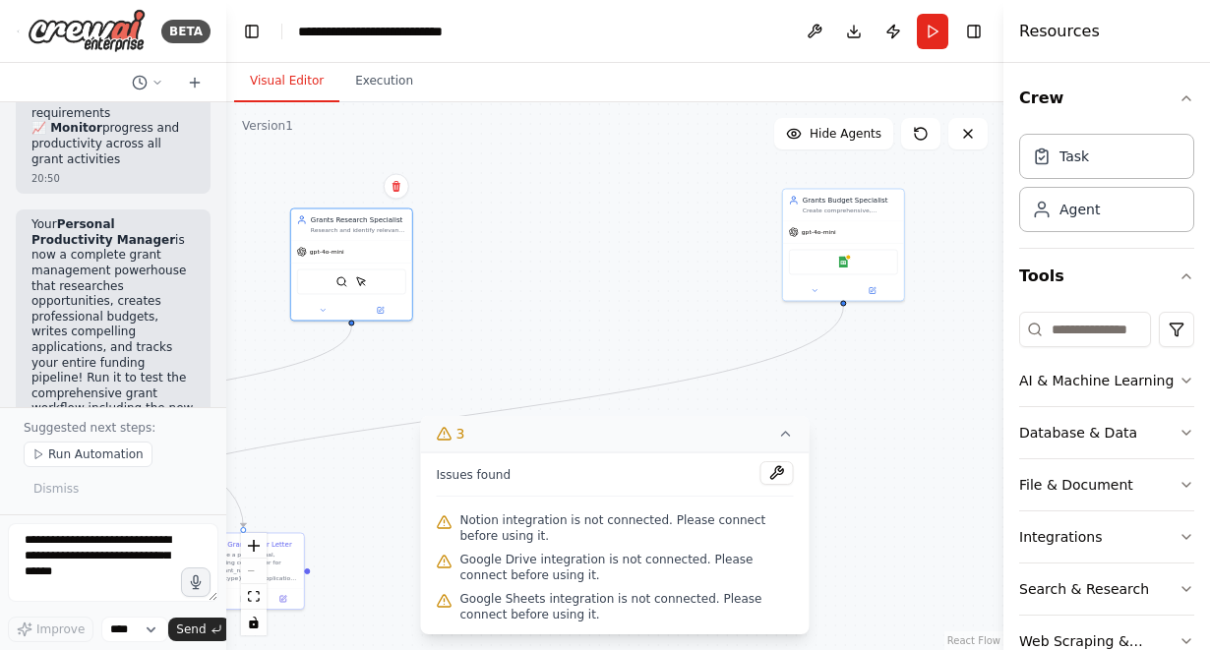
drag, startPoint x: 909, startPoint y: 365, endPoint x: 688, endPoint y: 328, distance: 224.6
click at [691, 328] on div ".deletable-edge-delete-btn { width: 20px; height: 20px; border: 0px solid #ffff…" at bounding box center [614, 376] width 777 height 548
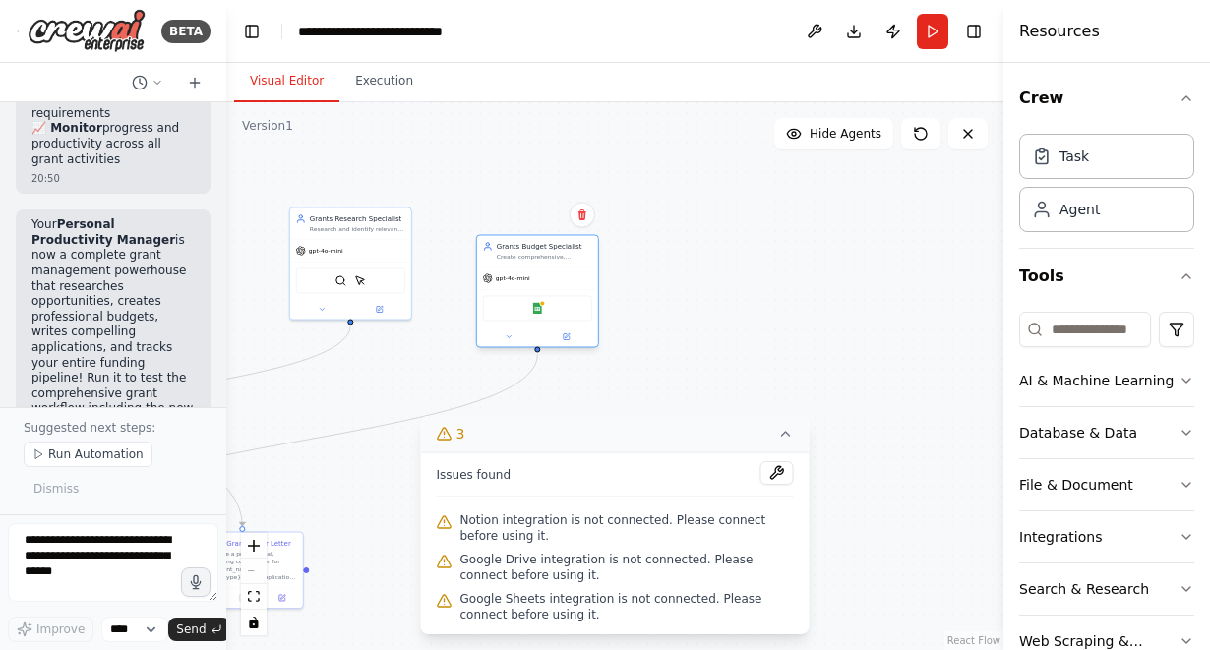
drag, startPoint x: 847, startPoint y: 206, endPoint x: 517, endPoint y: 267, distance: 336.2
click at [517, 261] on div "Create comprehensive, accurate budgets for {grant_type} applications by calcula…" at bounding box center [544, 257] width 95 height 8
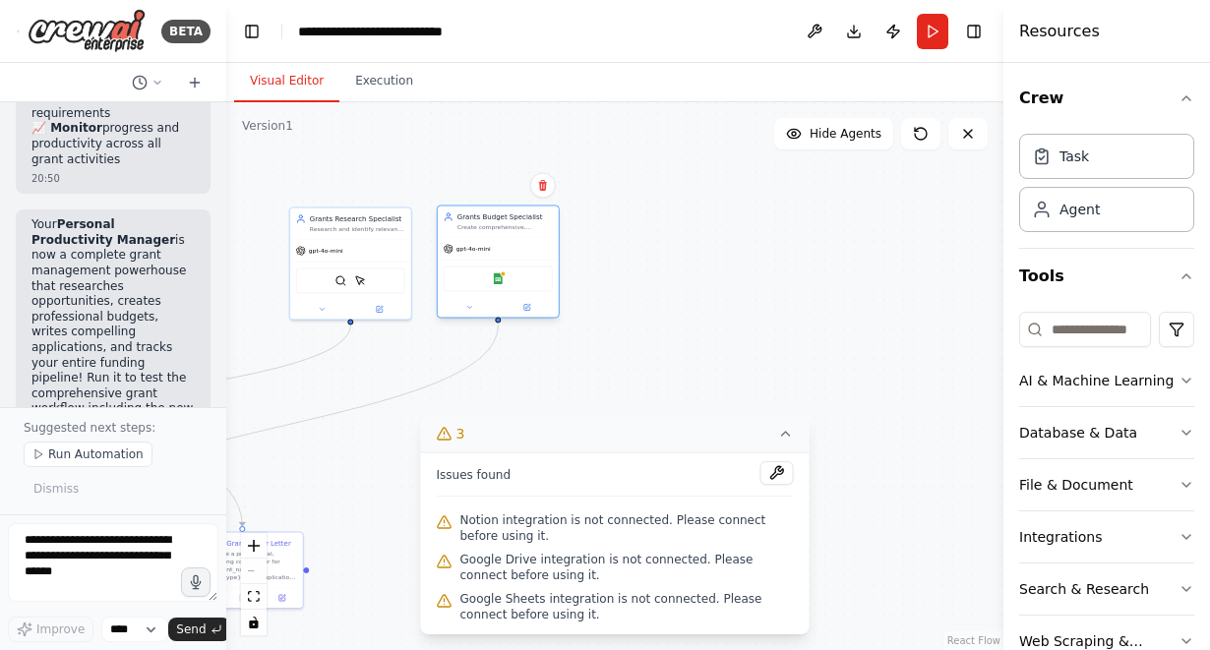
drag, startPoint x: 520, startPoint y: 268, endPoint x: 499, endPoint y: 224, distance: 48.0
click at [499, 224] on div "Create comprehensive, accurate budgets for {grant_type} applications by calcula…" at bounding box center [505, 227] width 95 height 8
click at [751, 308] on div ".deletable-edge-delete-btn { width: 20px; height: 20px; border: 0px solid #ffff…" at bounding box center [614, 376] width 777 height 548
click at [787, 438] on icon at bounding box center [786, 434] width 16 height 16
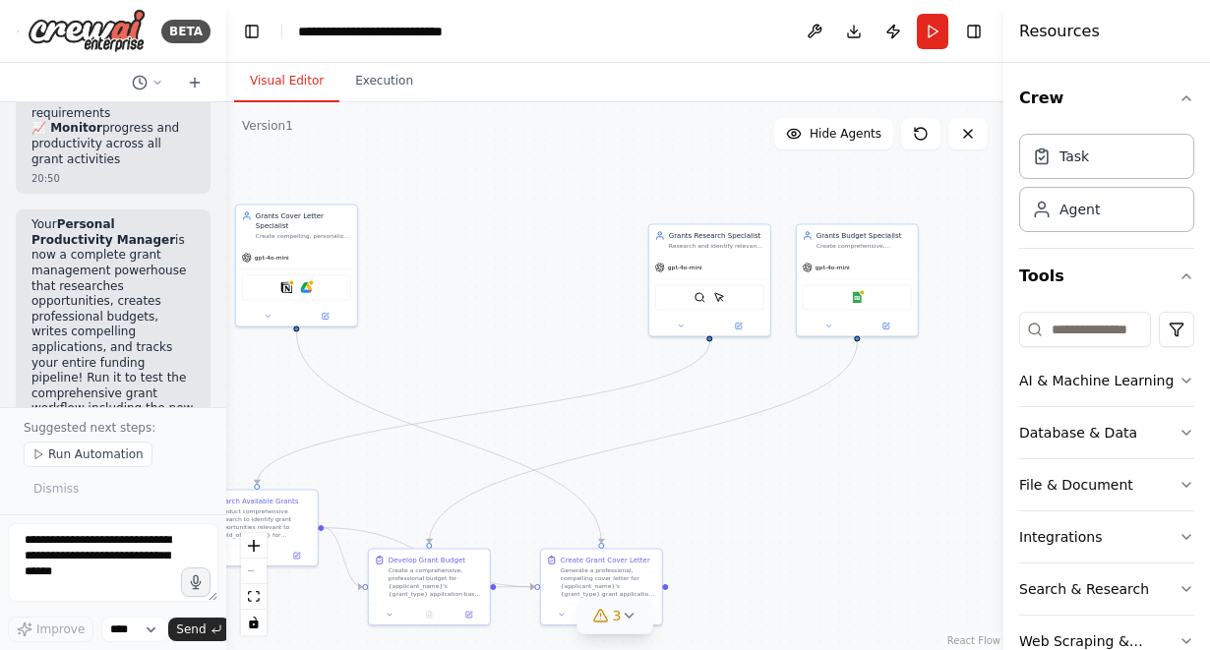
drag, startPoint x: 649, startPoint y: 419, endPoint x: 1005, endPoint y: 436, distance: 356.6
click at [1008, 436] on div "BETA Create a crew that helps organize your personal projects, sets reminders f…" at bounding box center [605, 325] width 1210 height 650
drag, startPoint x: 310, startPoint y: 232, endPoint x: 317, endPoint y: 254, distance: 22.7
click at [317, 254] on div "Create compelling, personalized cover letters for {grant_type} grant applicatio…" at bounding box center [313, 254] width 95 height 8
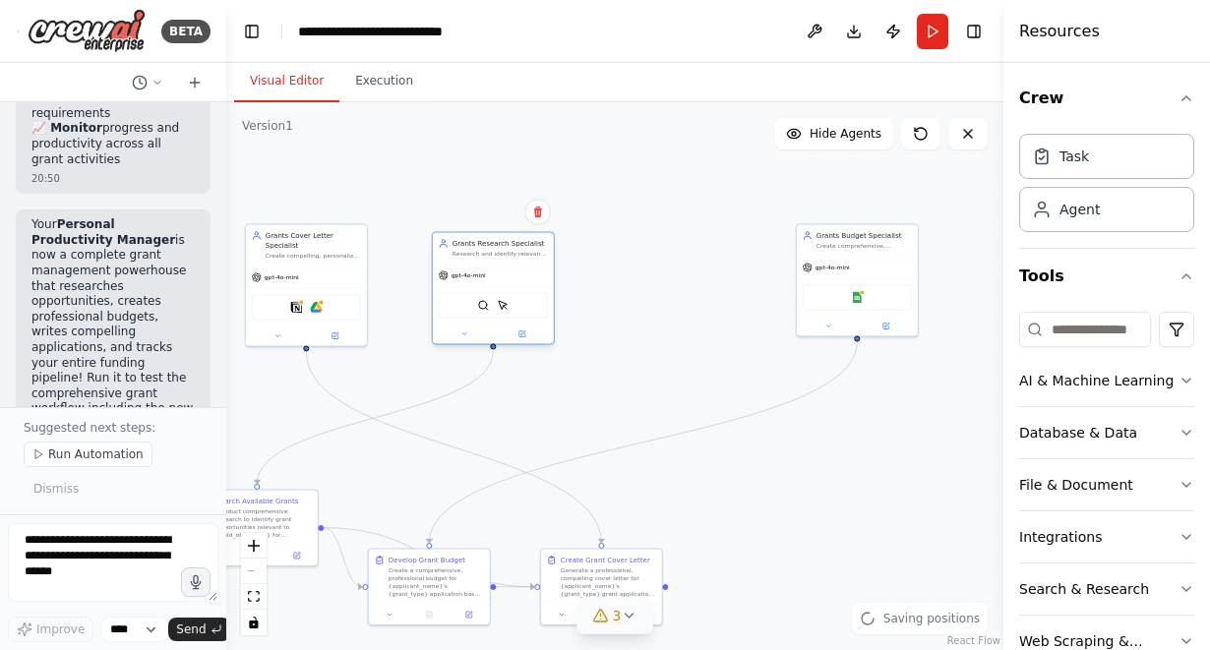
drag, startPoint x: 692, startPoint y: 240, endPoint x: 479, endPoint y: 251, distance: 212.8
click at [475, 250] on div "Grants Research Specialist Research and identify relevant grant opportunities f…" at bounding box center [500, 248] width 95 height 20
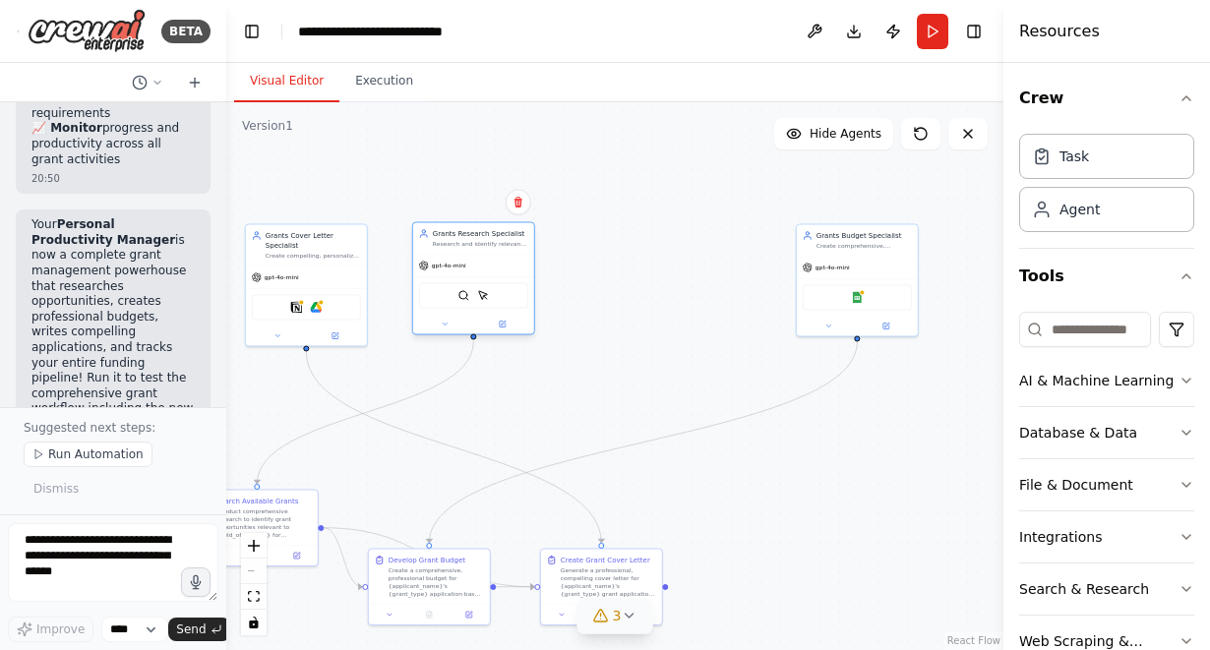
drag, startPoint x: 479, startPoint y: 250, endPoint x: 459, endPoint y: 242, distance: 22.1
click at [459, 242] on div "Grants Research Specialist Research and identify relevant grant opportunities f…" at bounding box center [480, 238] width 95 height 20
drag, startPoint x: 862, startPoint y: 244, endPoint x: 695, endPoint y: 248, distance: 167.3
click at [694, 247] on div "Create comprehensive, accurate budgets for {grant_type} applications by calcula…" at bounding box center [696, 244] width 95 height 8
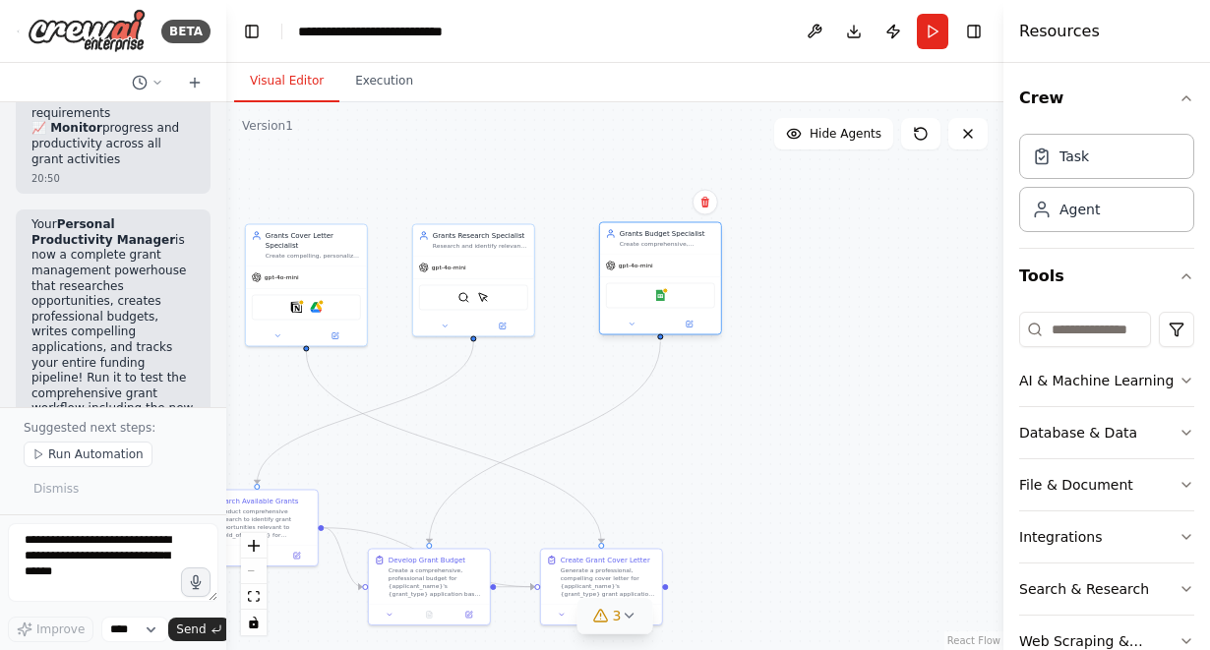
drag, startPoint x: 695, startPoint y: 248, endPoint x: 664, endPoint y: 249, distance: 30.5
click at [664, 249] on div "Grants Budget Specialist Create comprehensive, accurate budgets for {grant_type…" at bounding box center [660, 237] width 121 height 31
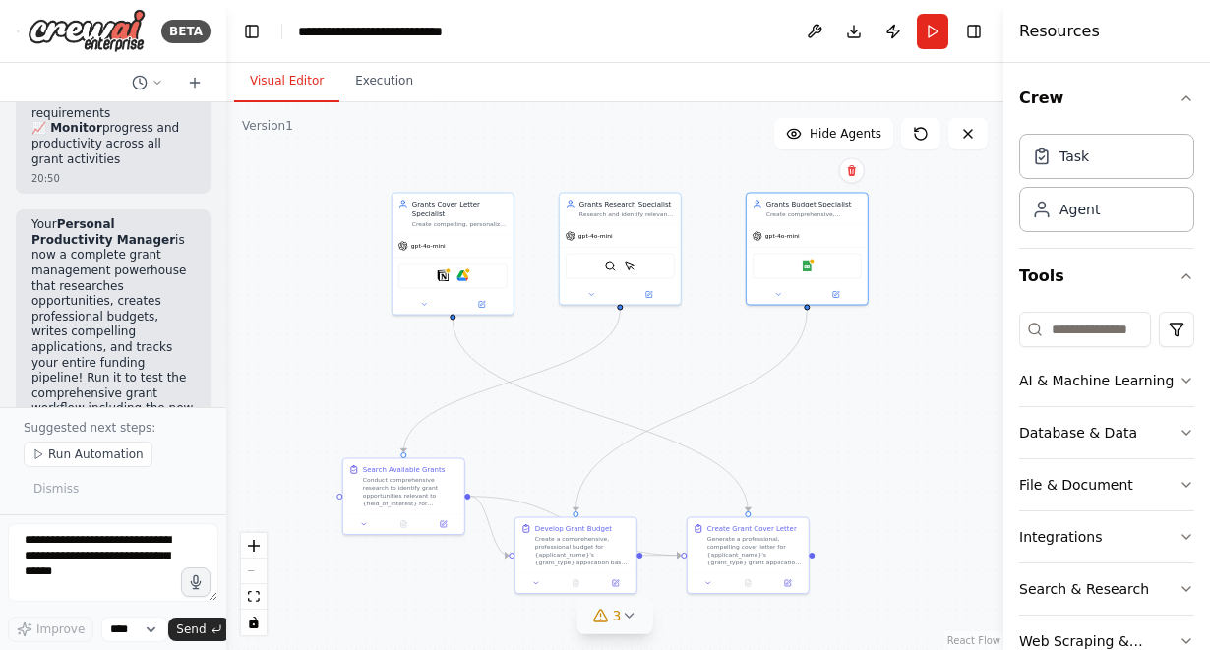
drag, startPoint x: 676, startPoint y: 447, endPoint x: 821, endPoint y: 416, distance: 147.8
click at [821, 416] on div ".deletable-edge-delete-btn { width: 20px; height: 20px; border: 0px solid #ffff…" at bounding box center [614, 376] width 777 height 548
click at [102, 567] on textarea at bounding box center [113, 563] width 211 height 79
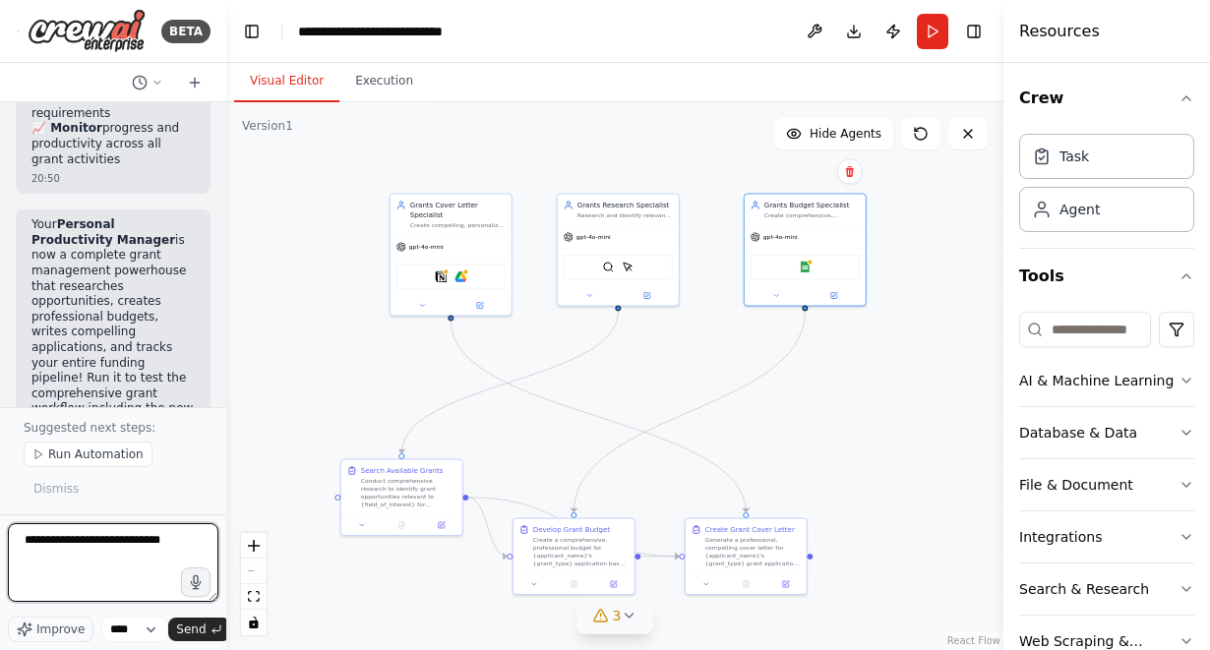
type textarea "**********"
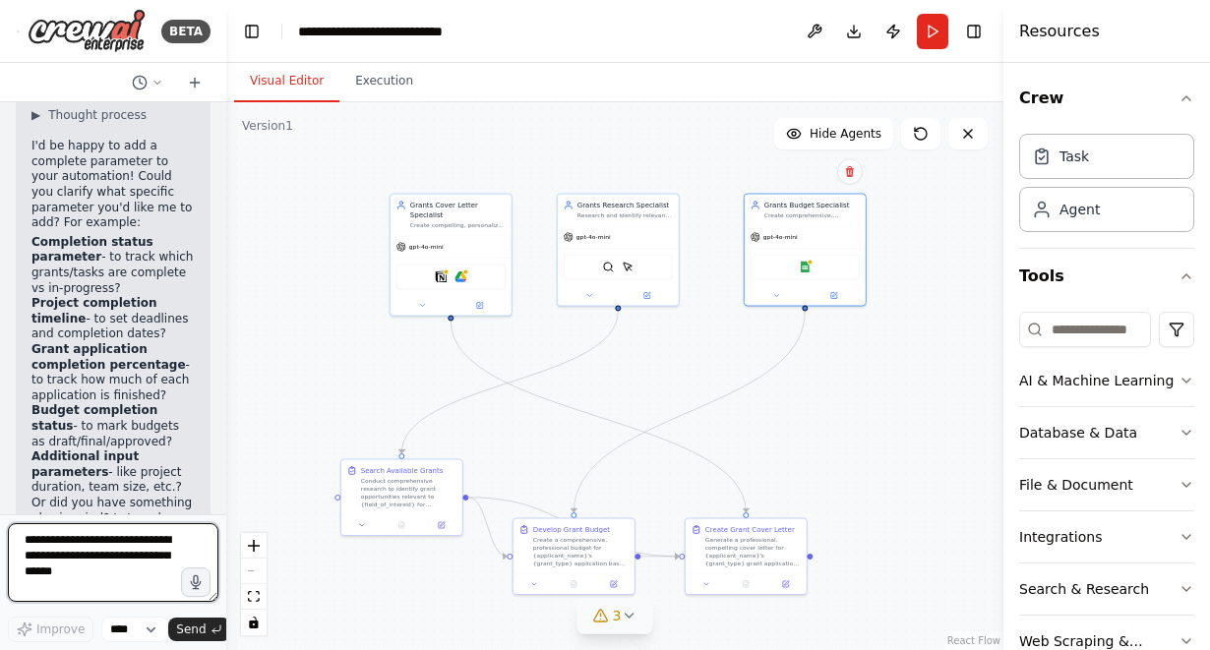
scroll to position [13222, 0]
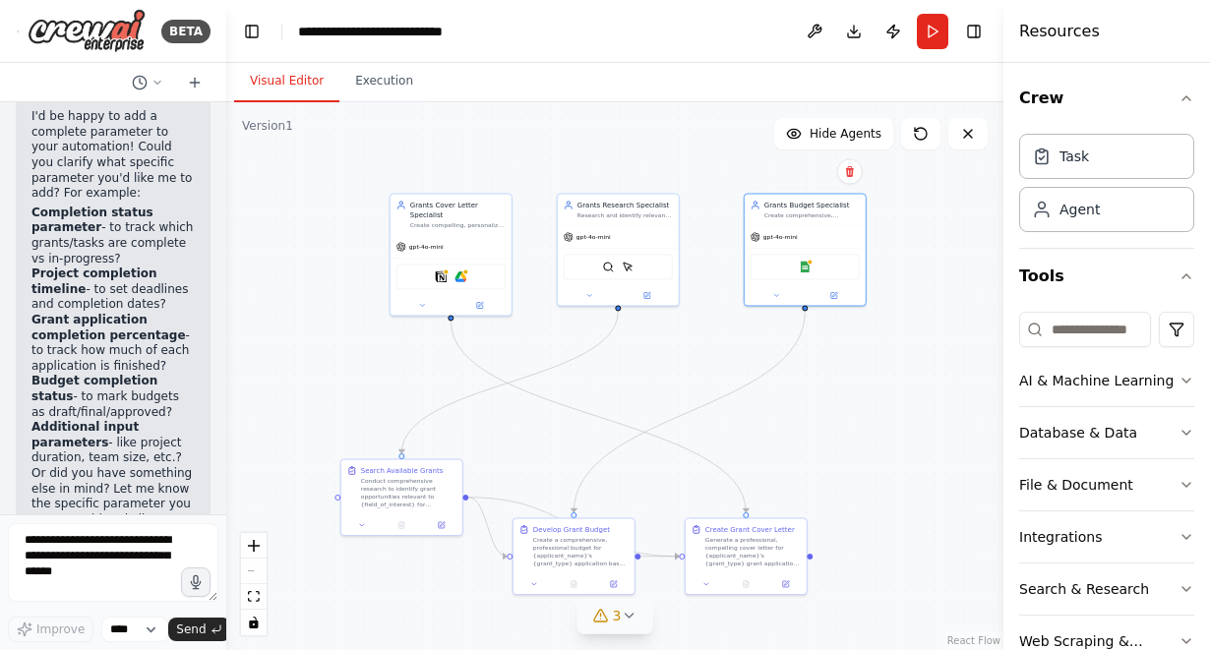
click at [146, 374] on li "Budget completion status - to mark budgets as draft/final/approved?" at bounding box center [112, 397] width 163 height 46
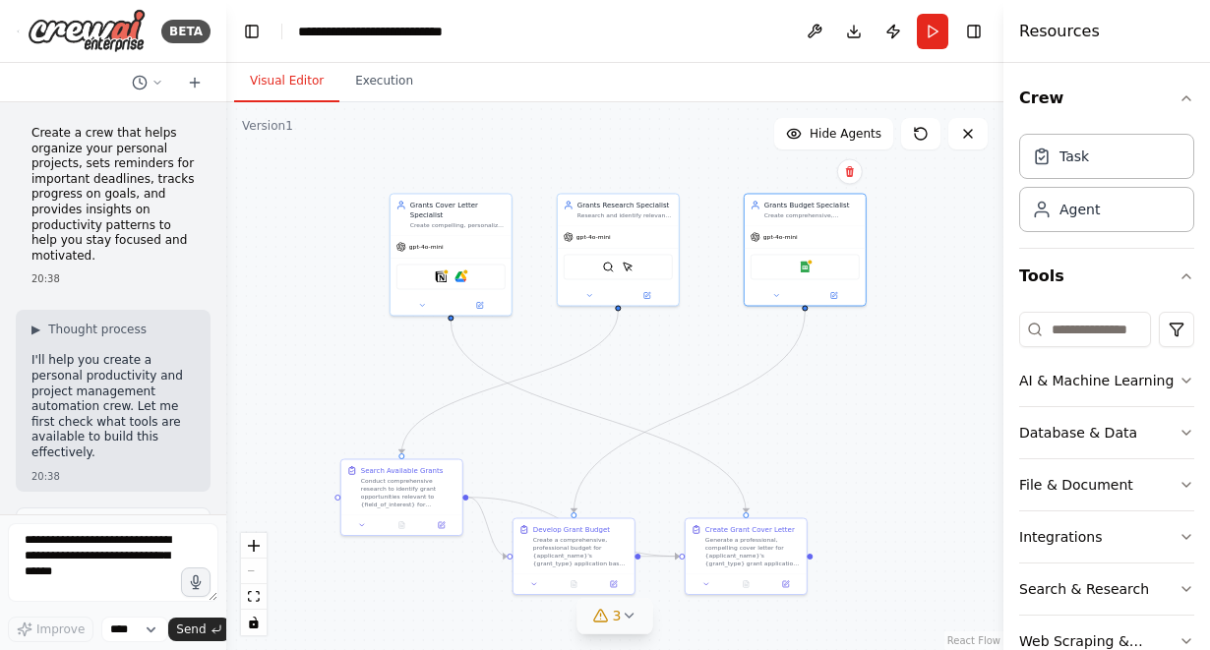
scroll to position [0, 0]
click at [1050, 157] on icon at bounding box center [1042, 156] width 20 height 20
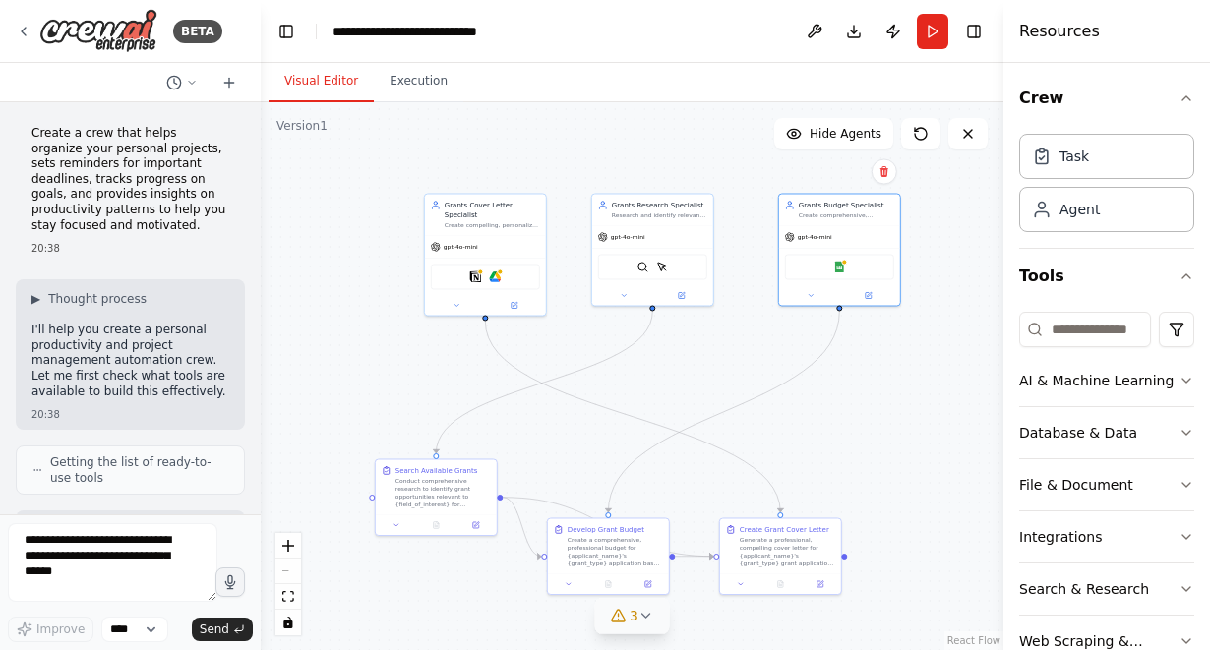
drag, startPoint x: 225, startPoint y: 131, endPoint x: 266, endPoint y: 135, distance: 40.5
click at [266, 135] on div "BETA Create a crew that helps organize your personal projects, sets reminders f…" at bounding box center [605, 325] width 1210 height 650
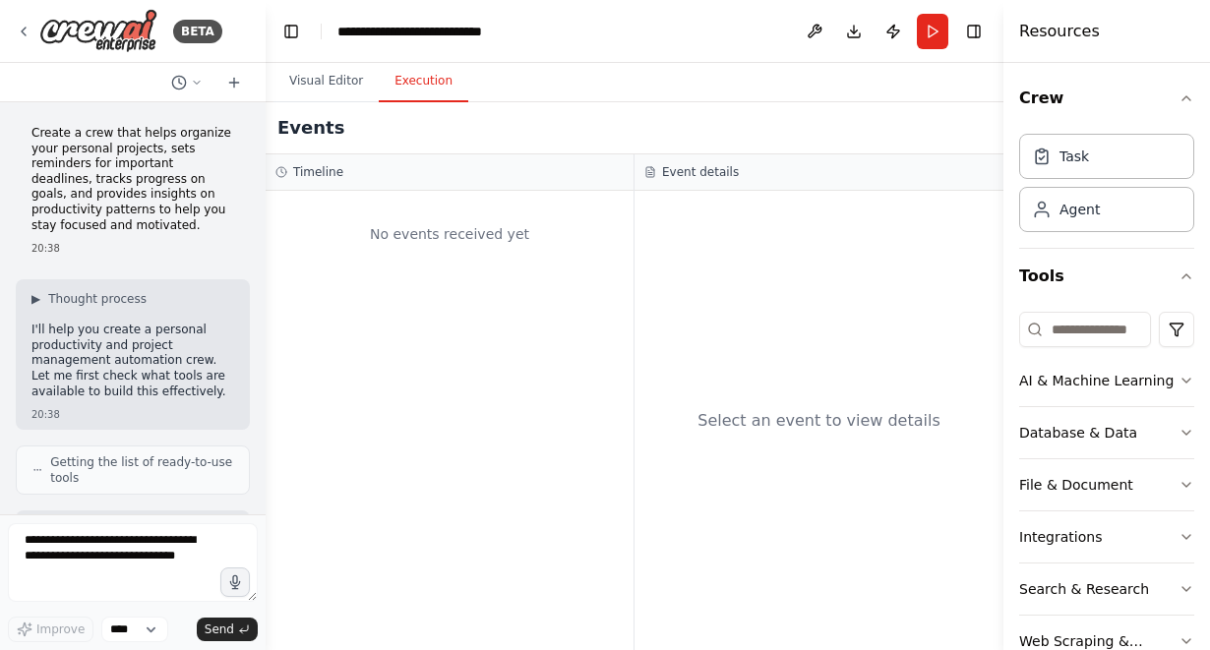
click at [402, 76] on button "Execution" at bounding box center [424, 81] width 90 height 41
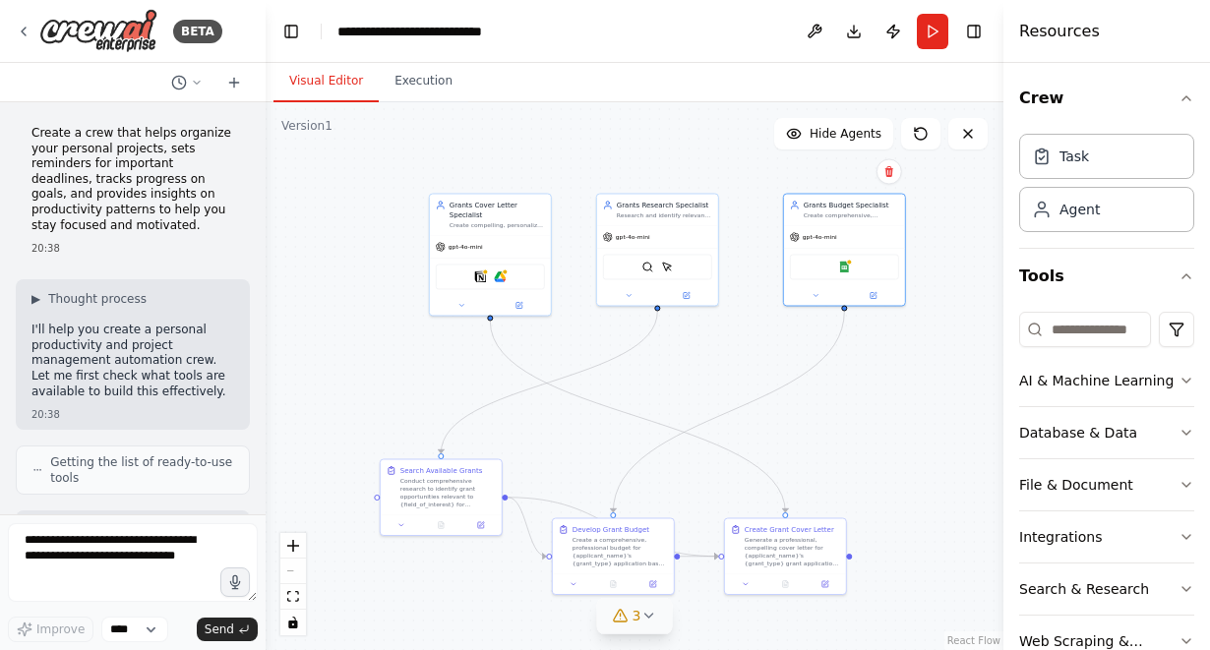
click at [320, 87] on button "Visual Editor" at bounding box center [326, 81] width 105 height 41
click at [229, 78] on icon at bounding box center [234, 83] width 16 height 16
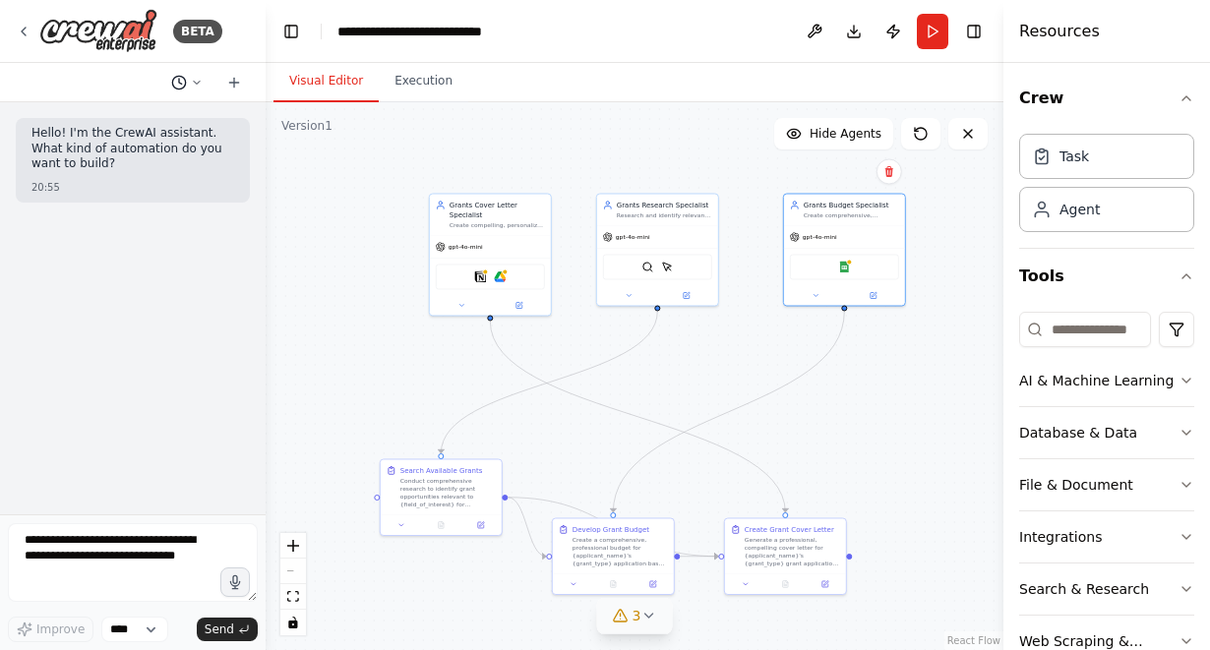
click at [182, 84] on polyline at bounding box center [180, 81] width 3 height 5
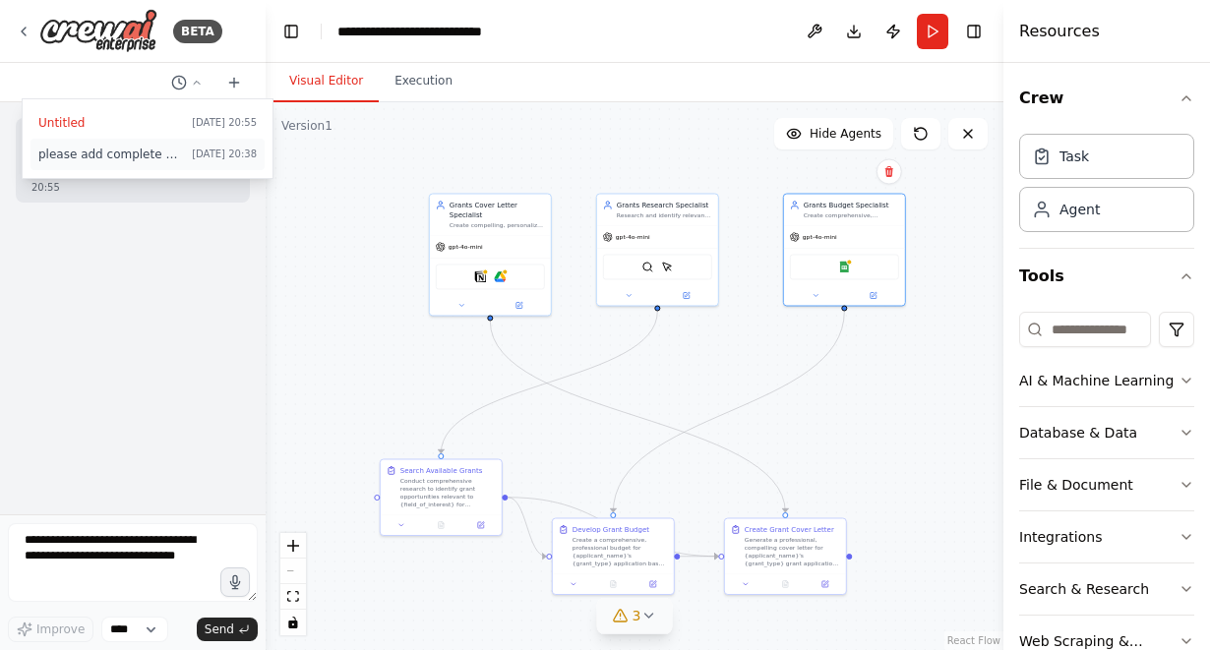
click at [160, 145] on button "please add complete parameter [DATE] 20:38" at bounding box center [148, 154] width 234 height 31
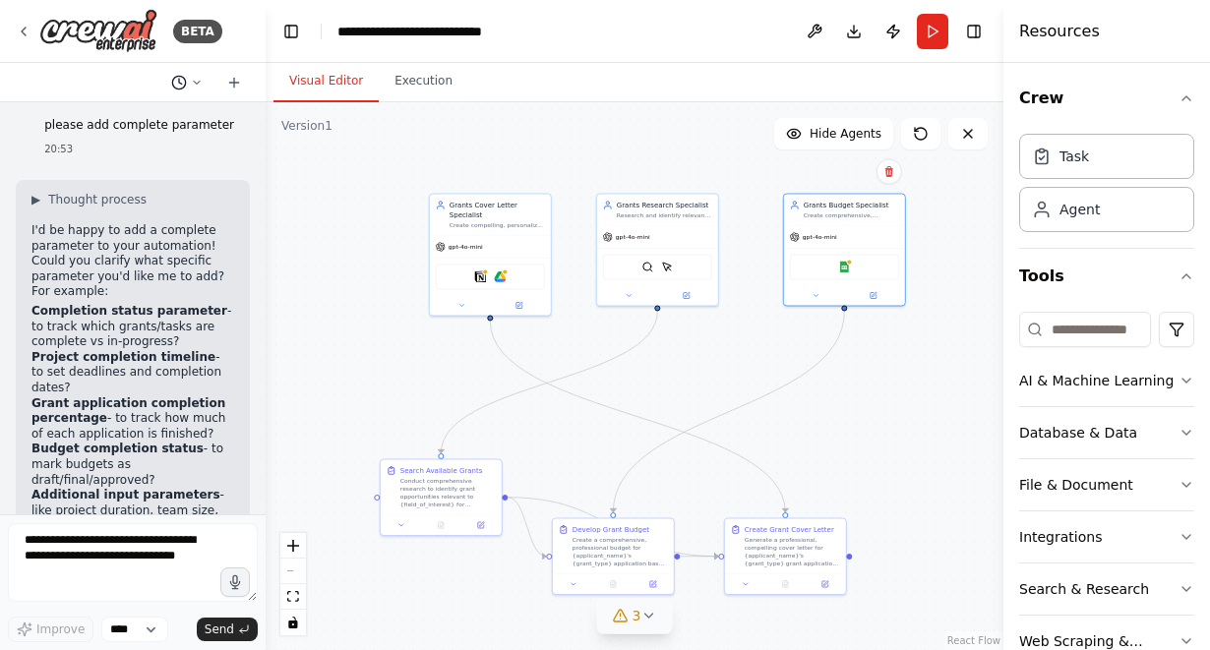
click at [190, 84] on button at bounding box center [186, 83] width 47 height 24
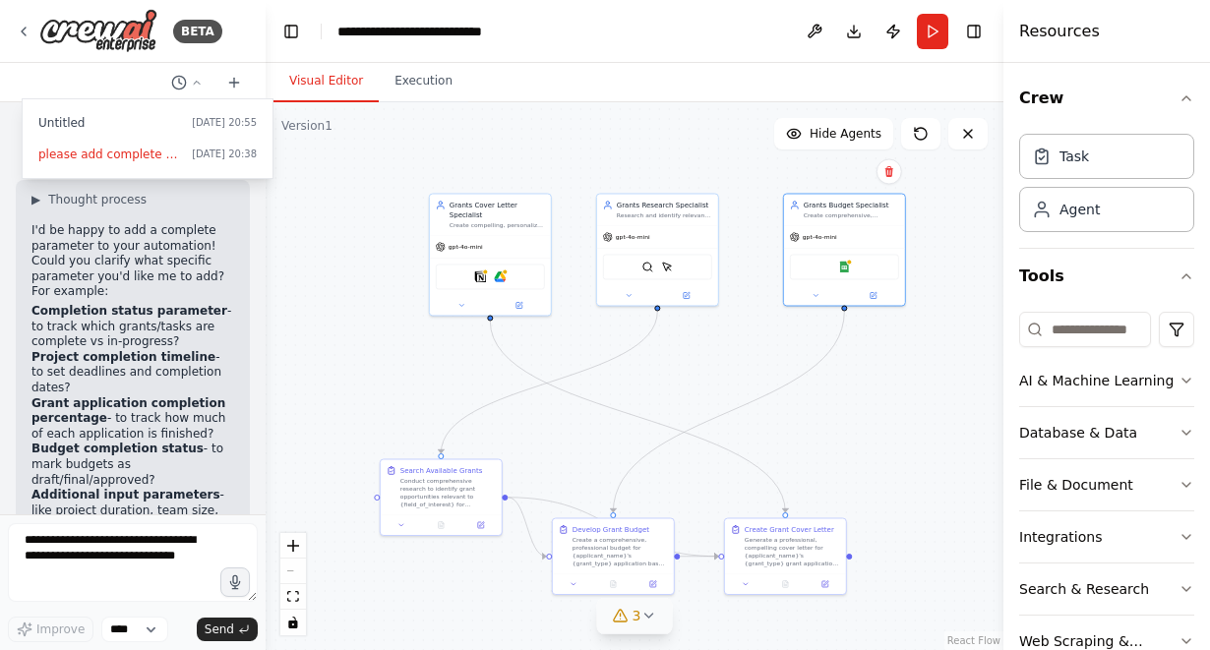
scroll to position [11287, 0]
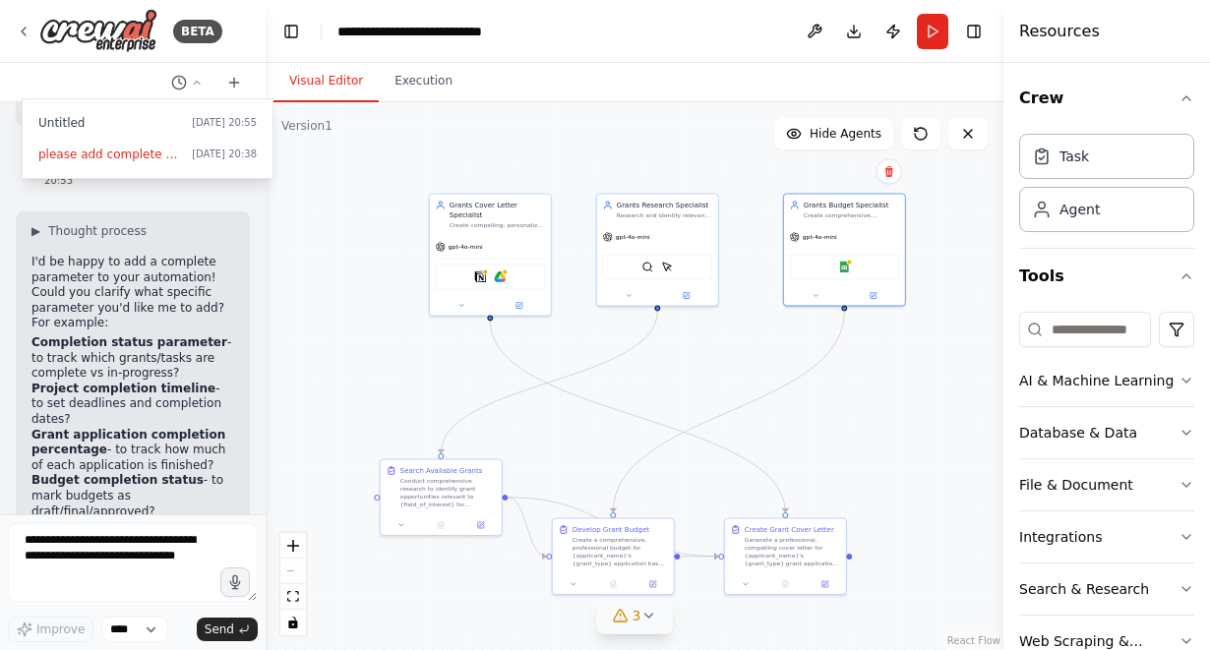
click at [349, 282] on div ".deletable-edge-delete-btn { width: 20px; height: 20px; border: 0px solid #ffff…" at bounding box center [635, 376] width 738 height 548
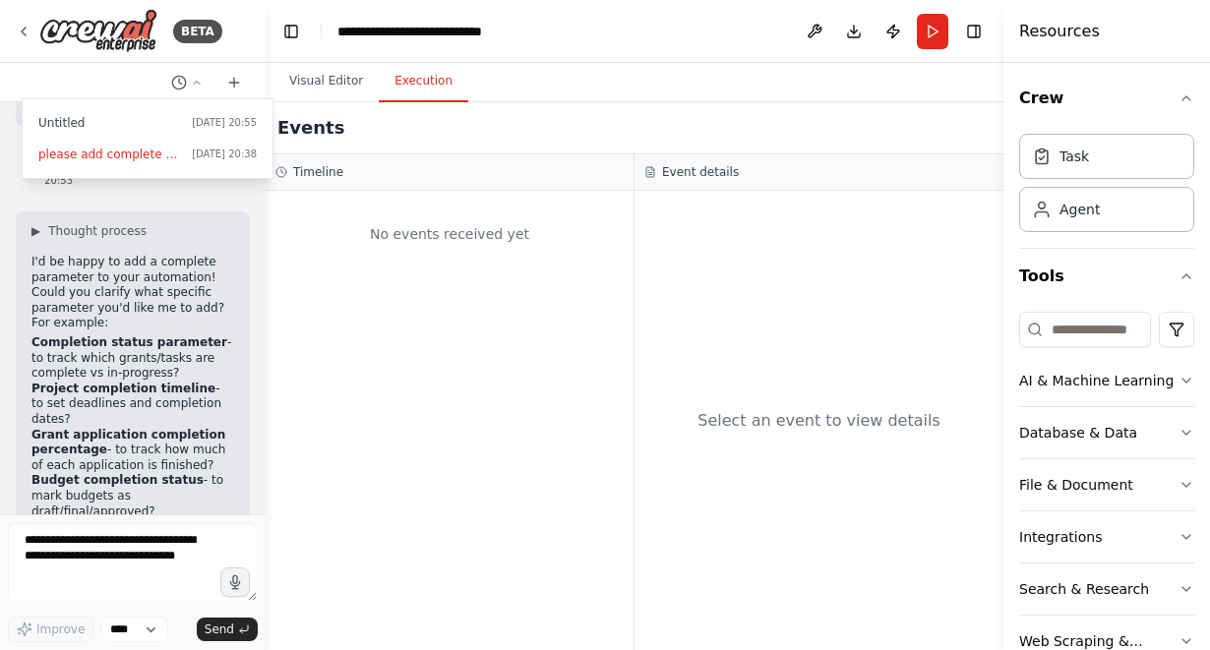
click at [424, 80] on button "Execution" at bounding box center [424, 81] width 90 height 41
click at [339, 84] on button "Visual Editor" at bounding box center [326, 81] width 105 height 41
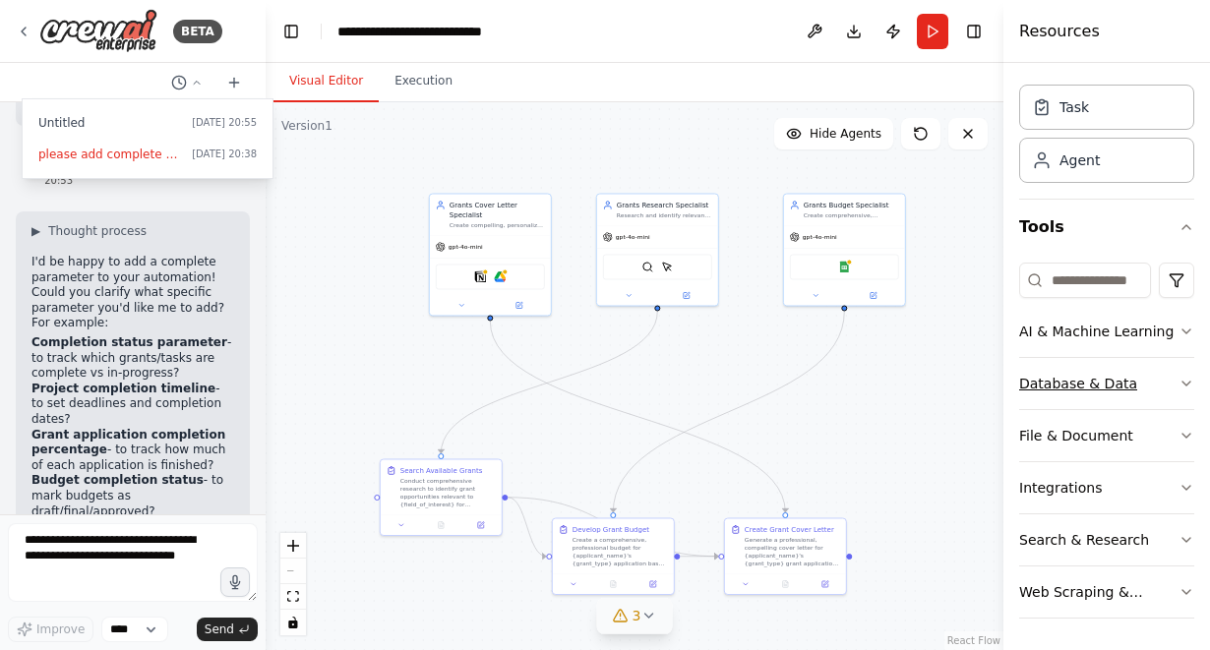
scroll to position [49, 0]
click at [1153, 328] on div "AI & Machine Learning" at bounding box center [1097, 332] width 155 height 20
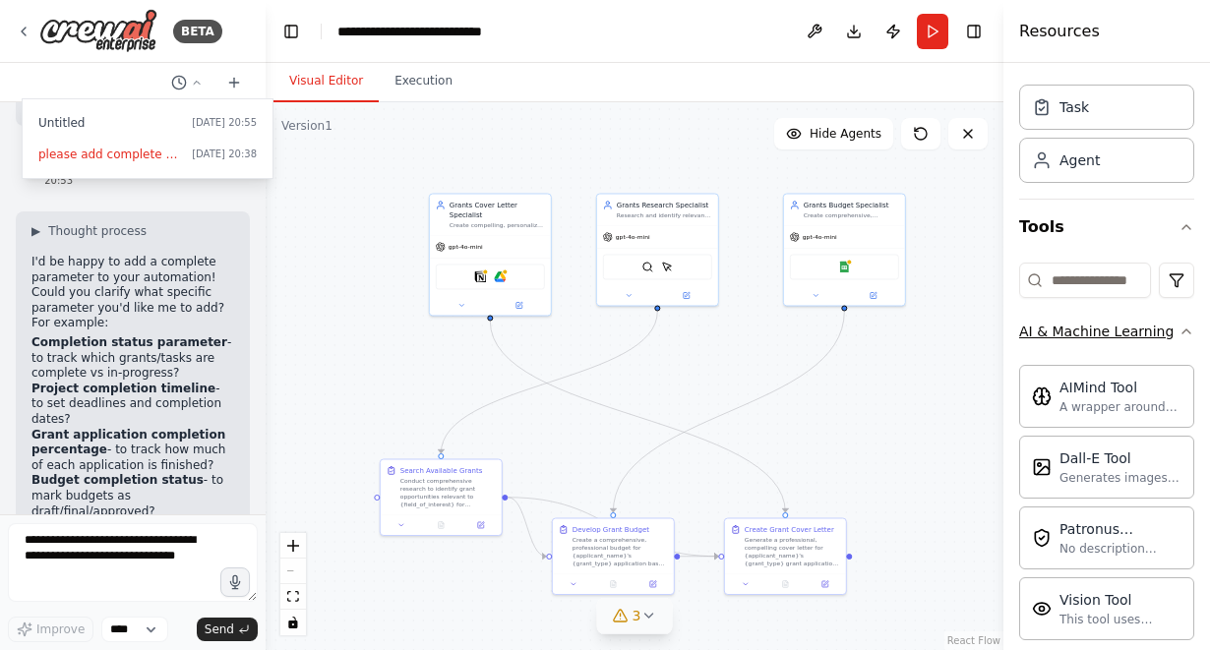
click at [1153, 328] on div "AI & Machine Learning" at bounding box center [1097, 332] width 155 height 20
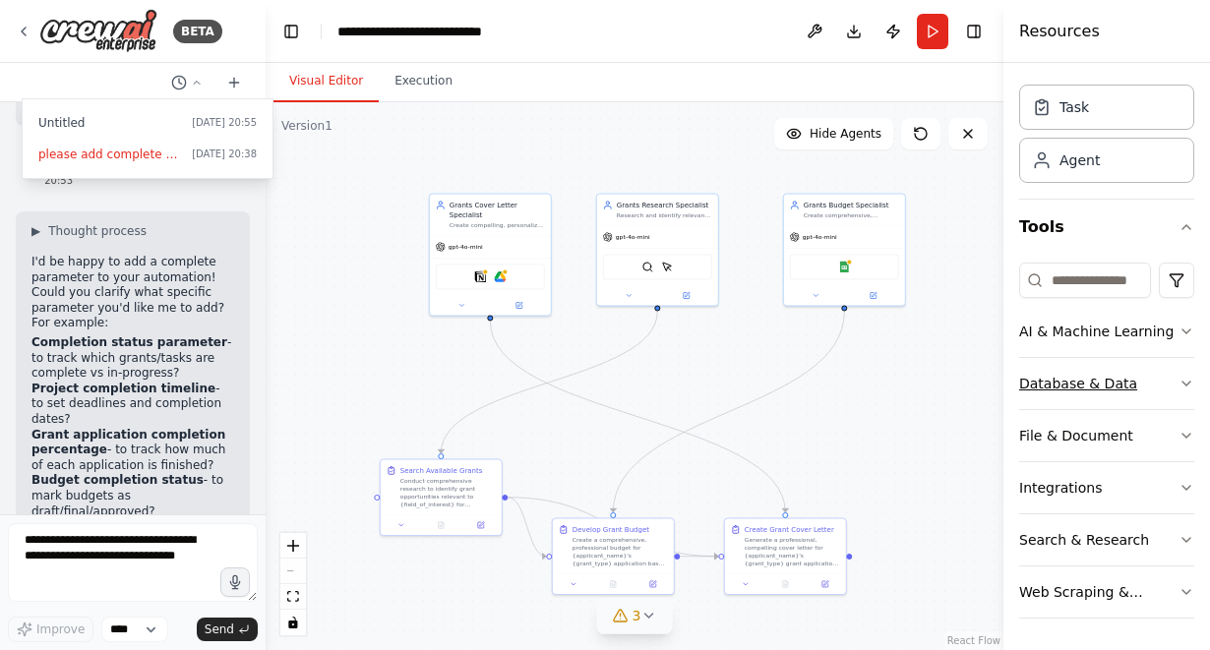
click at [1179, 385] on icon "button" at bounding box center [1187, 384] width 16 height 16
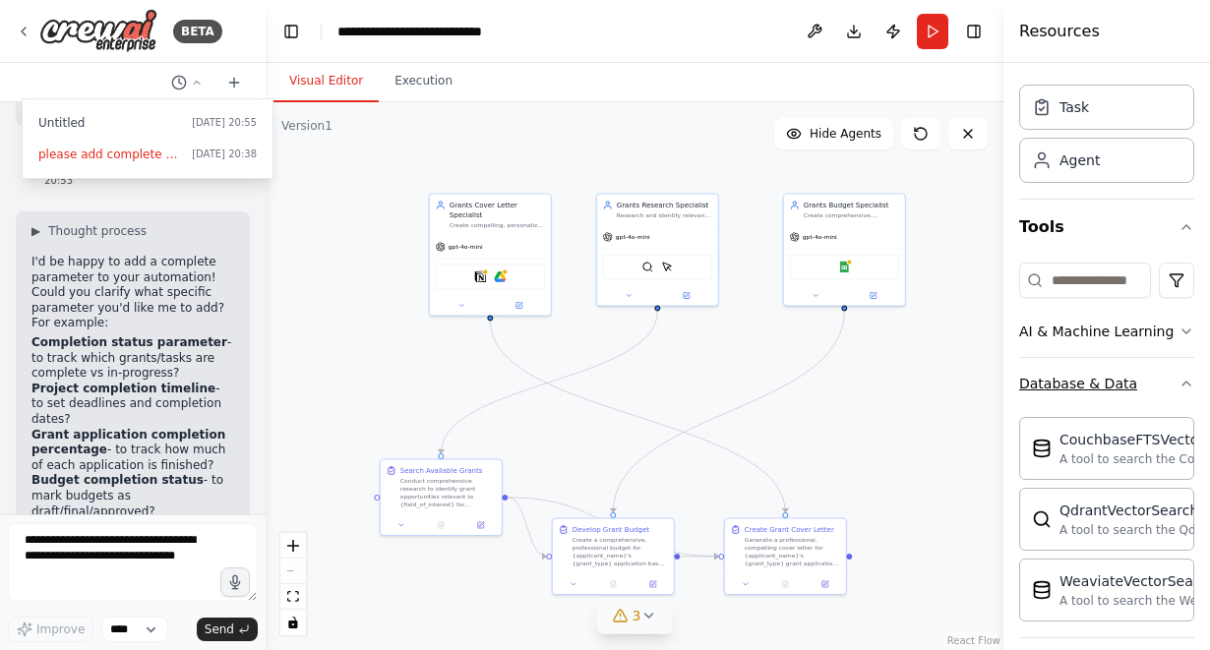
click at [1164, 386] on button "Database & Data" at bounding box center [1107, 383] width 175 height 51
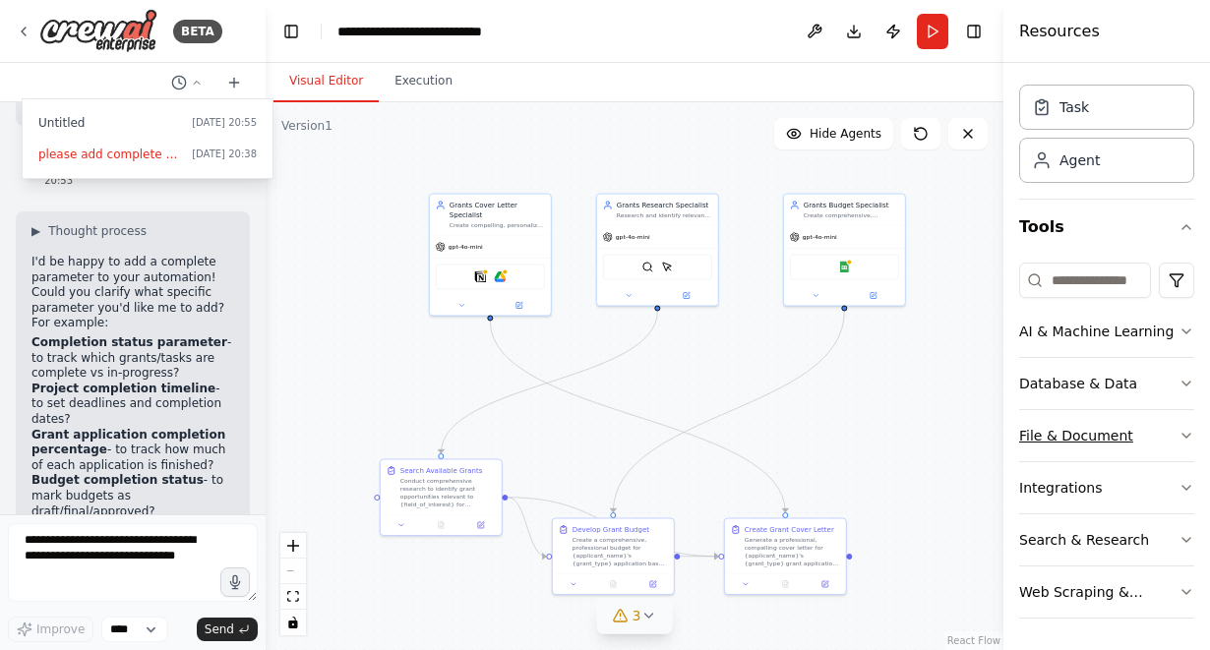
click at [1179, 438] on icon "button" at bounding box center [1187, 436] width 16 height 16
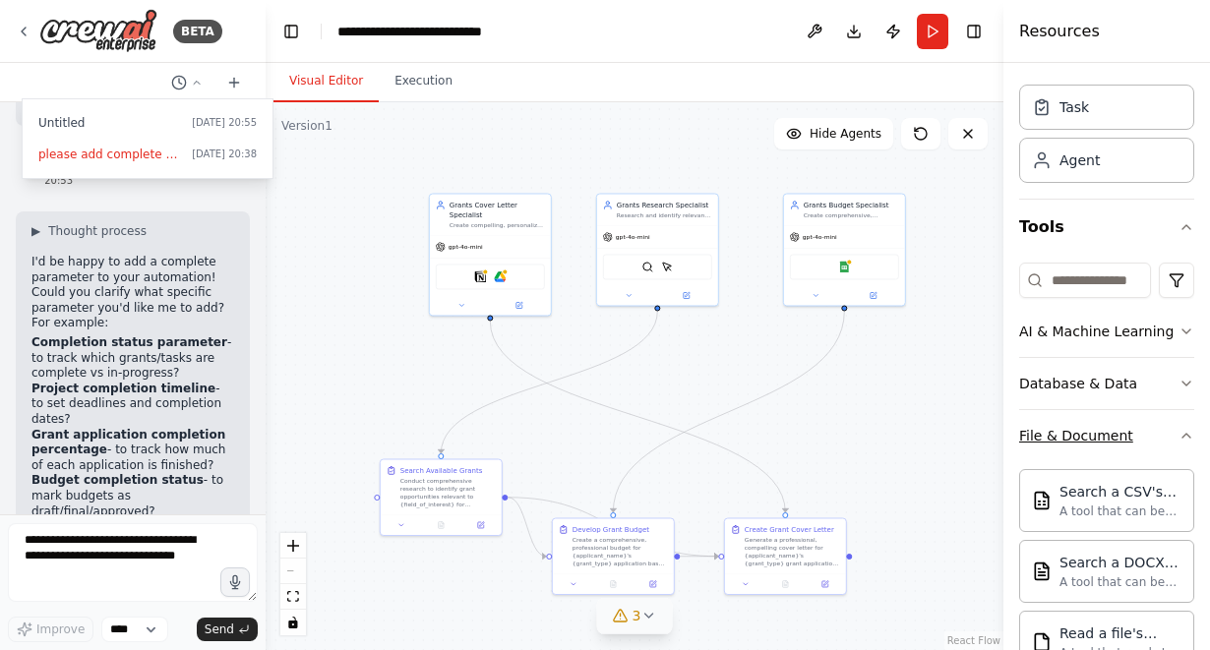
click at [1160, 435] on button "File & Document" at bounding box center [1107, 435] width 175 height 51
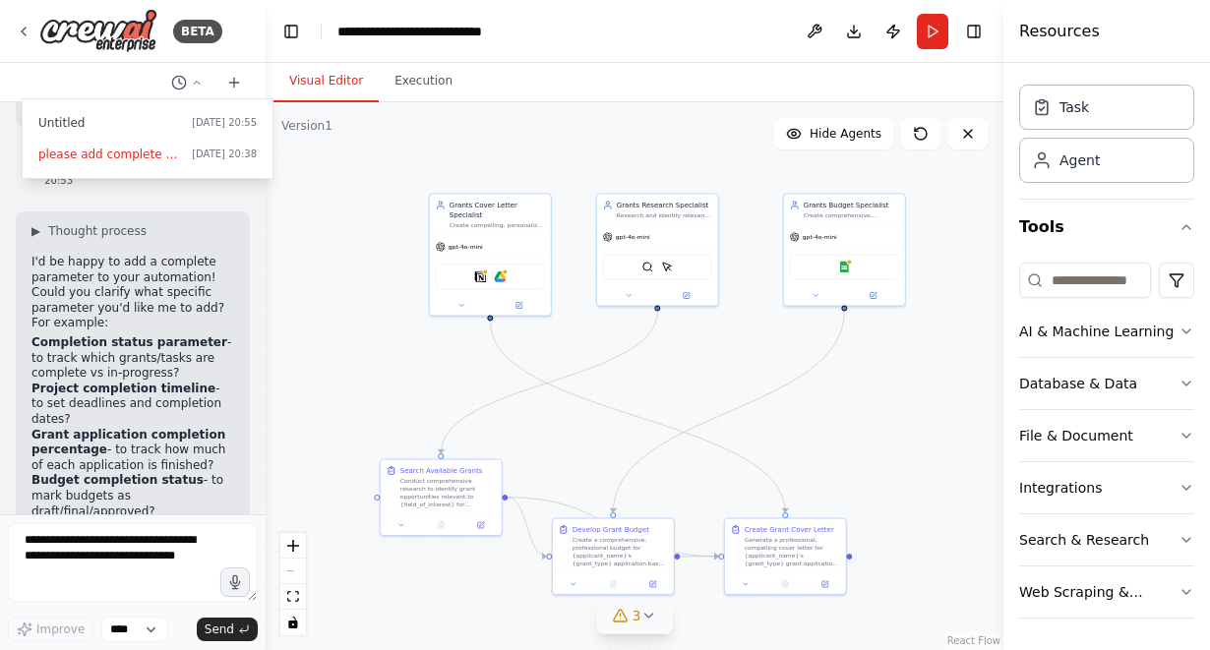
scroll to position [0, 0]
click at [169, 153] on span "please add complete parameter" at bounding box center [111, 155] width 146 height 16
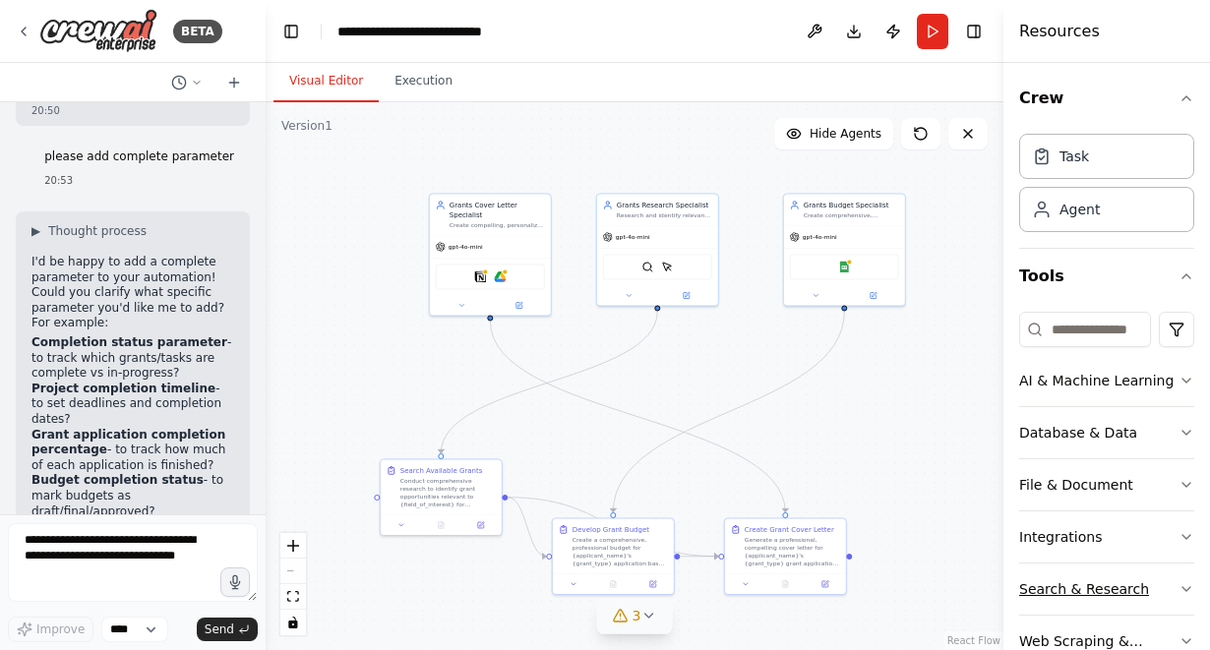
click at [1156, 583] on button "Search & Research" at bounding box center [1107, 589] width 175 height 51
click at [1156, 584] on button "Search & Research" at bounding box center [1107, 589] width 175 height 51
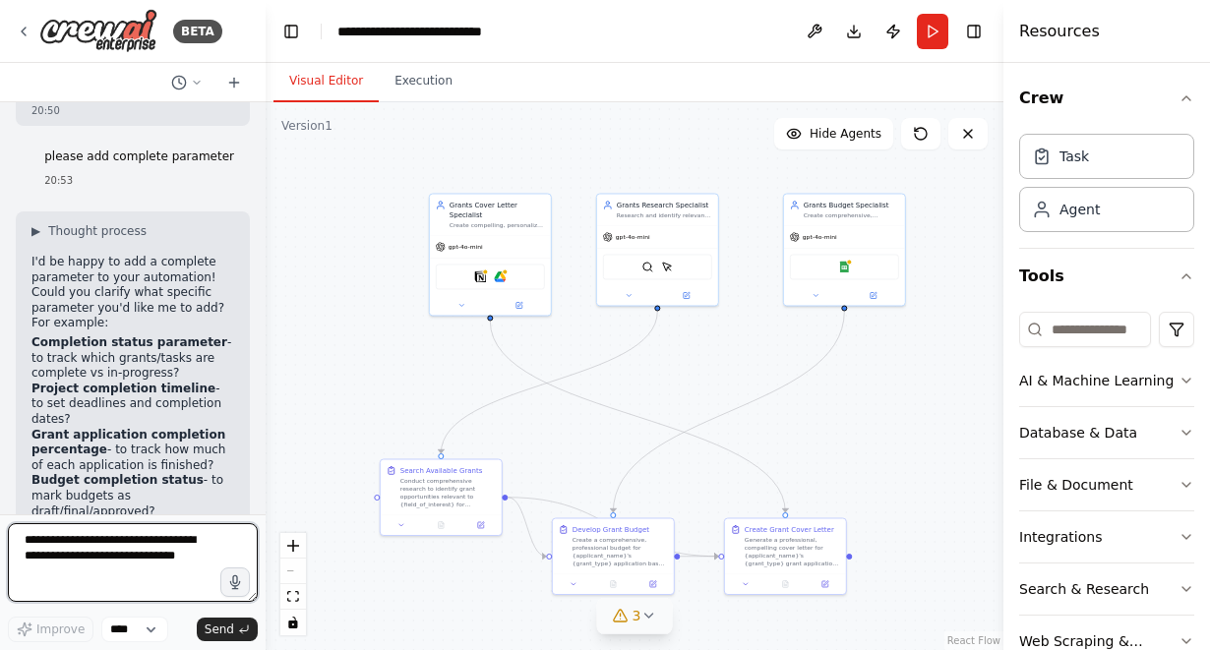
click at [180, 541] on textarea at bounding box center [133, 563] width 250 height 79
